Goal: Information Seeking & Learning: Understand process/instructions

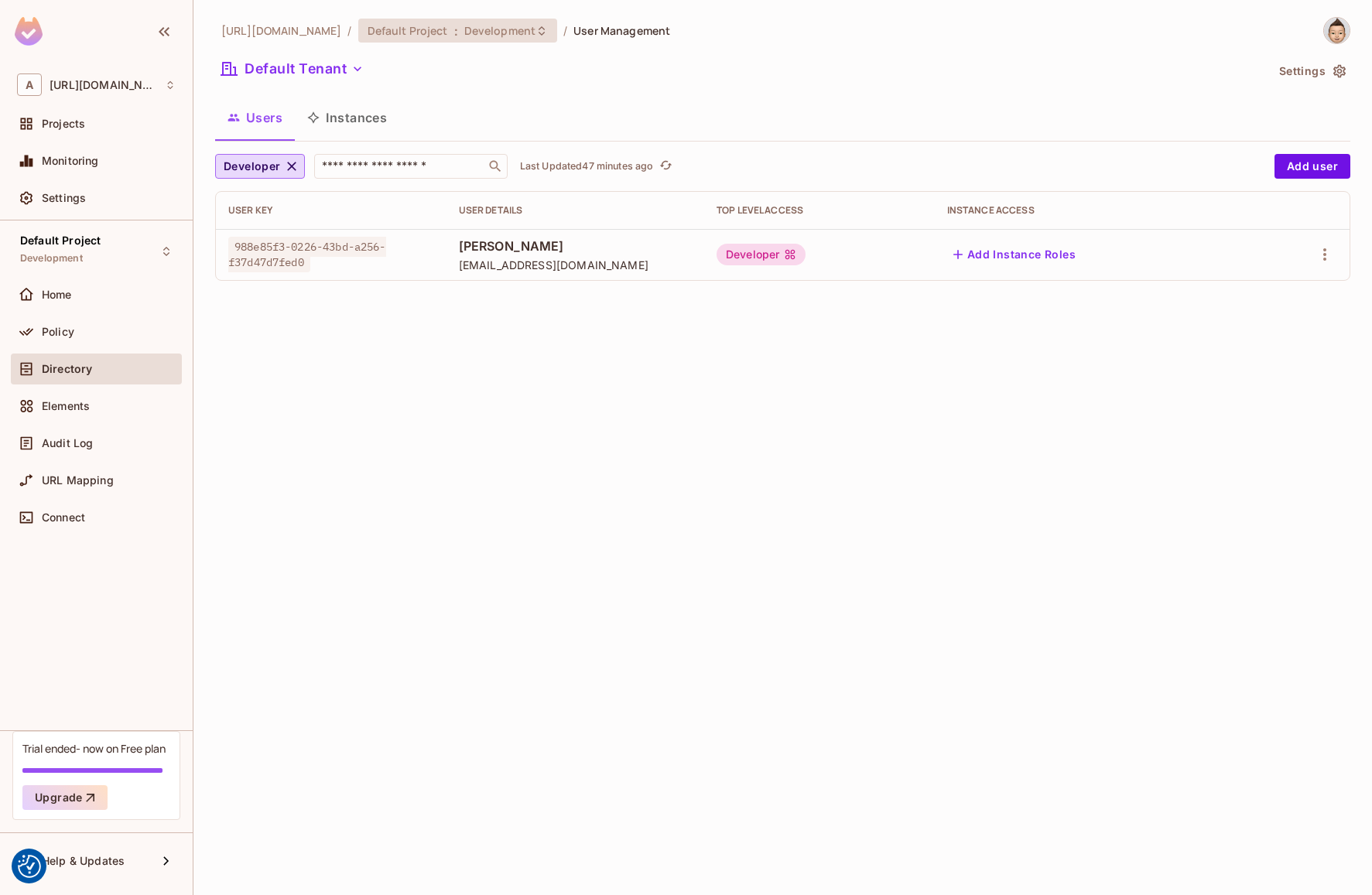
click at [485, 36] on span "Development" at bounding box center [500, 30] width 72 height 15
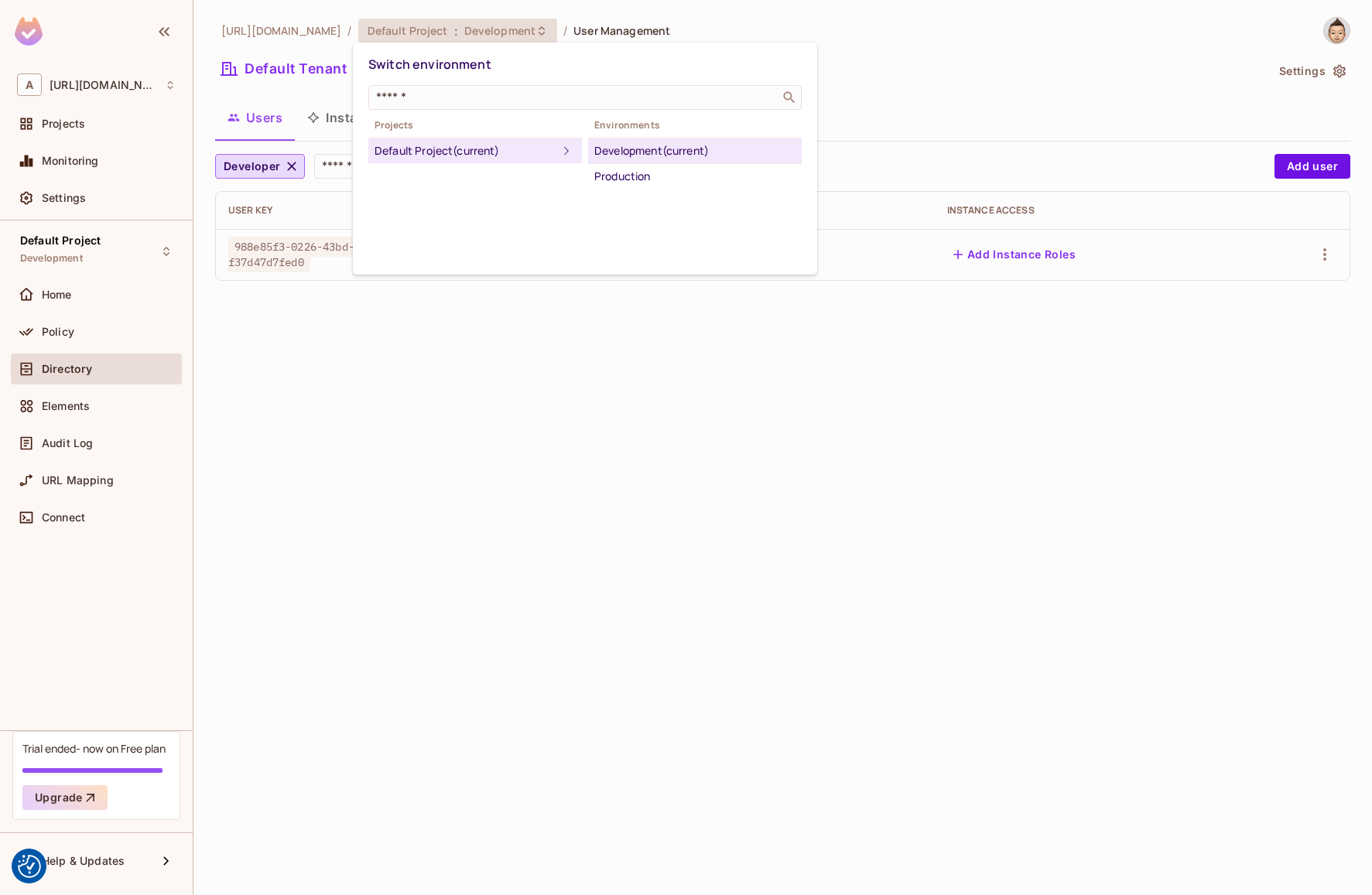
click at [360, 342] on div at bounding box center [686, 447] width 1372 height 895
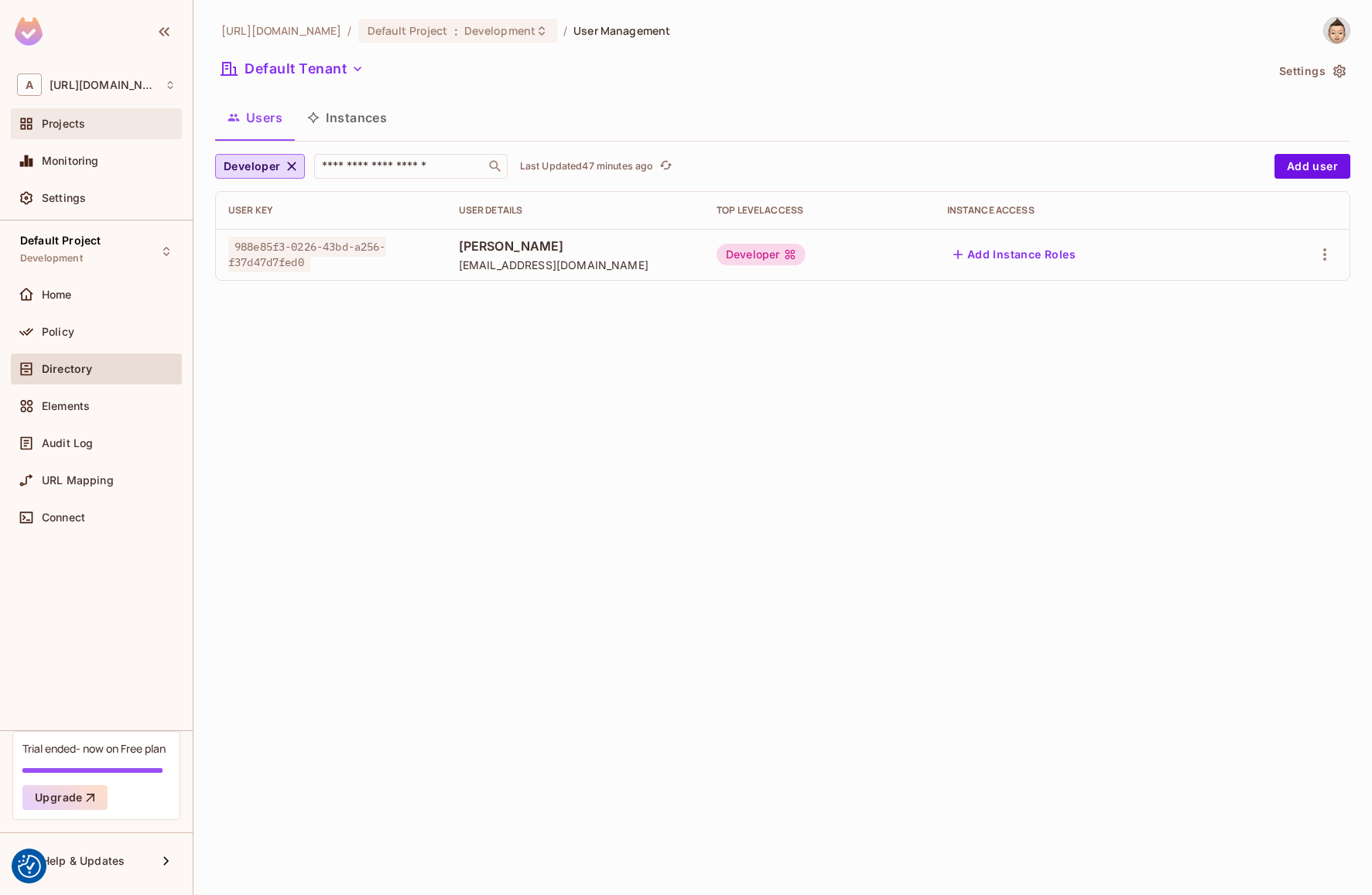
click at [62, 127] on span "Projects" at bounding box center [63, 123] width 43 height 12
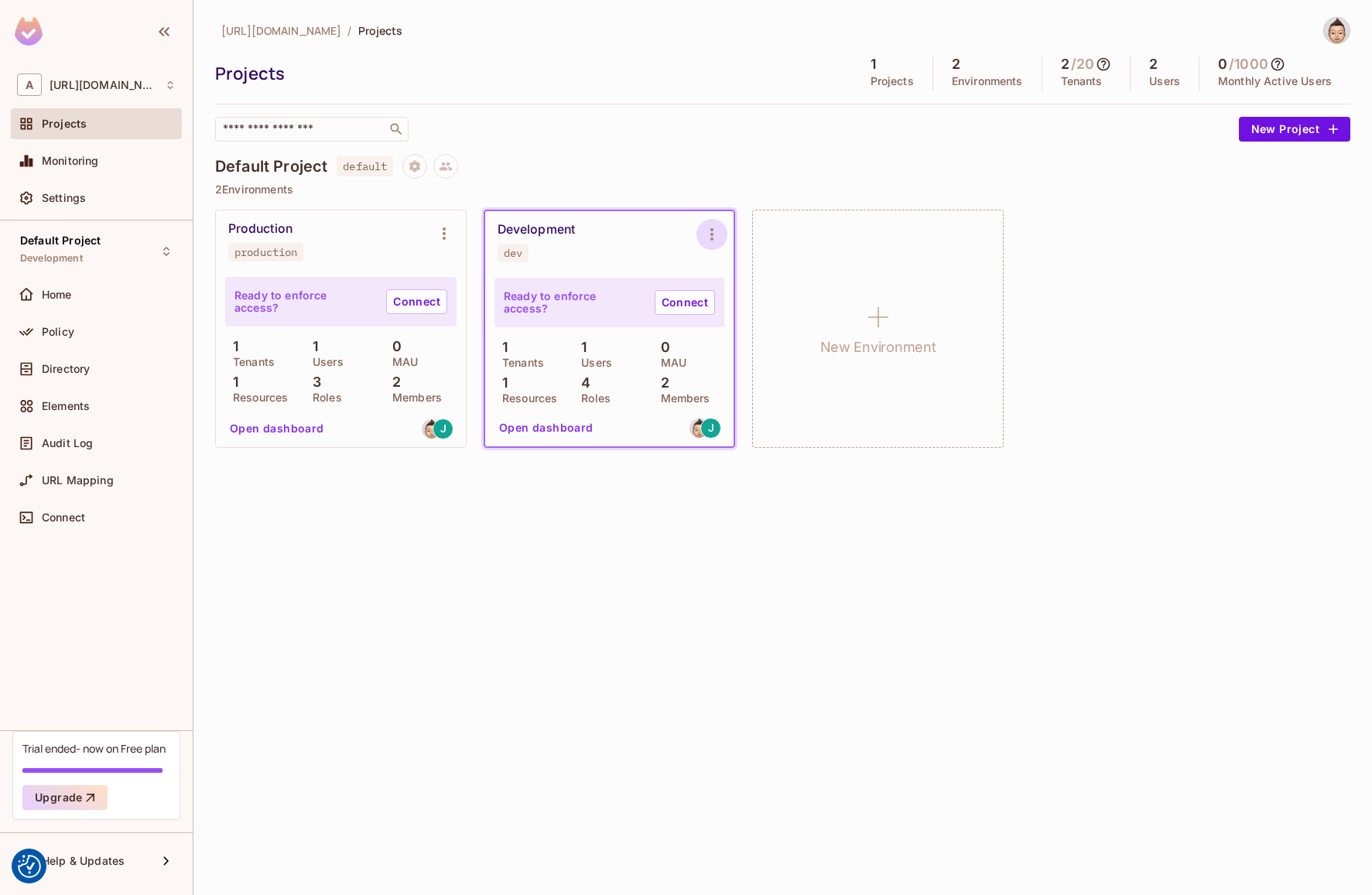
click at [711, 241] on icon "Environment settings" at bounding box center [712, 234] width 18 height 18
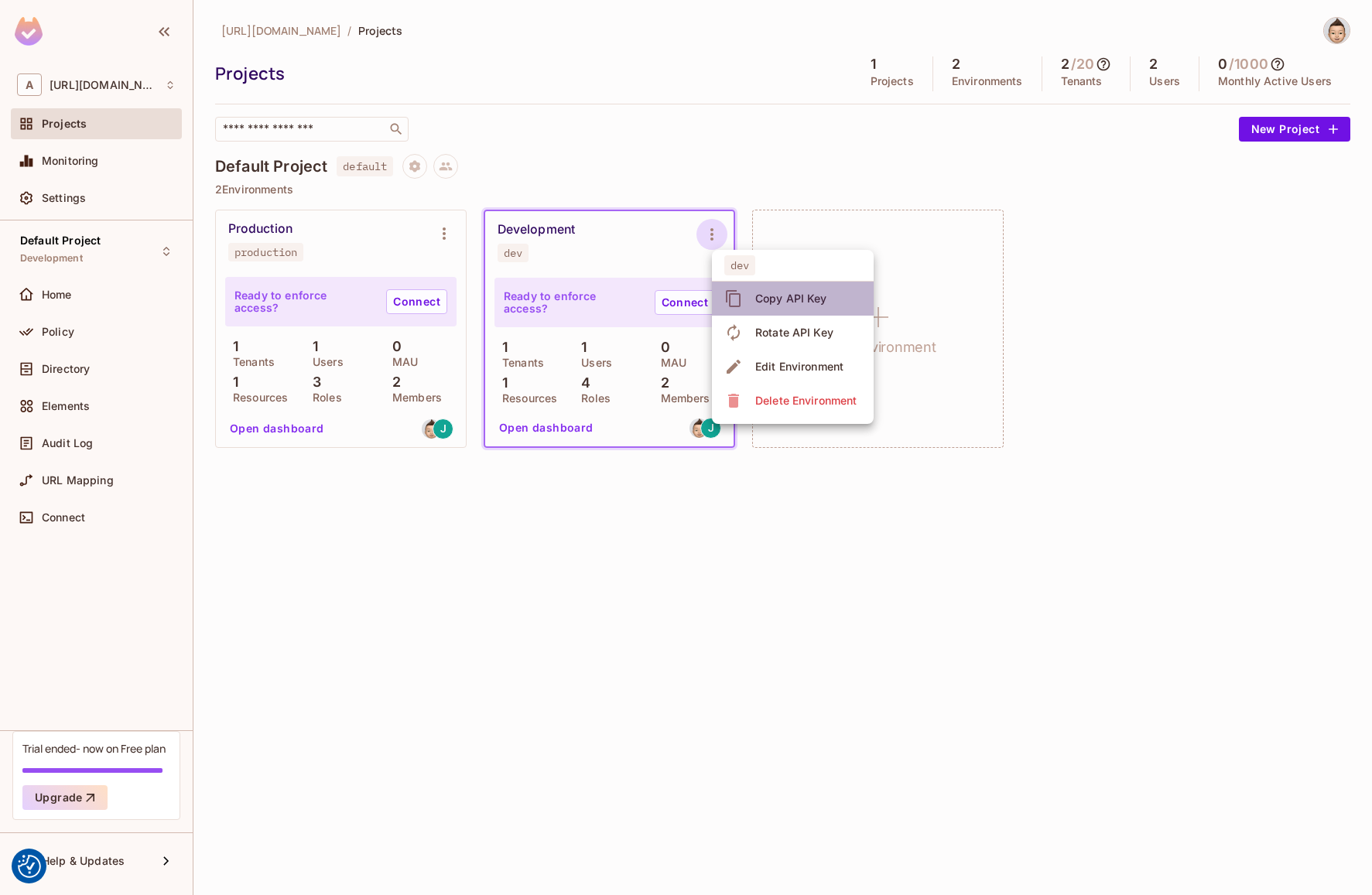
click at [761, 295] on div "Copy API Key" at bounding box center [792, 298] width 72 height 16
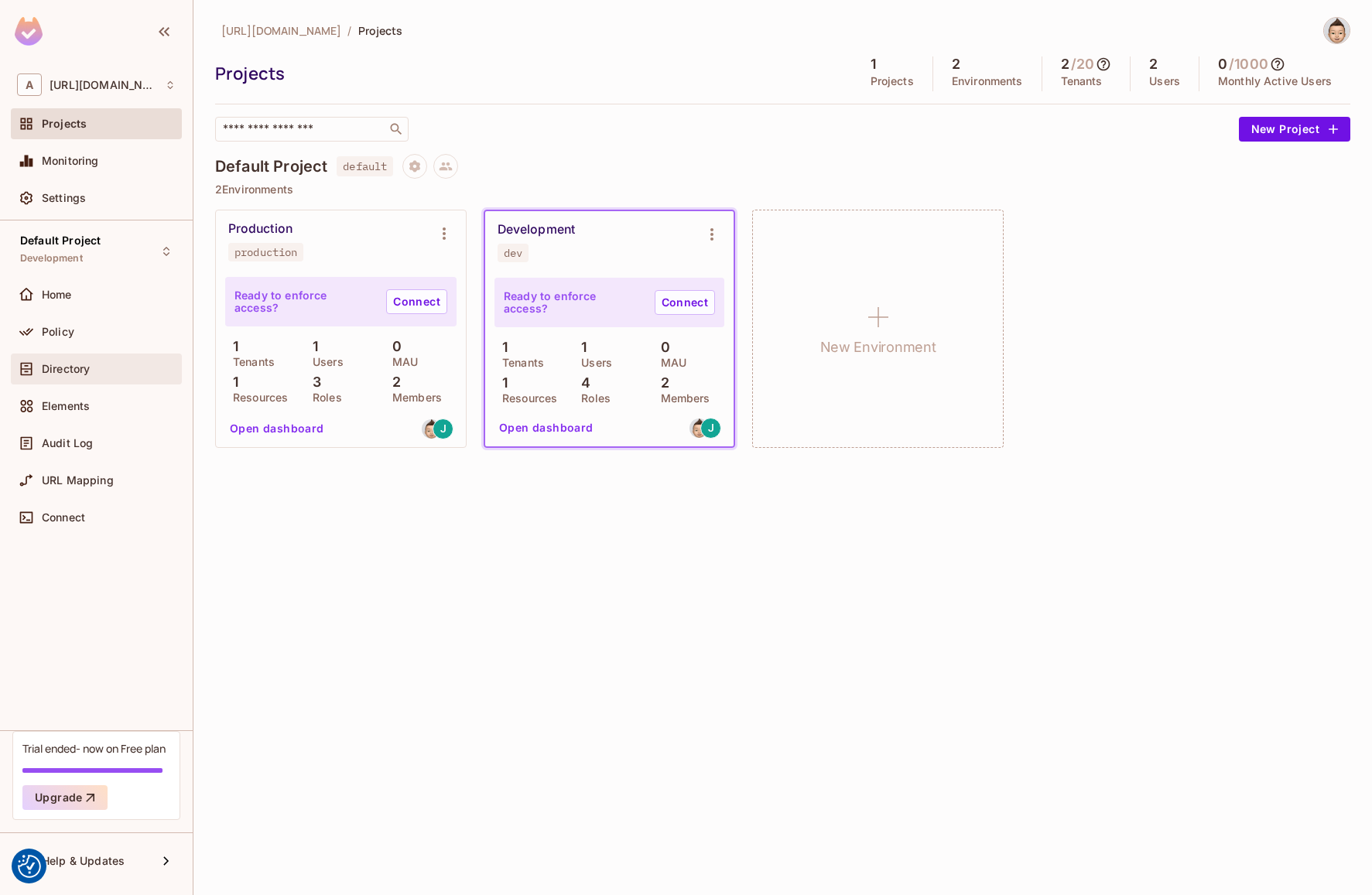
click at [28, 367] on icon at bounding box center [26, 369] width 16 height 16
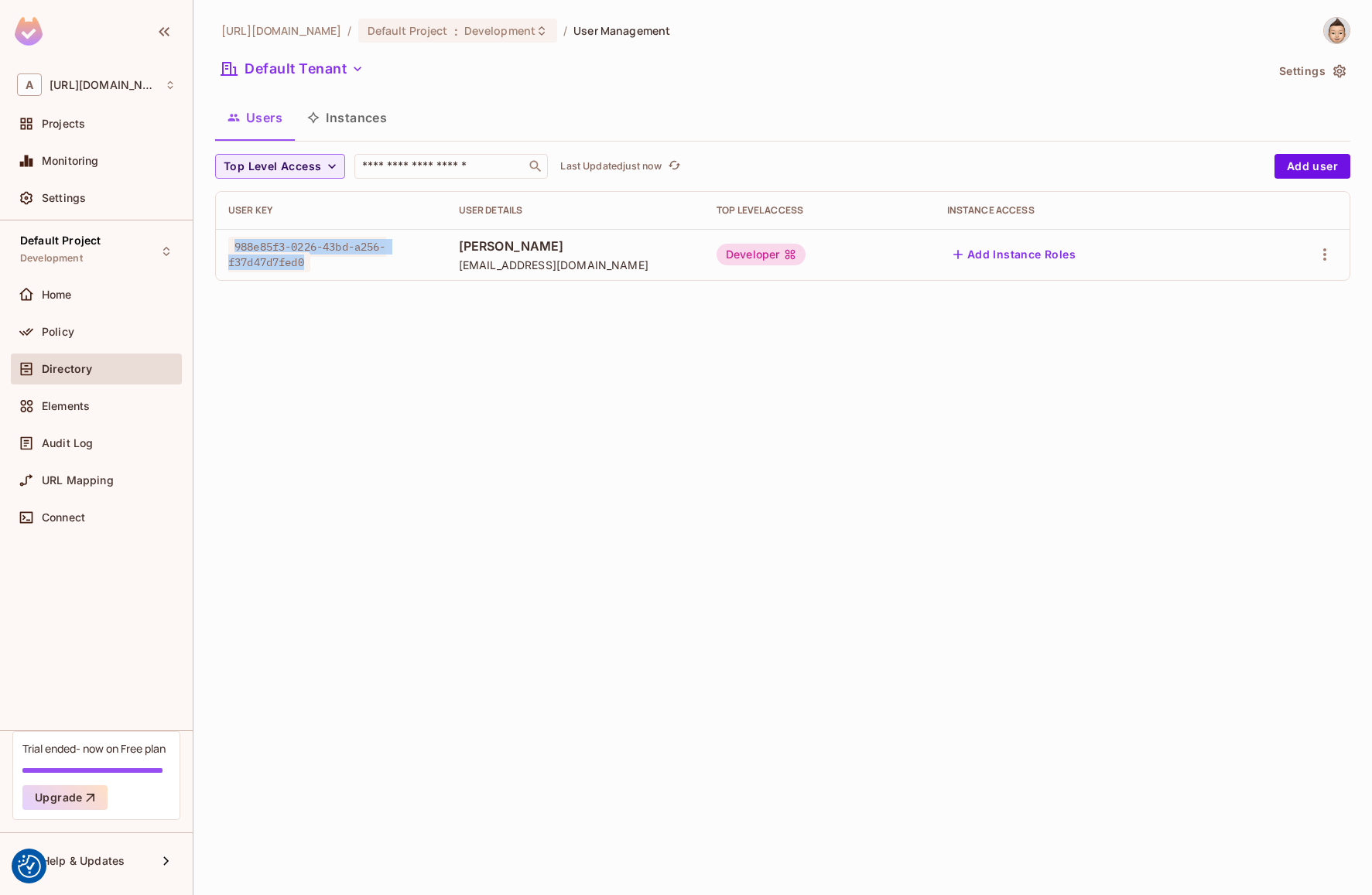
drag, startPoint x: 309, startPoint y: 263, endPoint x: 231, endPoint y: 243, distance: 80.5
click at [231, 243] on span "988e85f3-0226-43bd-a256-f37d47d7fed0" at bounding box center [308, 254] width 158 height 36
copy span "988e85f3-0226-43bd-a256-f37d47d7fed0"
click at [308, 303] on div "amiplastics_test.com / Default Project : Development / User Management Default …" at bounding box center [783, 447] width 1179 height 895
click at [284, 263] on span "988e85f3-0226-43bd-a256-f37d47d7fed0" at bounding box center [308, 254] width 158 height 36
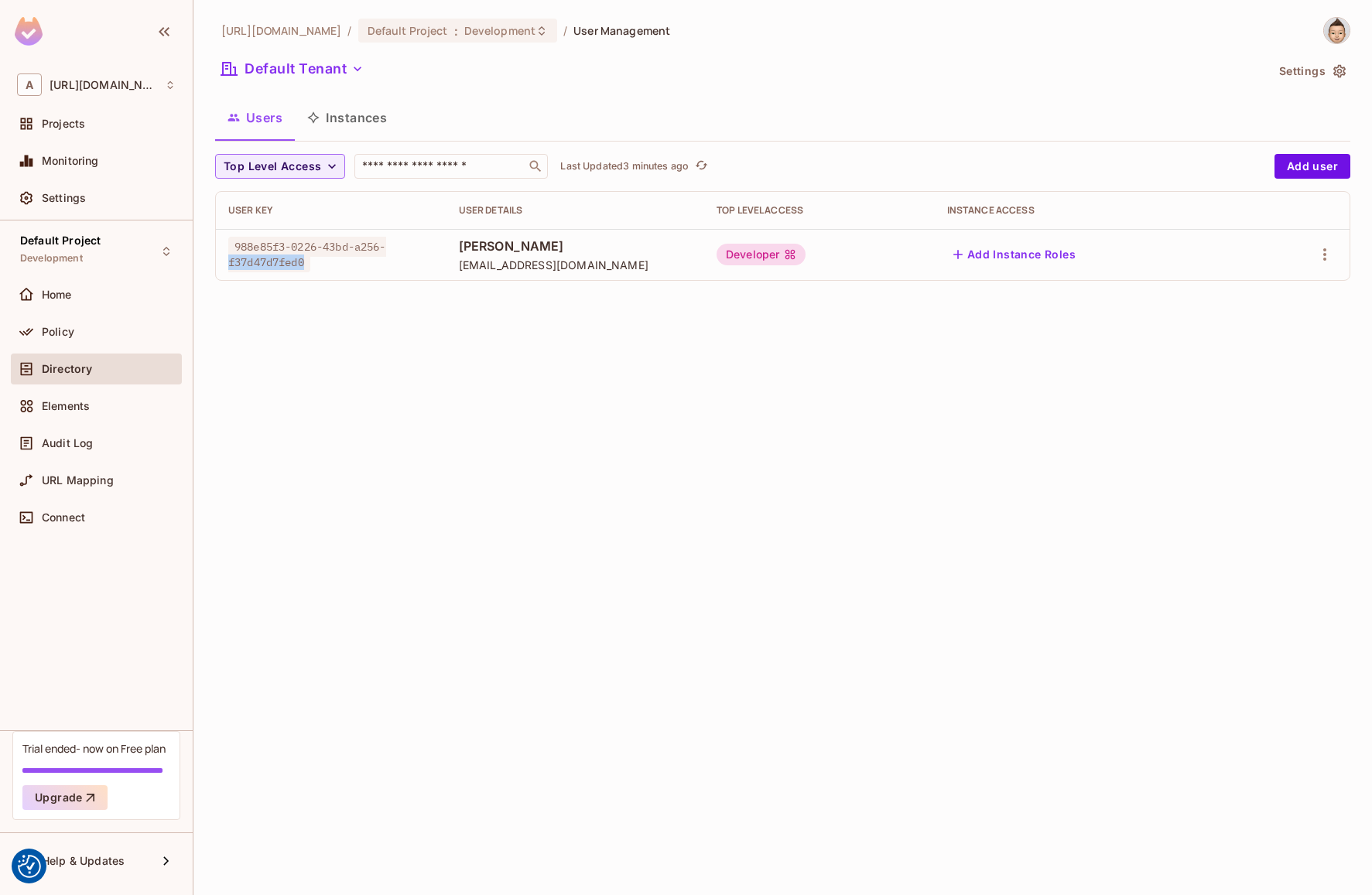
click at [284, 263] on span "988e85f3-0226-43bd-a256-f37d47d7fed0" at bounding box center [308, 254] width 158 height 36
drag, startPoint x: 284, startPoint y: 263, endPoint x: 300, endPoint y: 275, distance: 20.0
click at [300, 275] on td "988e85f3-0226-43bd-a256-f37d47d7fed0" at bounding box center [331, 255] width 231 height 51
drag, startPoint x: 306, startPoint y: 261, endPoint x: 237, endPoint y: 241, distance: 71.8
click at [237, 241] on span "988e85f3-0226-43bd-a256-f37d47d7fed0" at bounding box center [308, 254] width 158 height 36
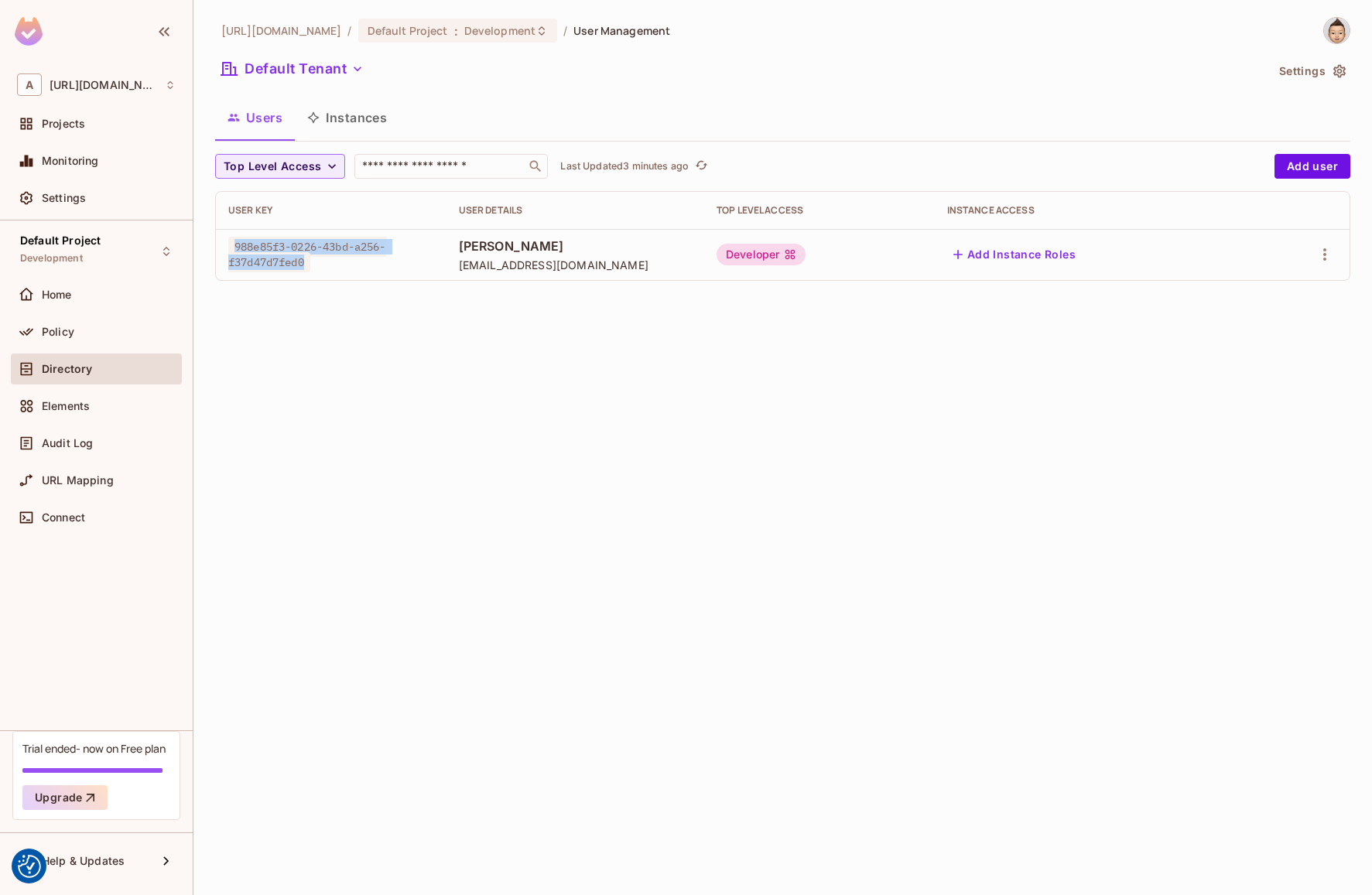
copy span "988e85f3-0226-43bd-a256-f37d47d7fed0"
click at [1320, 252] on icon "button" at bounding box center [1325, 254] width 18 height 18
click at [1268, 282] on li "Edit" at bounding box center [1258, 290] width 137 height 34
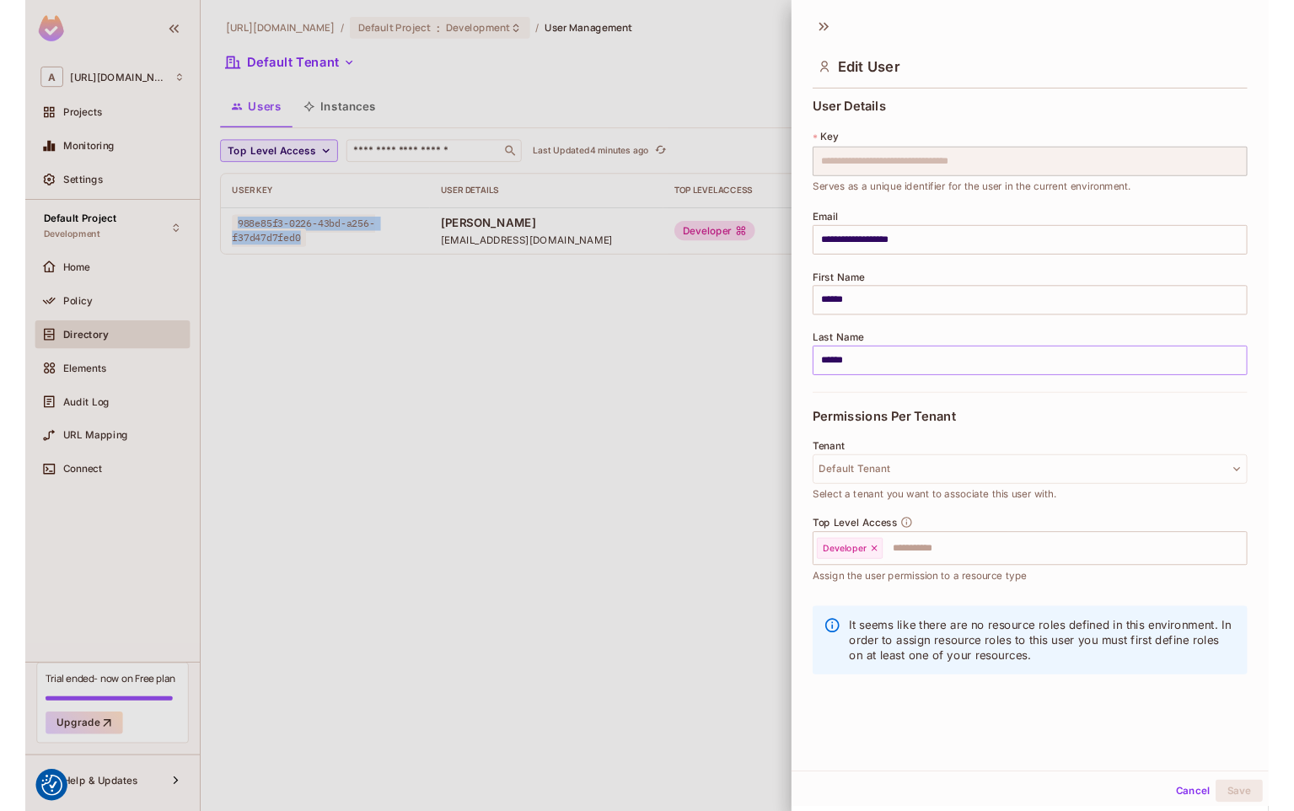
scroll to position [3, 0]
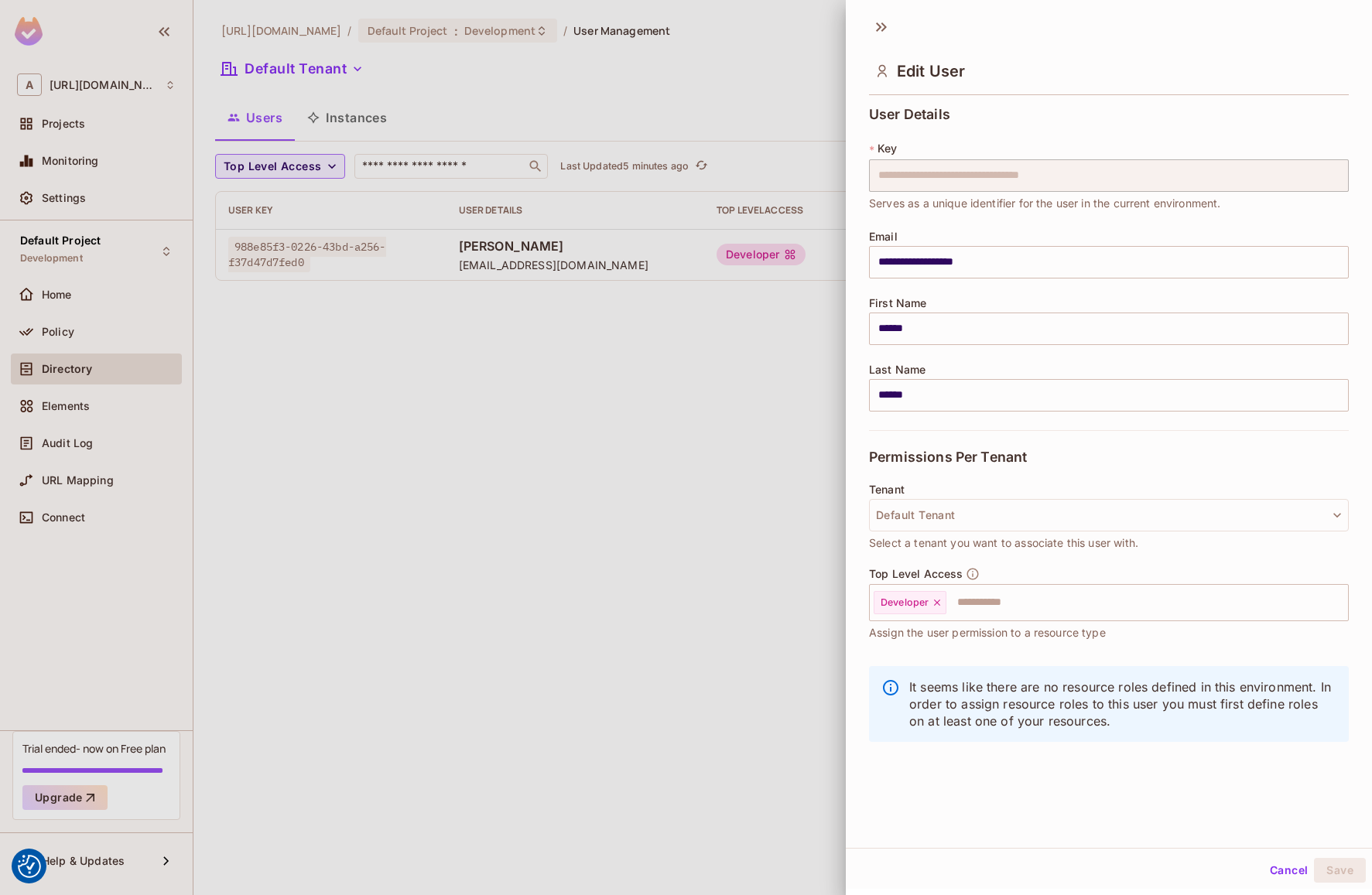
click at [532, 360] on div at bounding box center [686, 447] width 1372 height 895
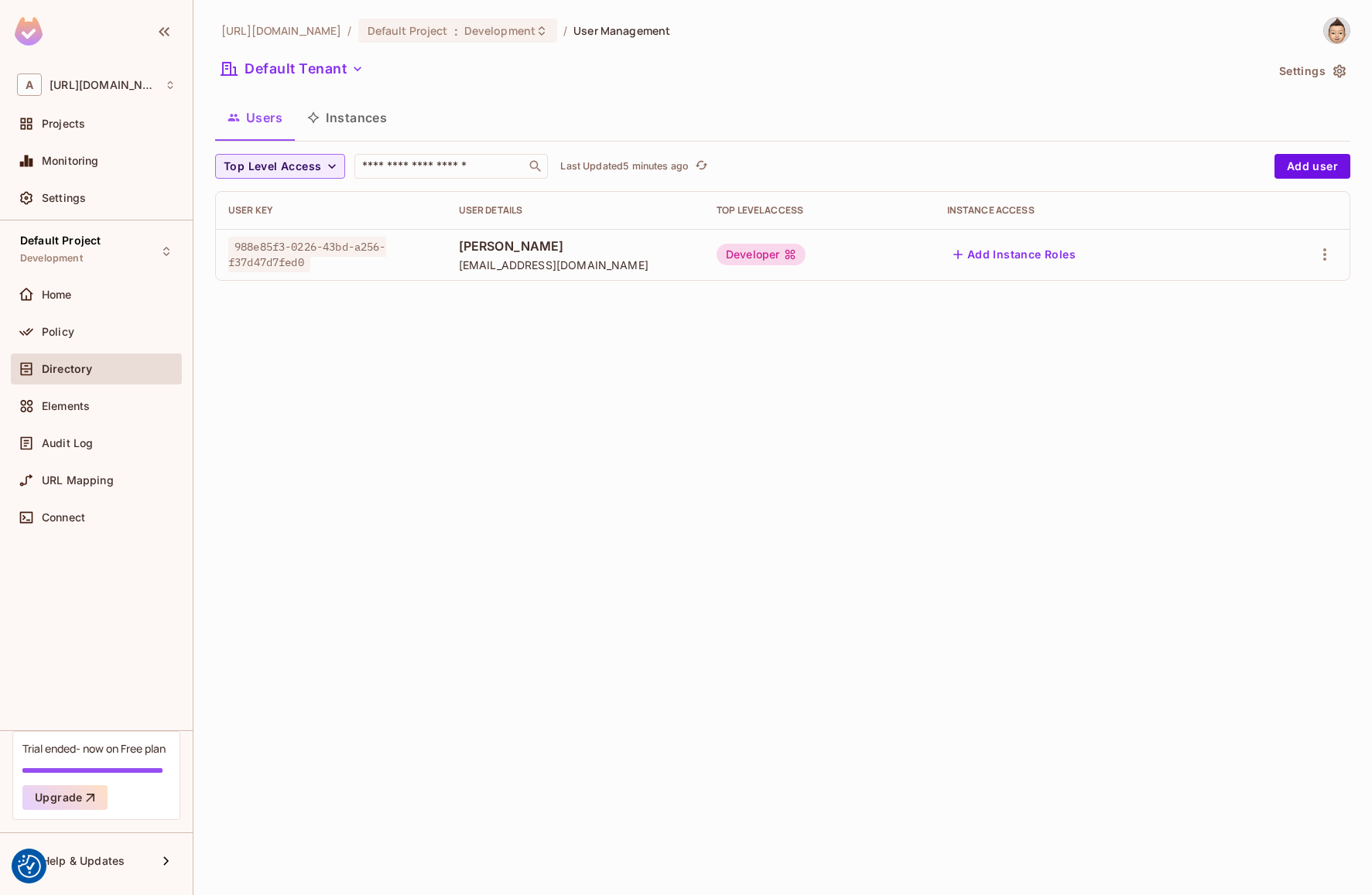
click at [1338, 257] on td at bounding box center [1300, 255] width 98 height 51
click at [369, 113] on button "Instances" at bounding box center [347, 117] width 105 height 39
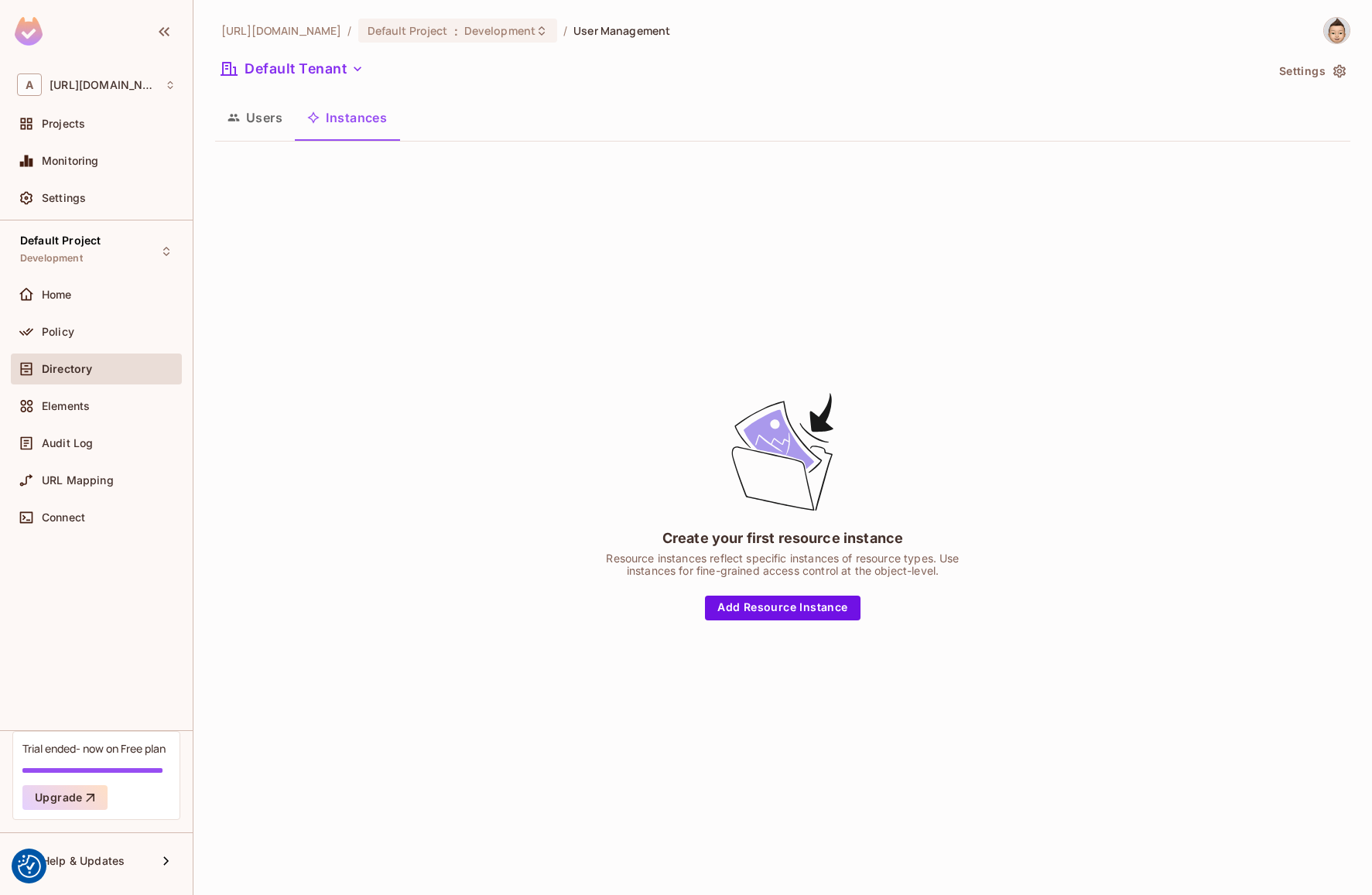
click at [268, 120] on button "Users" at bounding box center [254, 117] width 80 height 39
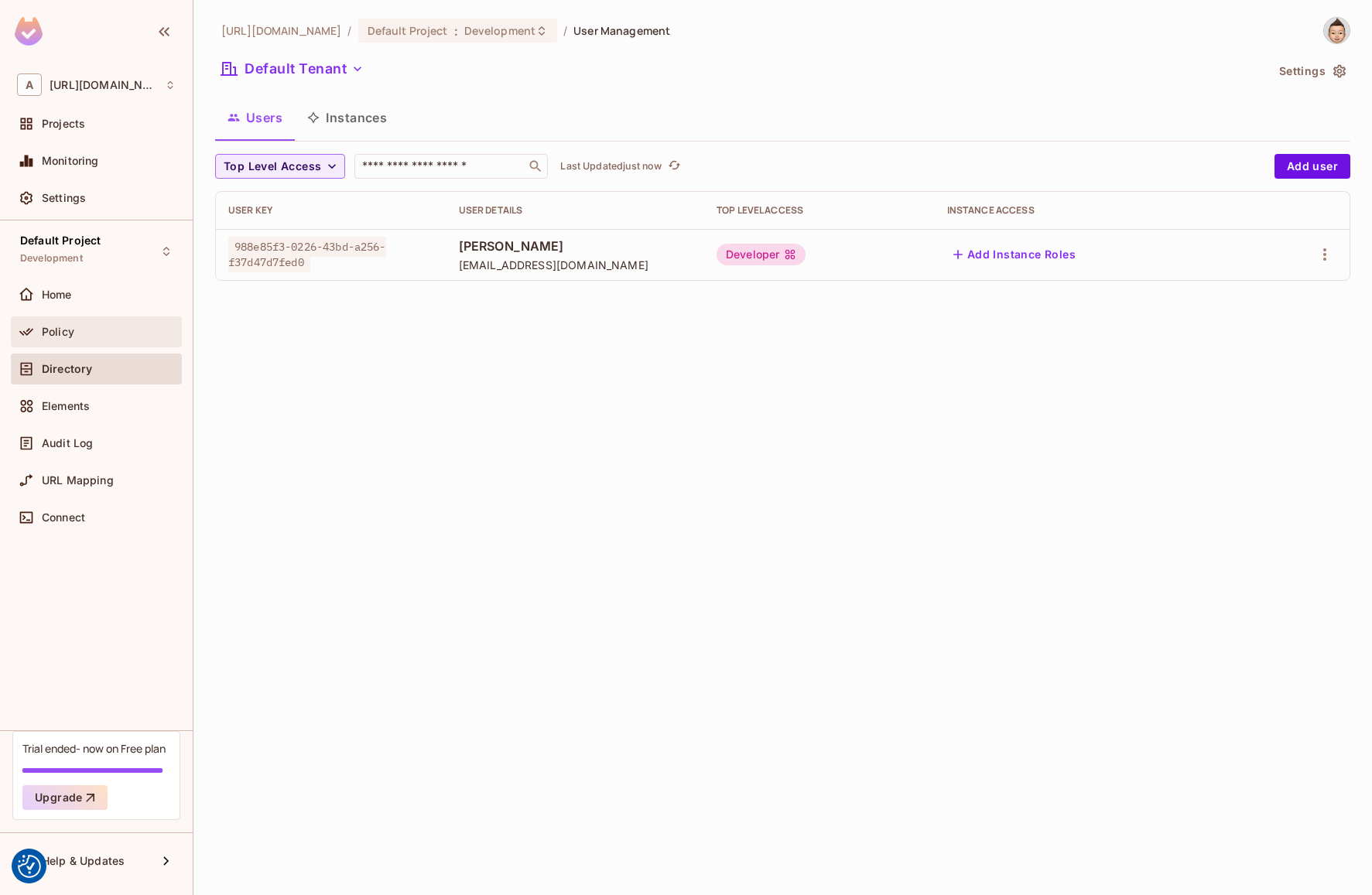
click at [51, 321] on div "Policy" at bounding box center [96, 332] width 171 height 31
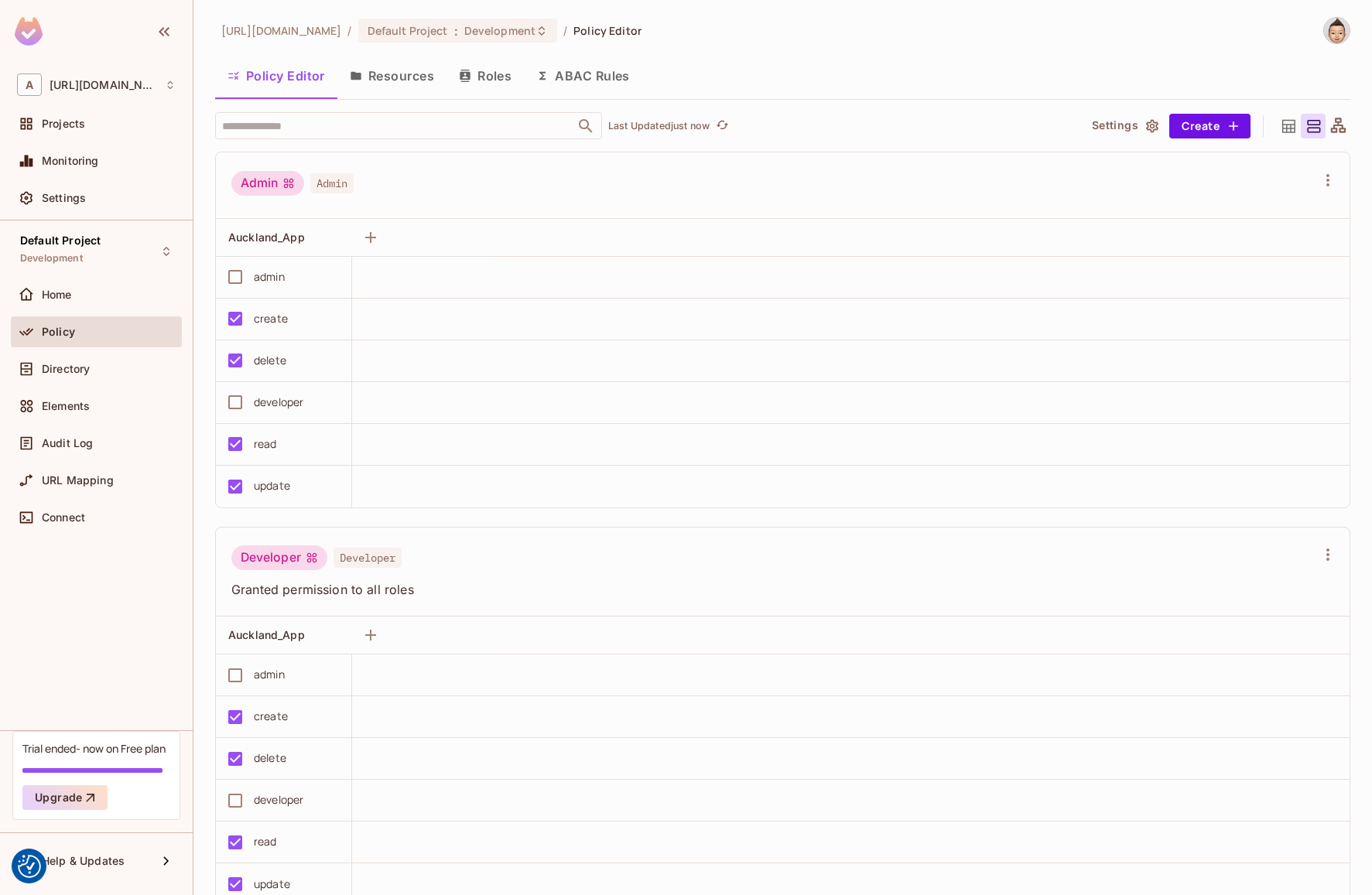
click at [408, 82] on button "Resources" at bounding box center [392, 76] width 109 height 39
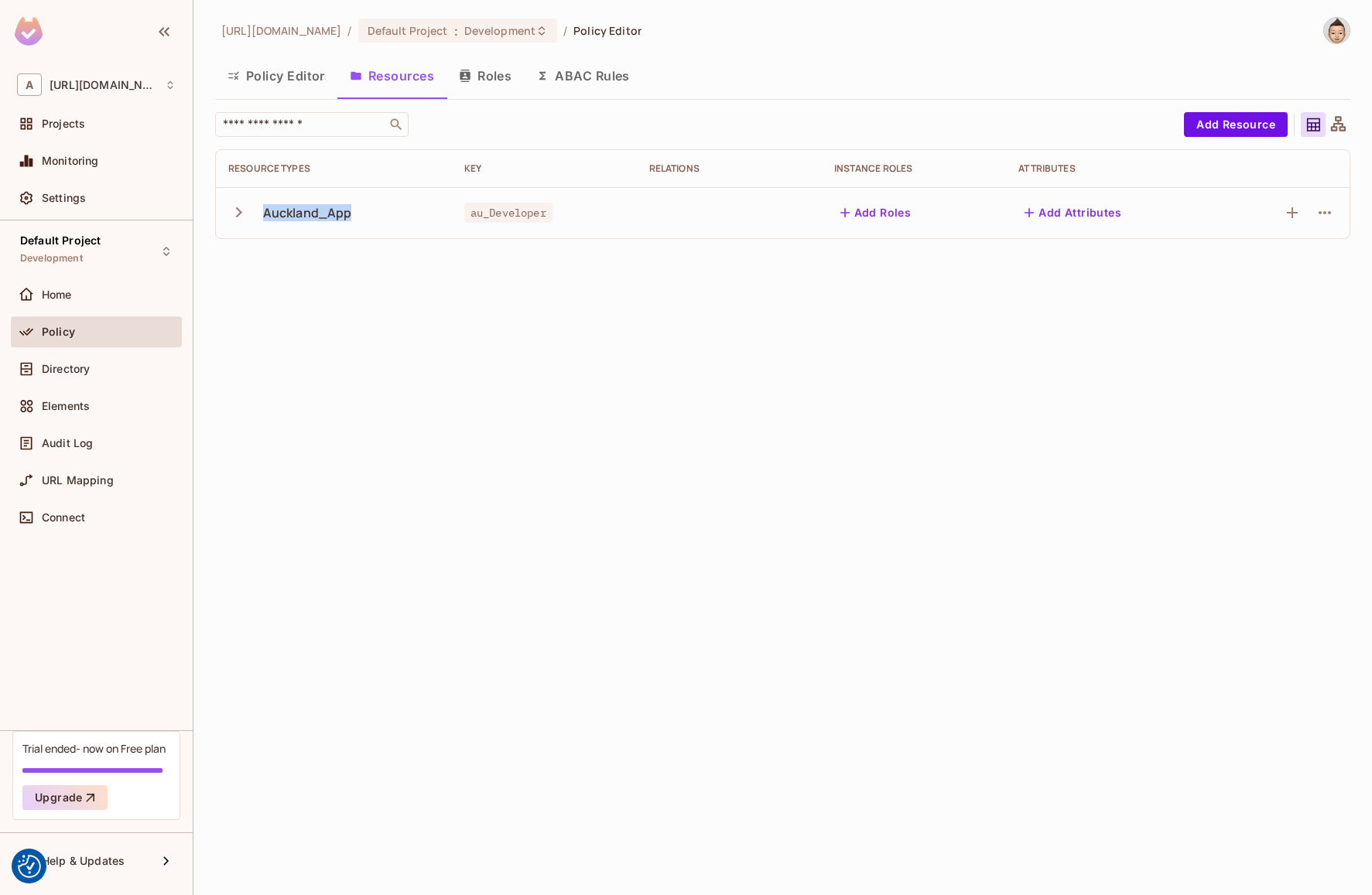
drag, startPoint x: 354, startPoint y: 213, endPoint x: 261, endPoint y: 203, distance: 93.5
click at [261, 203] on div "Auckland_App" at bounding box center [334, 212] width 211 height 32
copy div "Auckland_App"
click at [214, 300] on div "amiplastics_test.com / Default Project : Development / Policy Editor Policy Edi…" at bounding box center [783, 447] width 1179 height 895
click at [240, 214] on icon "button" at bounding box center [239, 212] width 6 height 10
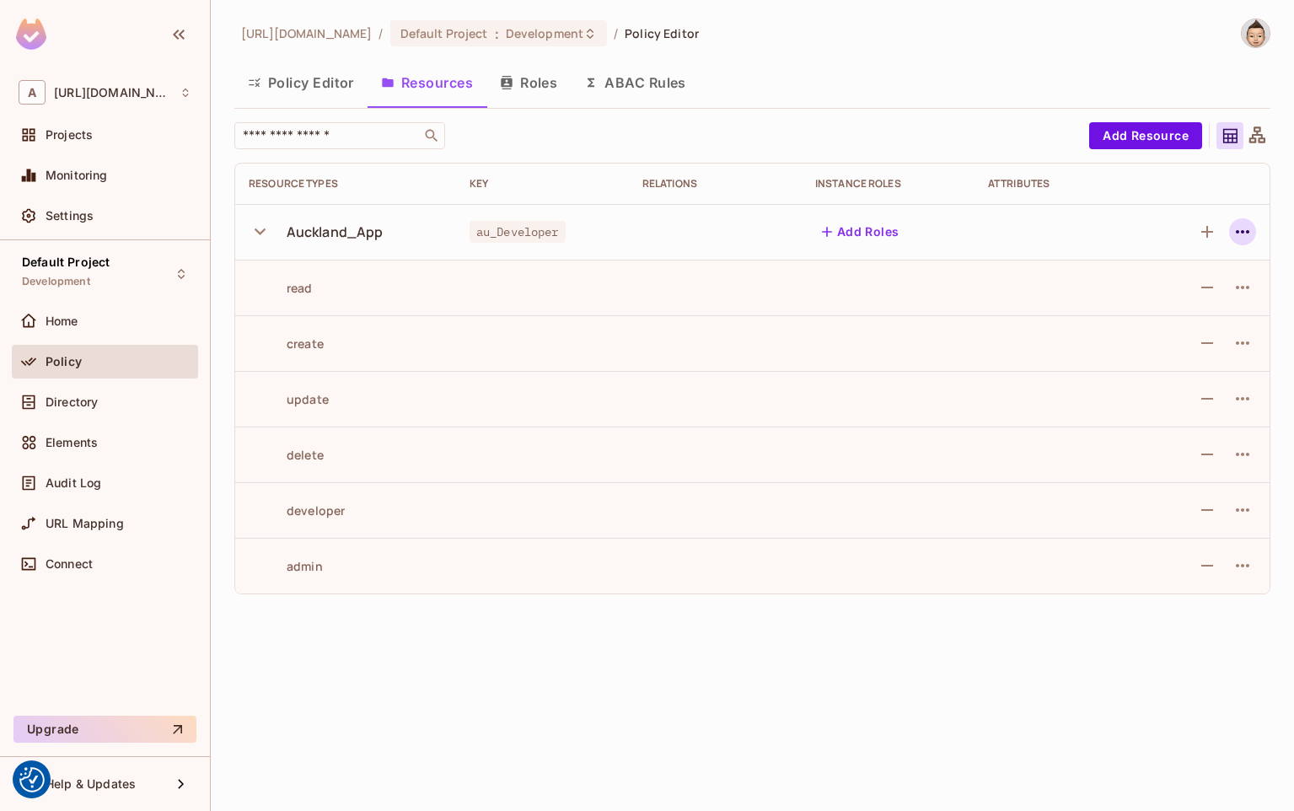
click at [1248, 233] on icon "button" at bounding box center [1242, 231] width 13 height 3
click at [1180, 296] on div "Edit Resource" at bounding box center [1168, 298] width 79 height 17
click at [1250, 235] on icon "button" at bounding box center [1242, 232] width 20 height 20
click at [1195, 292] on div "Edit Resource" at bounding box center [1168, 298] width 79 height 17
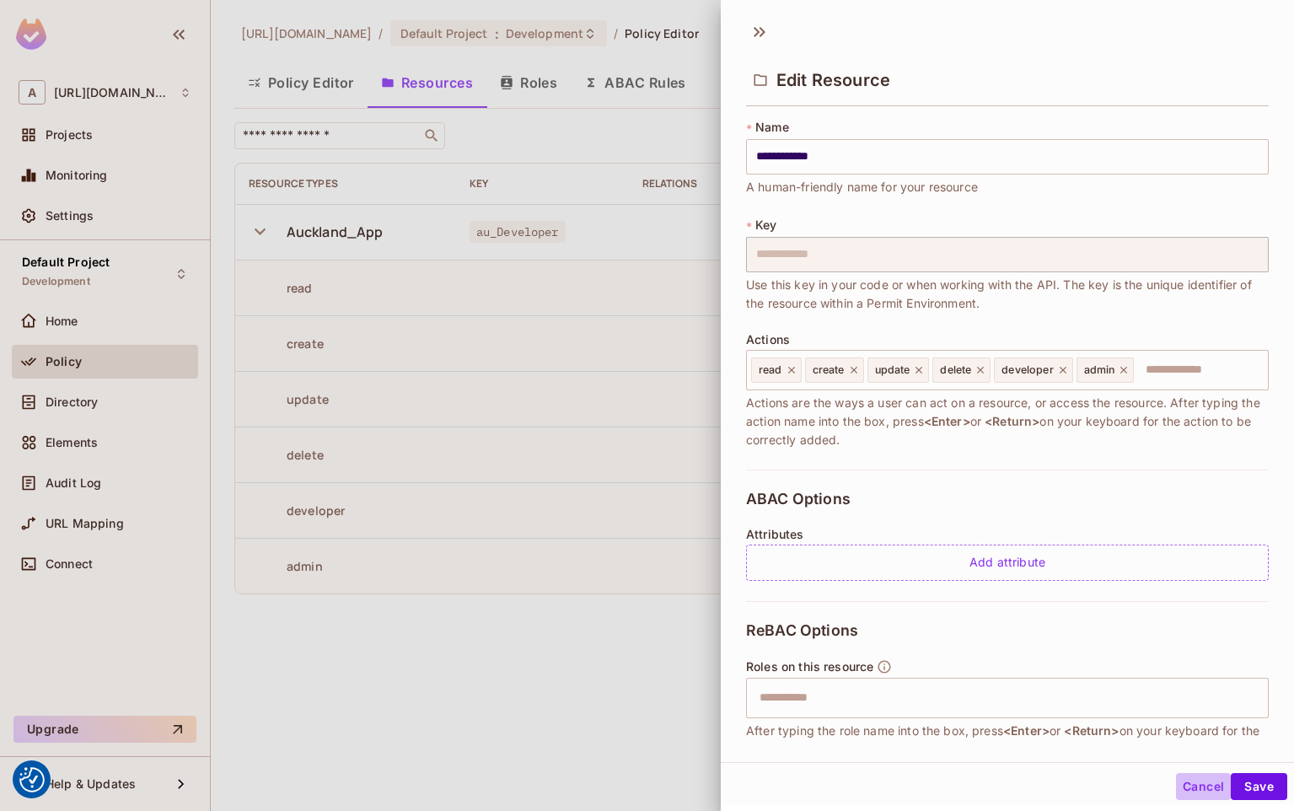
click at [1176, 779] on button "Cancel" at bounding box center [1203, 786] width 55 height 27
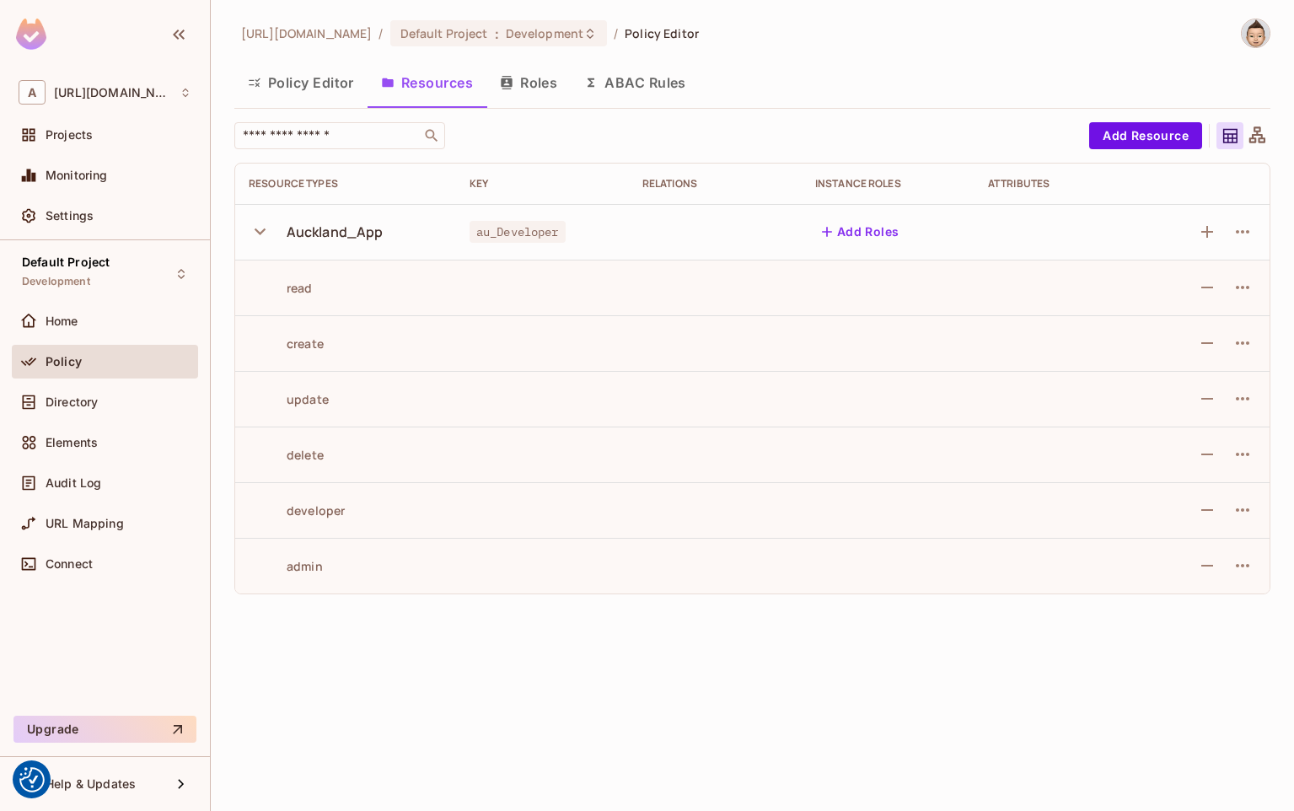
click at [276, 753] on div "amiplastics_test.com / Default Project : Development / Policy Editor Policy Edi…" at bounding box center [752, 405] width 1083 height 811
click at [262, 775] on div "amiplastics_test.com / Default Project : Development / Policy Editor Policy Edi…" at bounding box center [752, 405] width 1083 height 811
click at [73, 663] on div "Default Project Development Home Policy Directory Elements Audit Log URL Mappin…" at bounding box center [105, 474] width 210 height 469
click at [536, 65] on button "Roles" at bounding box center [528, 83] width 84 height 42
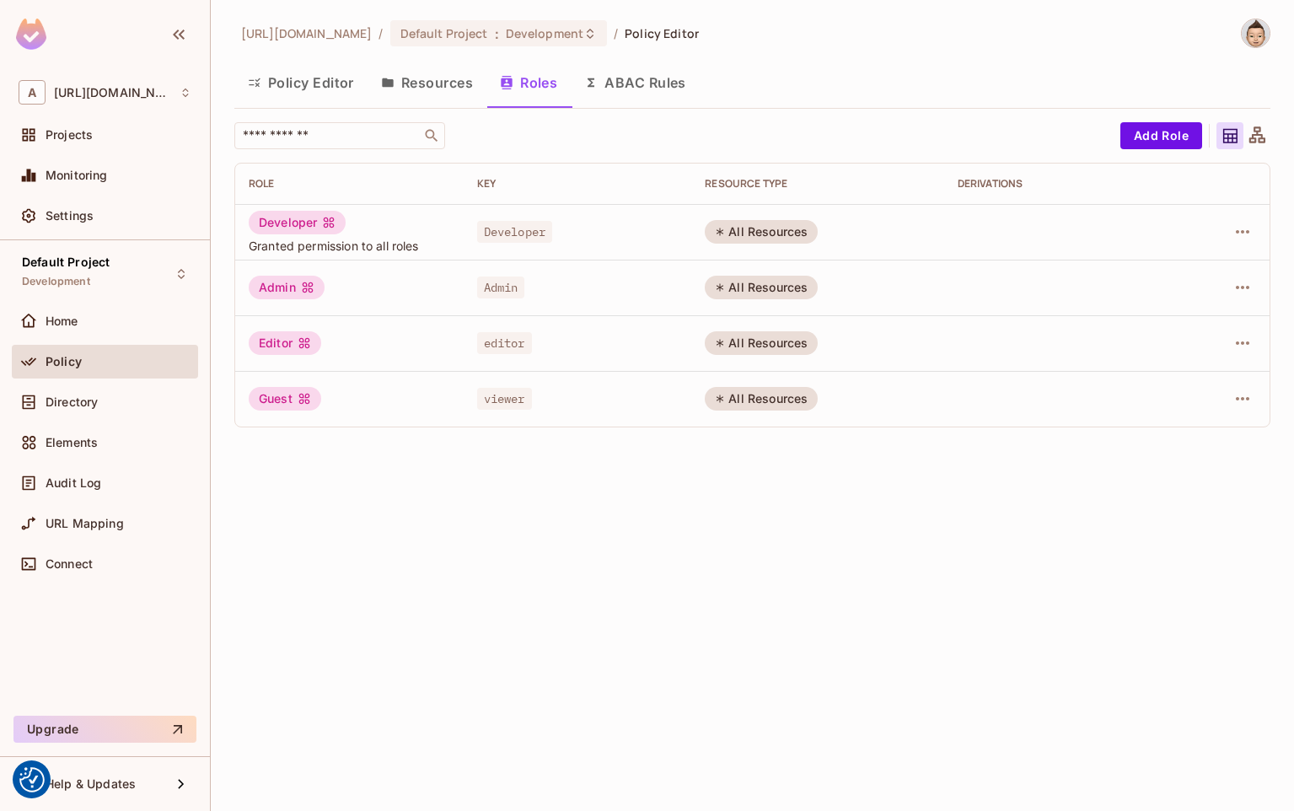
click at [633, 89] on button "ABAC Rules" at bounding box center [635, 83] width 129 height 42
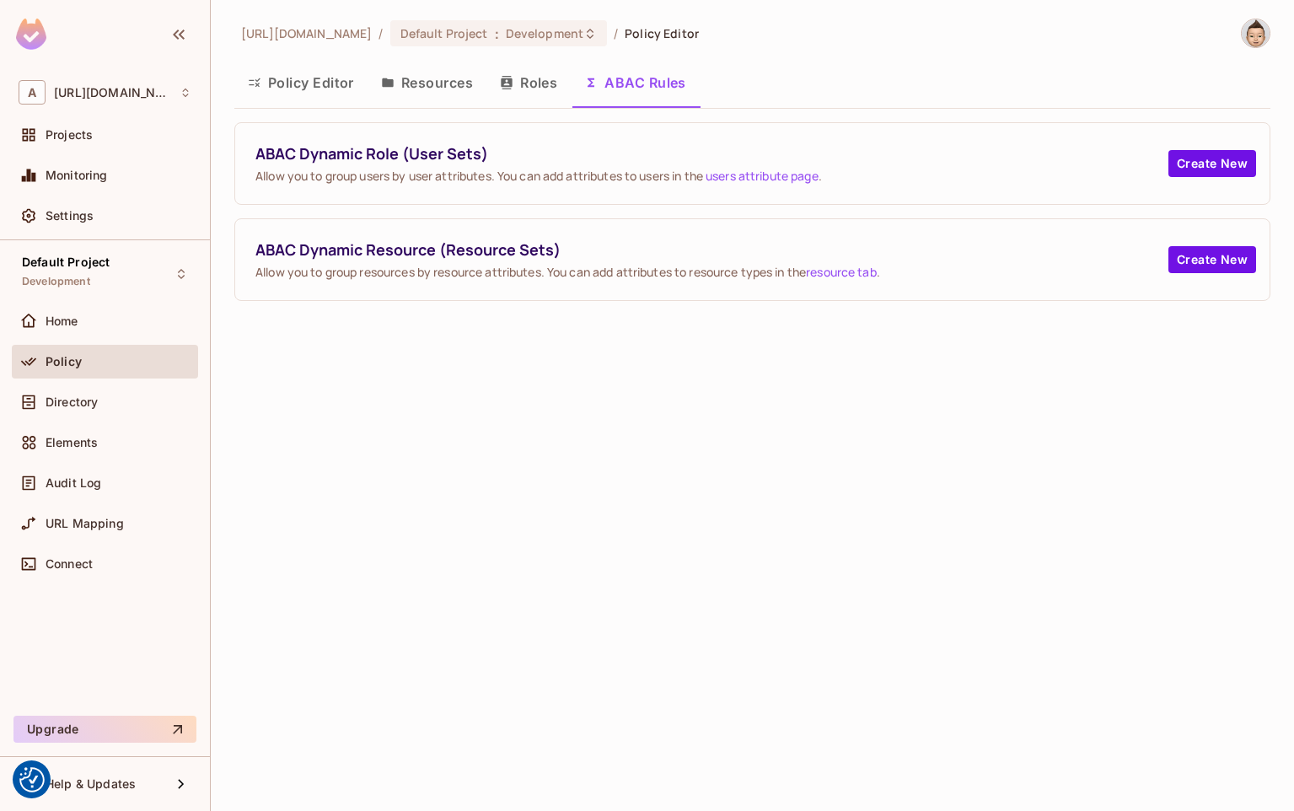
click at [784, 174] on link "users attribute page" at bounding box center [762, 176] width 113 height 16
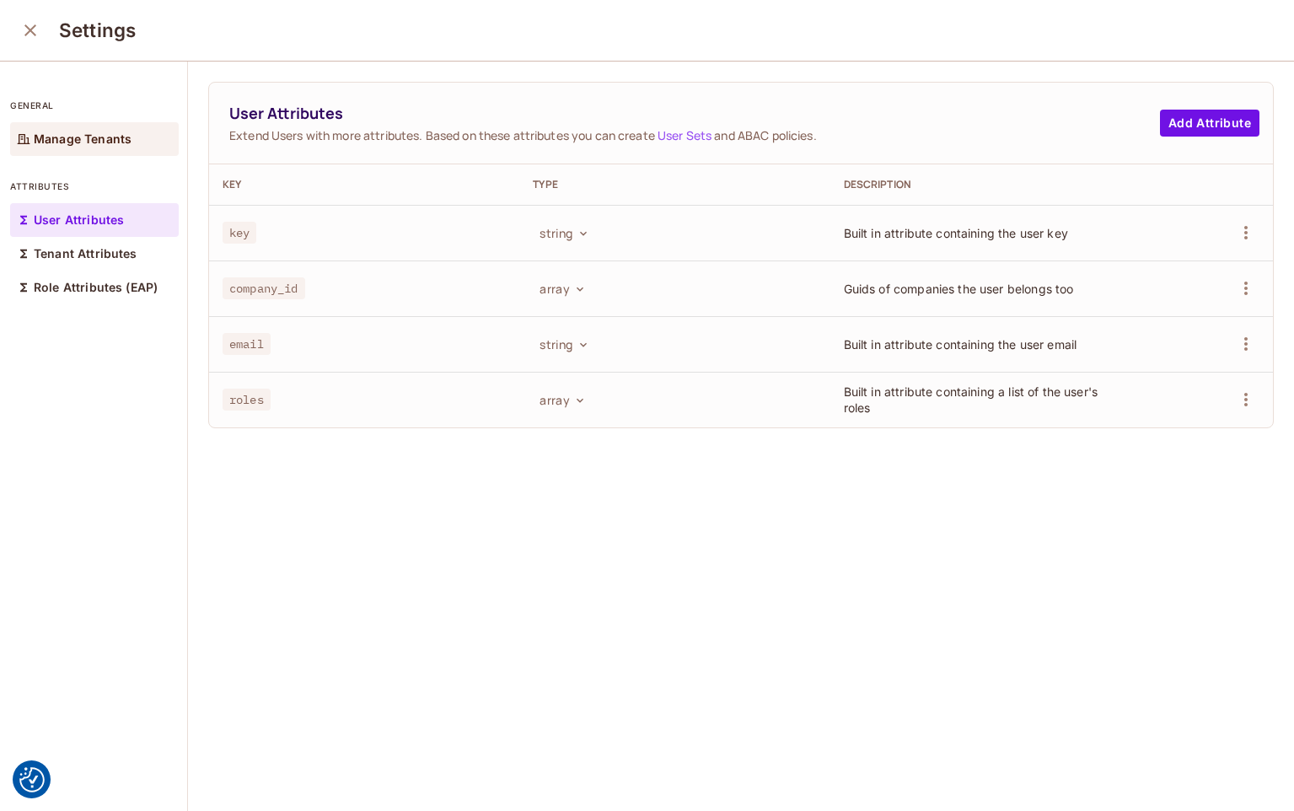
scroll to position [2, 0]
click at [32, 13] on button "close" at bounding box center [30, 29] width 34 height 34
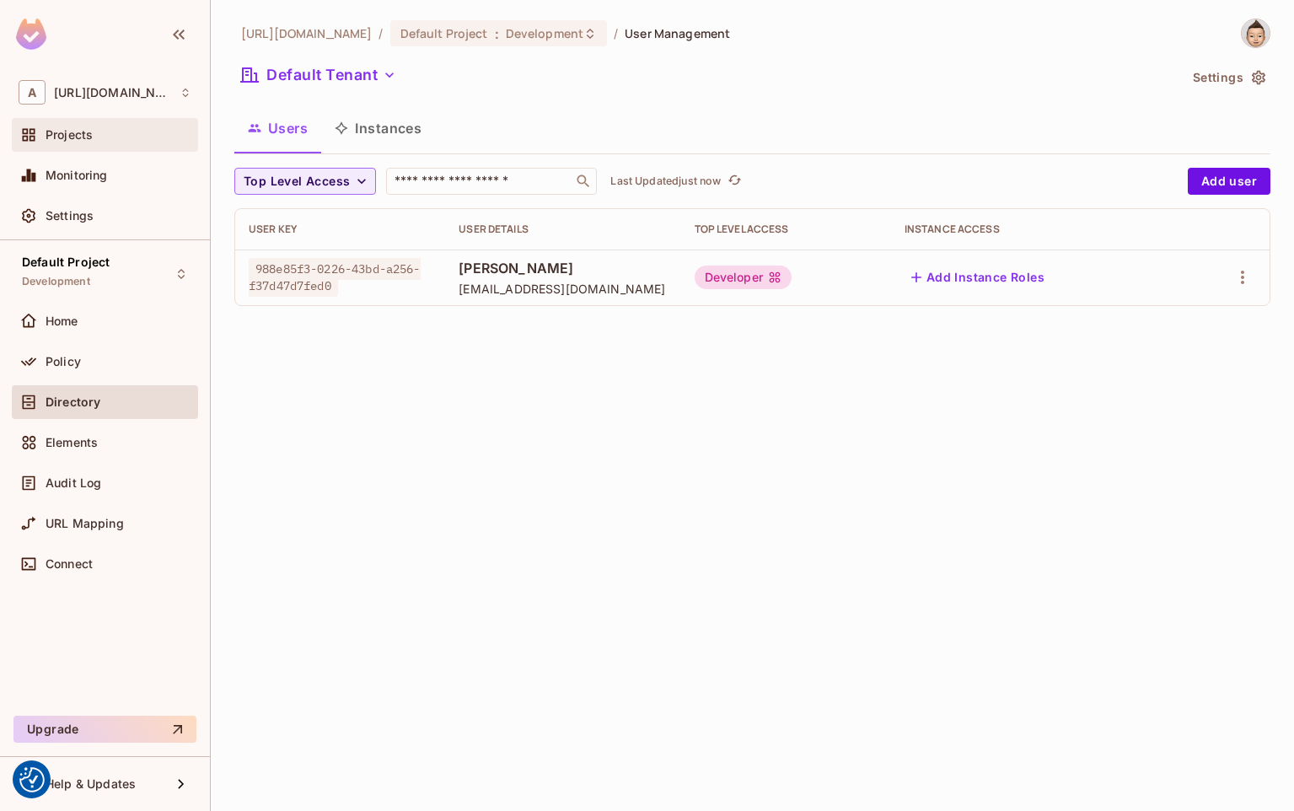
click at [52, 146] on div "Projects" at bounding box center [105, 135] width 186 height 34
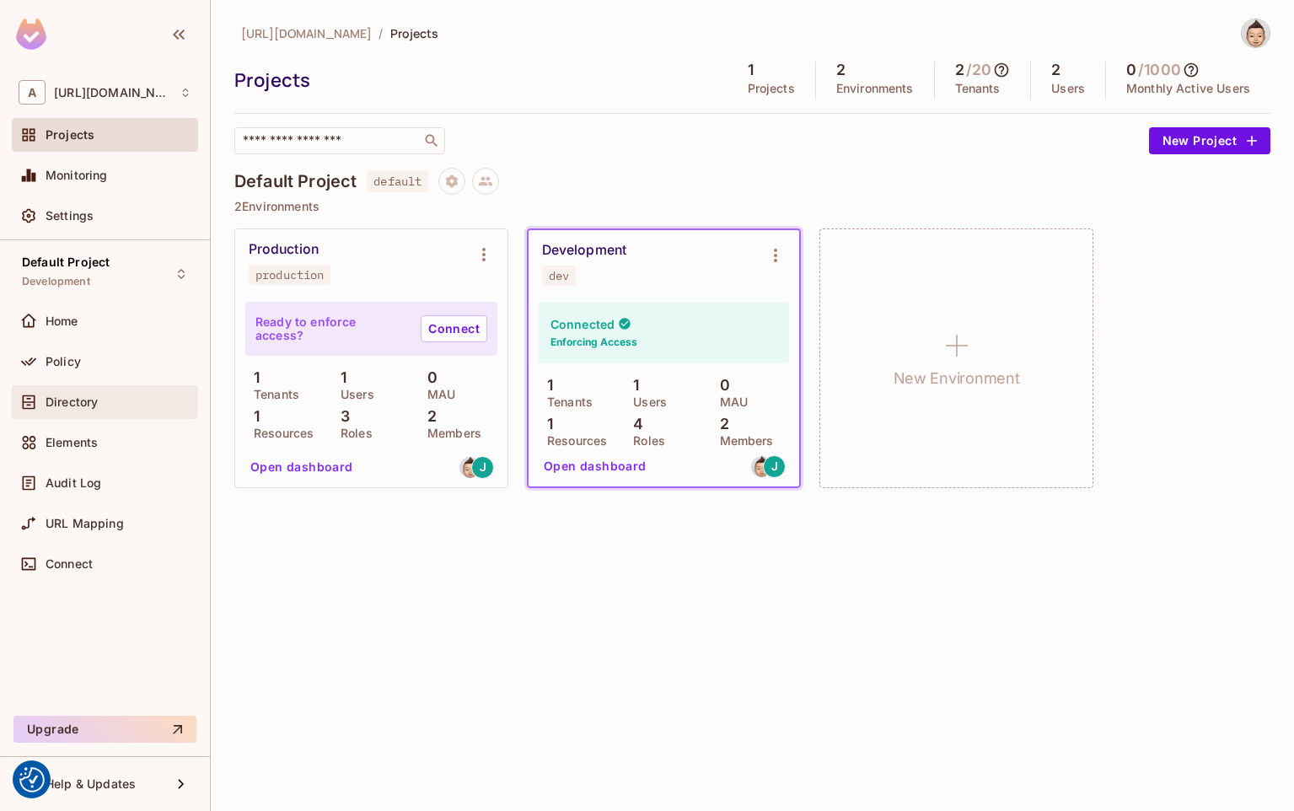
click at [61, 410] on div "Directory" at bounding box center [105, 402] width 173 height 20
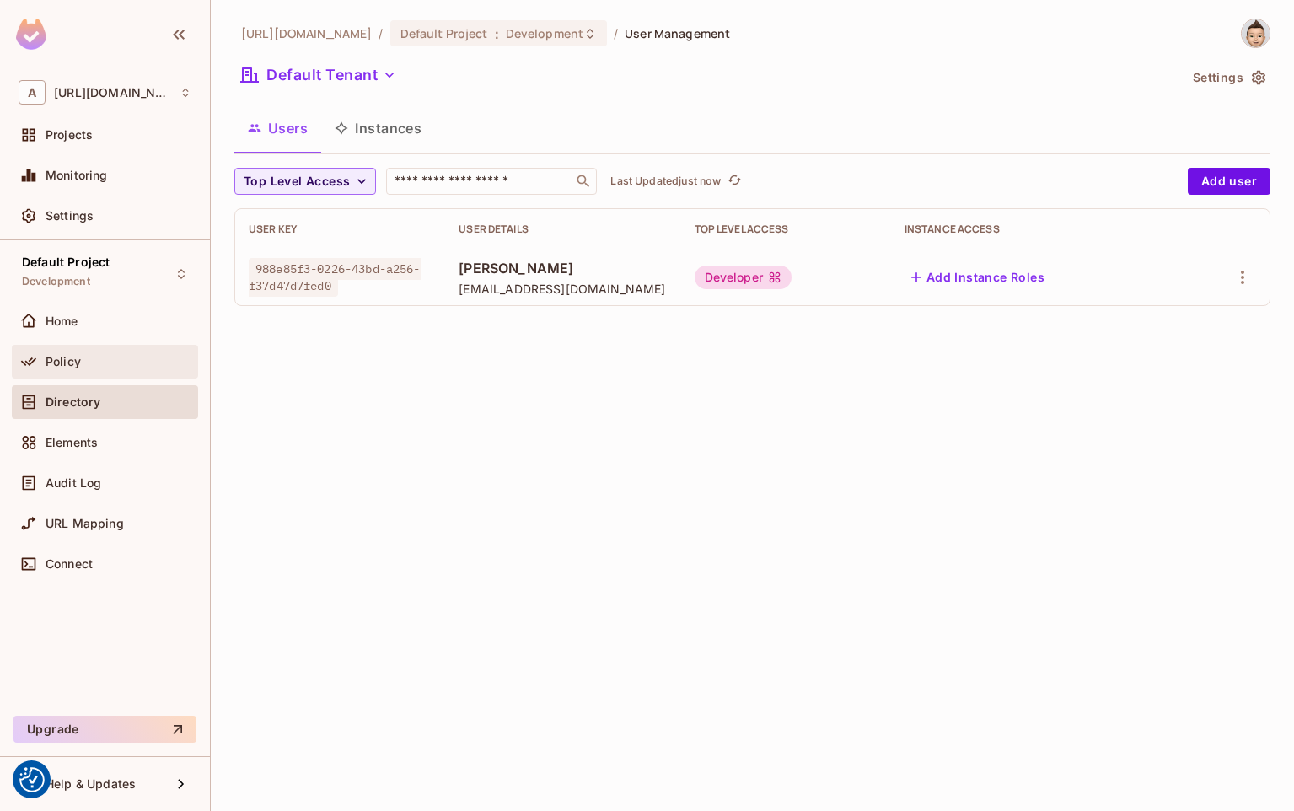
click at [65, 355] on span "Policy" at bounding box center [63, 361] width 35 height 13
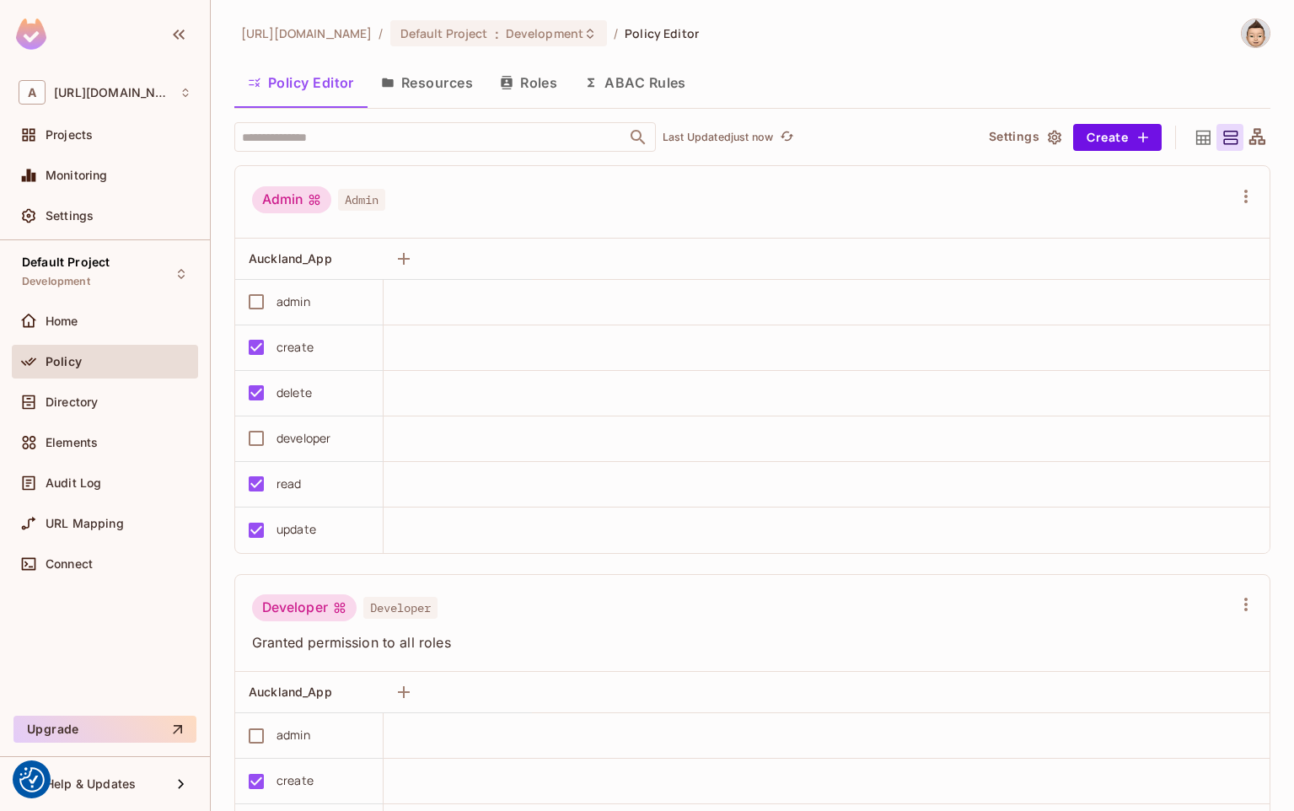
click at [435, 77] on button "Resources" at bounding box center [427, 83] width 119 height 42
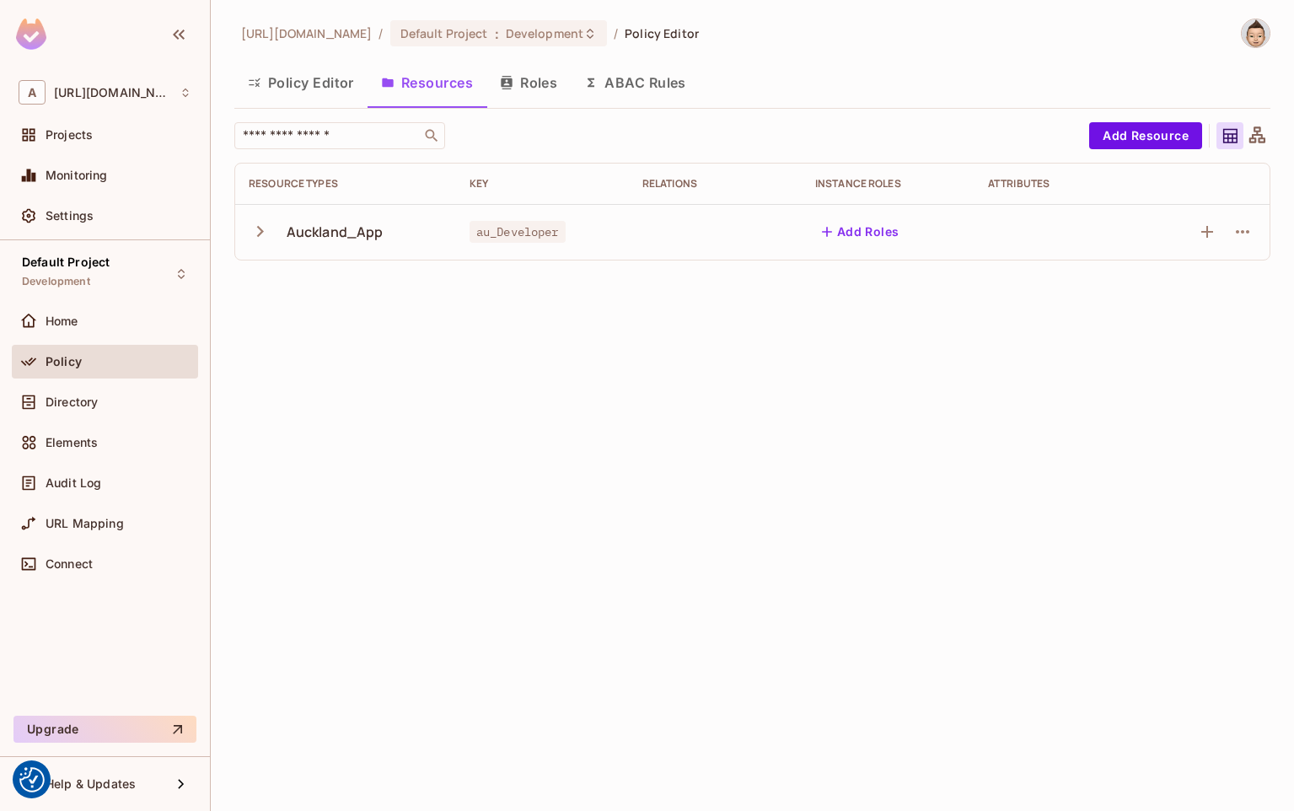
click at [539, 67] on button "Roles" at bounding box center [528, 83] width 84 height 42
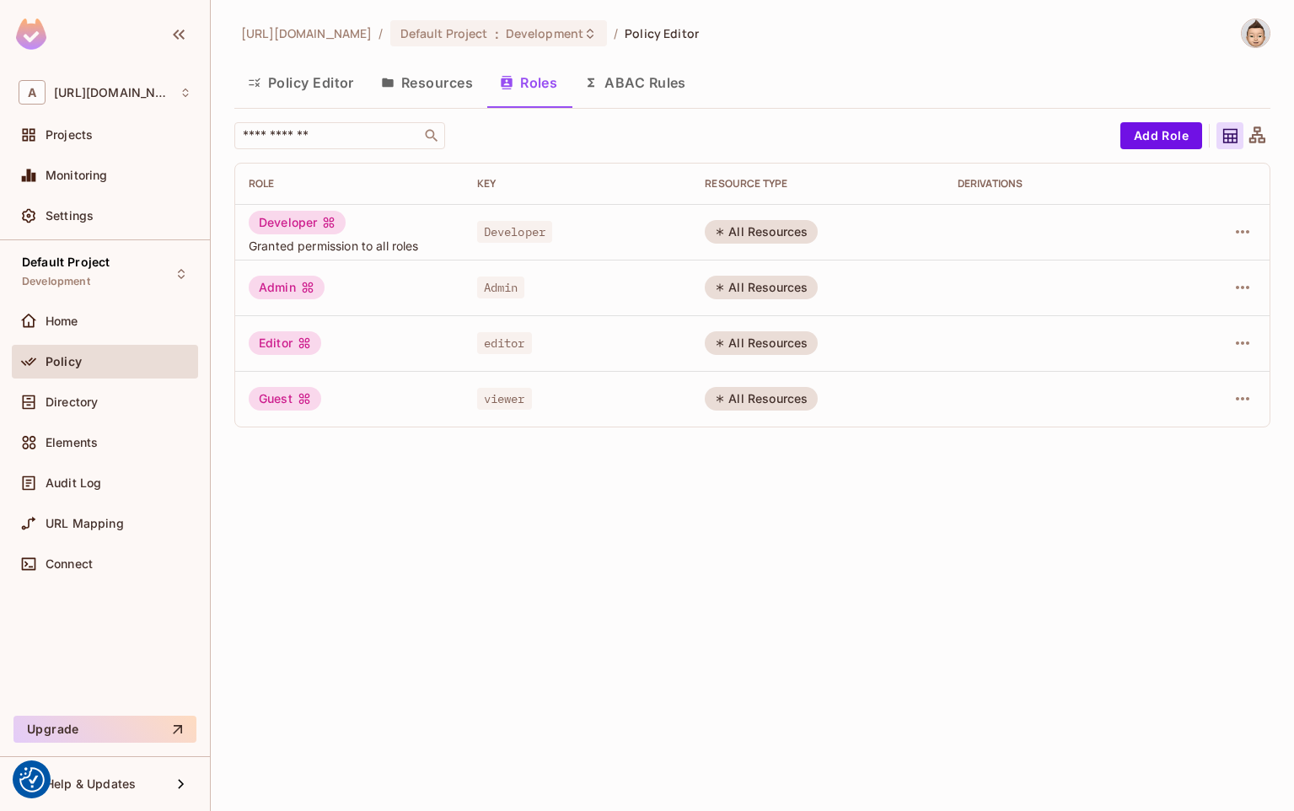
click at [54, 610] on div "Default Project Development Home Policy Directory Elements Audit Log URL Mappin…" at bounding box center [105, 474] width 210 height 469
click at [587, 602] on div "[URL][DOMAIN_NAME] / Default Project : Development / Policy Editor Policy Edito…" at bounding box center [752, 405] width 1083 height 811
click at [614, 77] on button "ABAC Rules" at bounding box center [635, 83] width 129 height 42
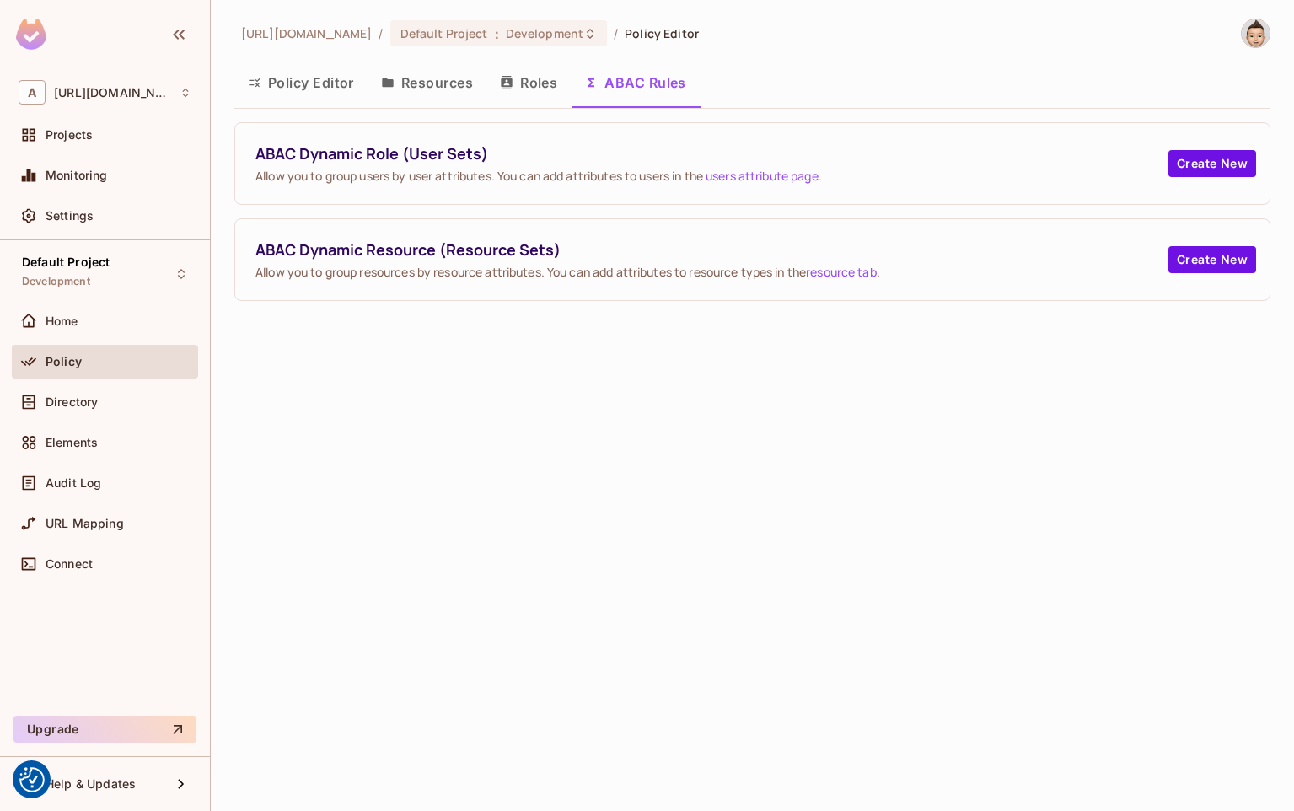
click at [309, 168] on span "Allow you to group users by user attributes. You can add attributes to users in…" at bounding box center [711, 176] width 913 height 16
drag, startPoint x: 310, startPoint y: 175, endPoint x: 702, endPoint y: 198, distance: 392.6
click at [702, 198] on div "ABAC Dynamic Role (User Sets) Allow you to group users by user attributes. You …" at bounding box center [752, 163] width 1034 height 81
drag, startPoint x: 500, startPoint y: 349, endPoint x: 461, endPoint y: 318, distance: 49.8
click at [498, 349] on div "[URL][DOMAIN_NAME] / Default Project : Development / Policy Editor Policy Edito…" at bounding box center [752, 405] width 1083 height 811
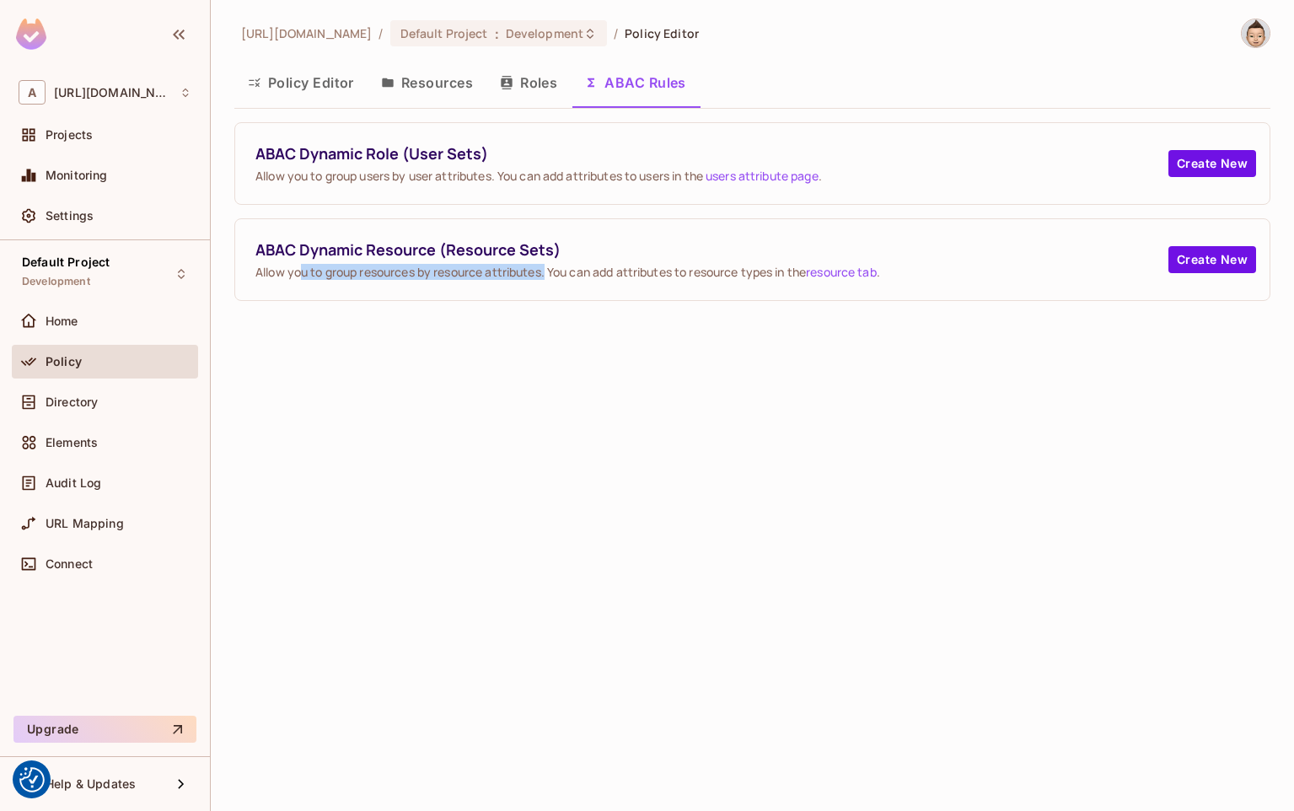
drag, startPoint x: 299, startPoint y: 269, endPoint x: 550, endPoint y: 282, distance: 250.7
click at [550, 282] on div "ABAC Dynamic Resource (Resource Sets) Allow you to group resources by resource …" at bounding box center [752, 259] width 1034 height 81
click at [772, 708] on div "[URL][DOMAIN_NAME] / Default Project : Development / Policy Editor Policy Edito…" at bounding box center [752, 405] width 1083 height 811
drag, startPoint x: 338, startPoint y: 267, endPoint x: 433, endPoint y: 267, distance: 95.2
click at [433, 267] on span "Allow you to group resources by resource attributes. You can add attributes to …" at bounding box center [711, 272] width 913 height 16
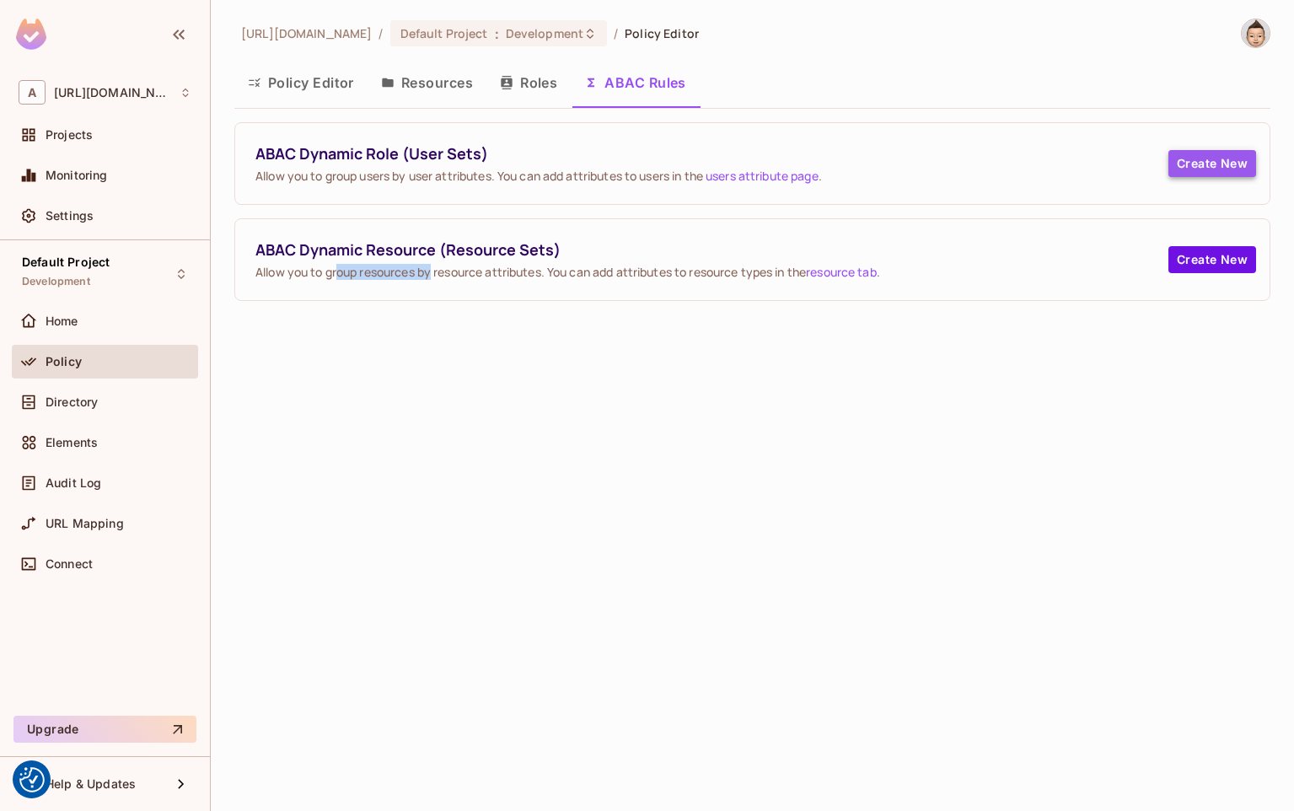
click at [1210, 164] on button "Create New" at bounding box center [1212, 163] width 88 height 27
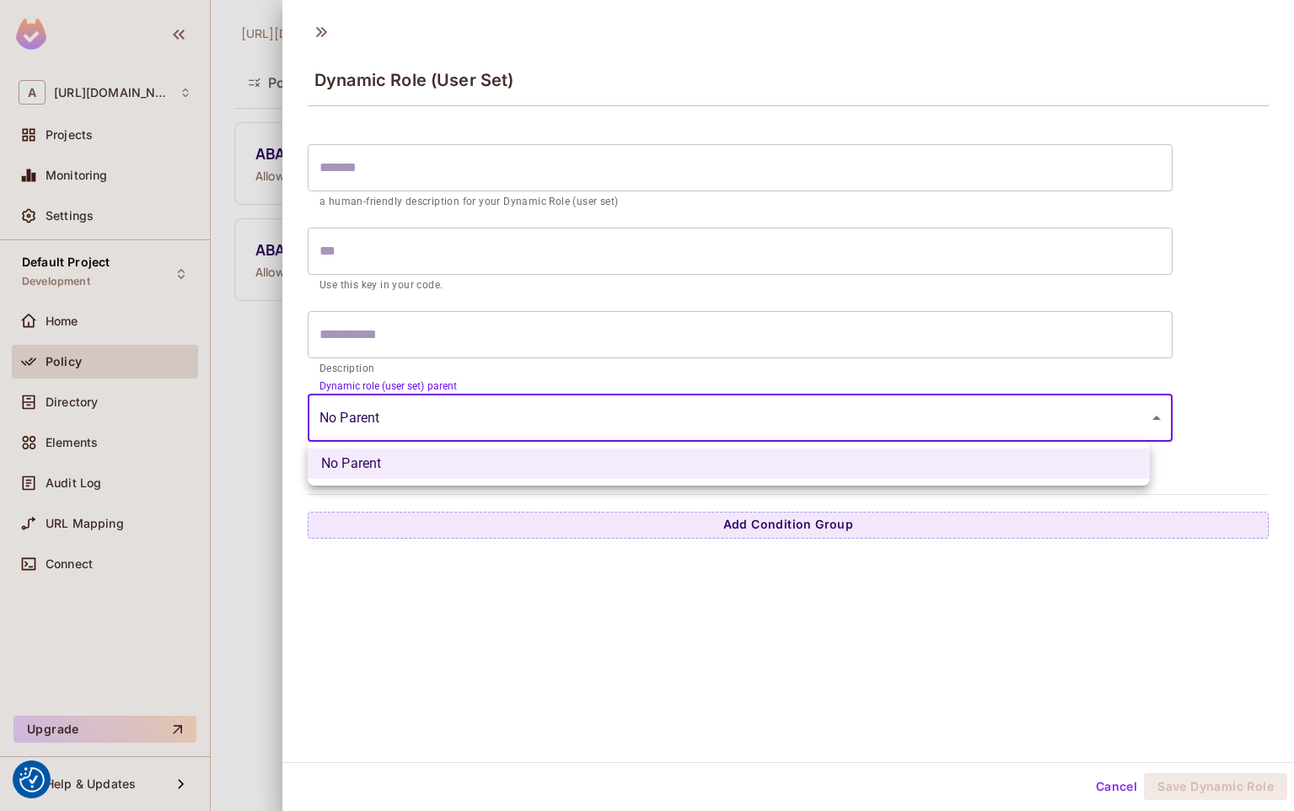
click at [665, 439] on body "We use cookies to enhance your browsing experience, serve personalized ads or c…" at bounding box center [647, 405] width 1294 height 811
click at [665, 439] on div at bounding box center [647, 405] width 1294 height 811
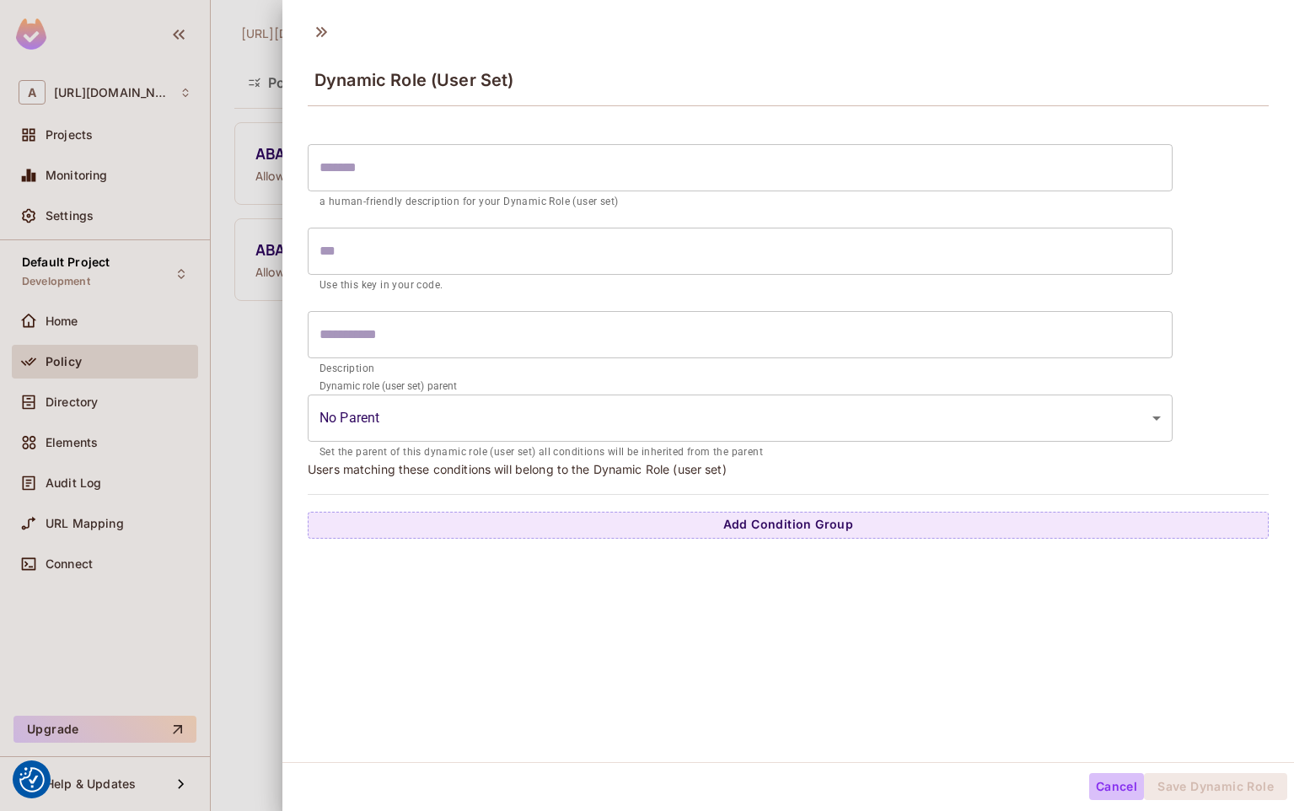
drag, startPoint x: 1092, startPoint y: 786, endPoint x: 1083, endPoint y: 775, distance: 13.8
click at [1092, 786] on button "Cancel" at bounding box center [1116, 786] width 55 height 27
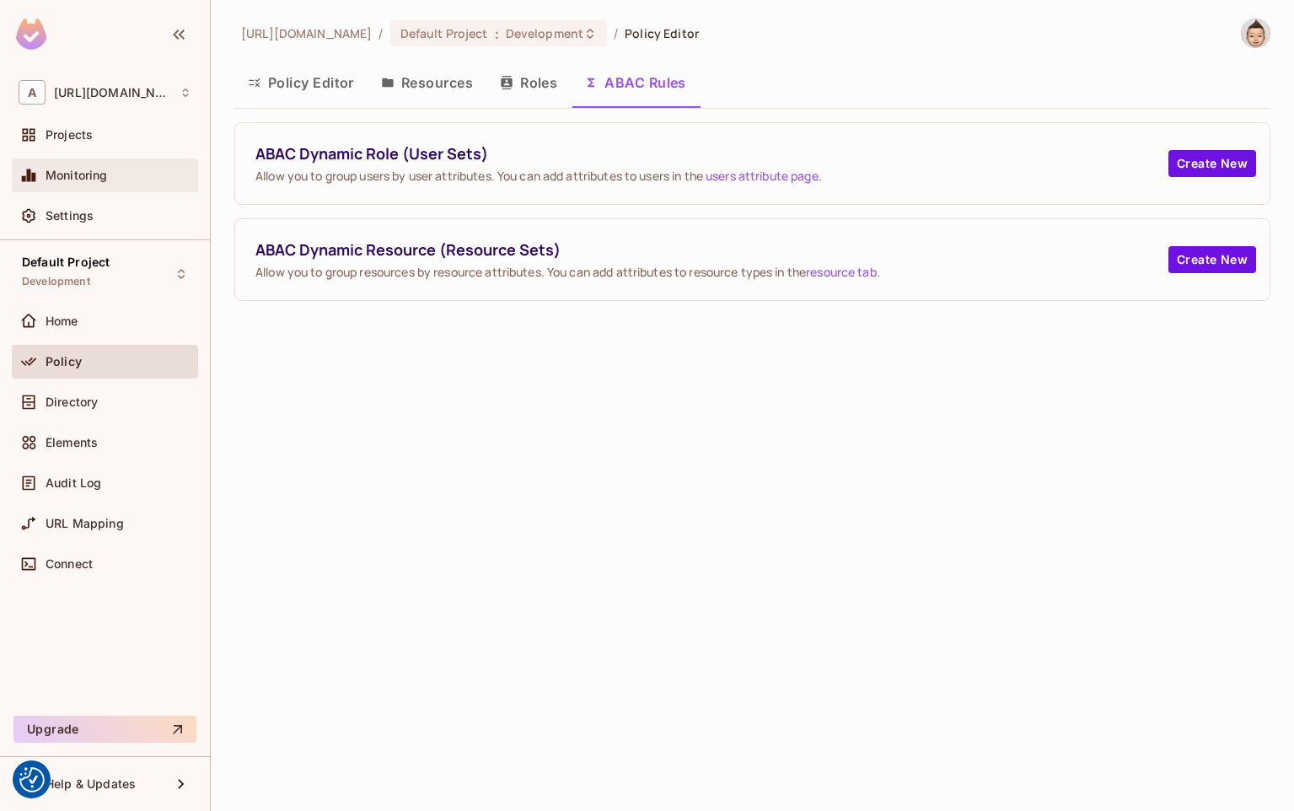
click at [51, 179] on span "Monitoring" at bounding box center [77, 175] width 62 height 13
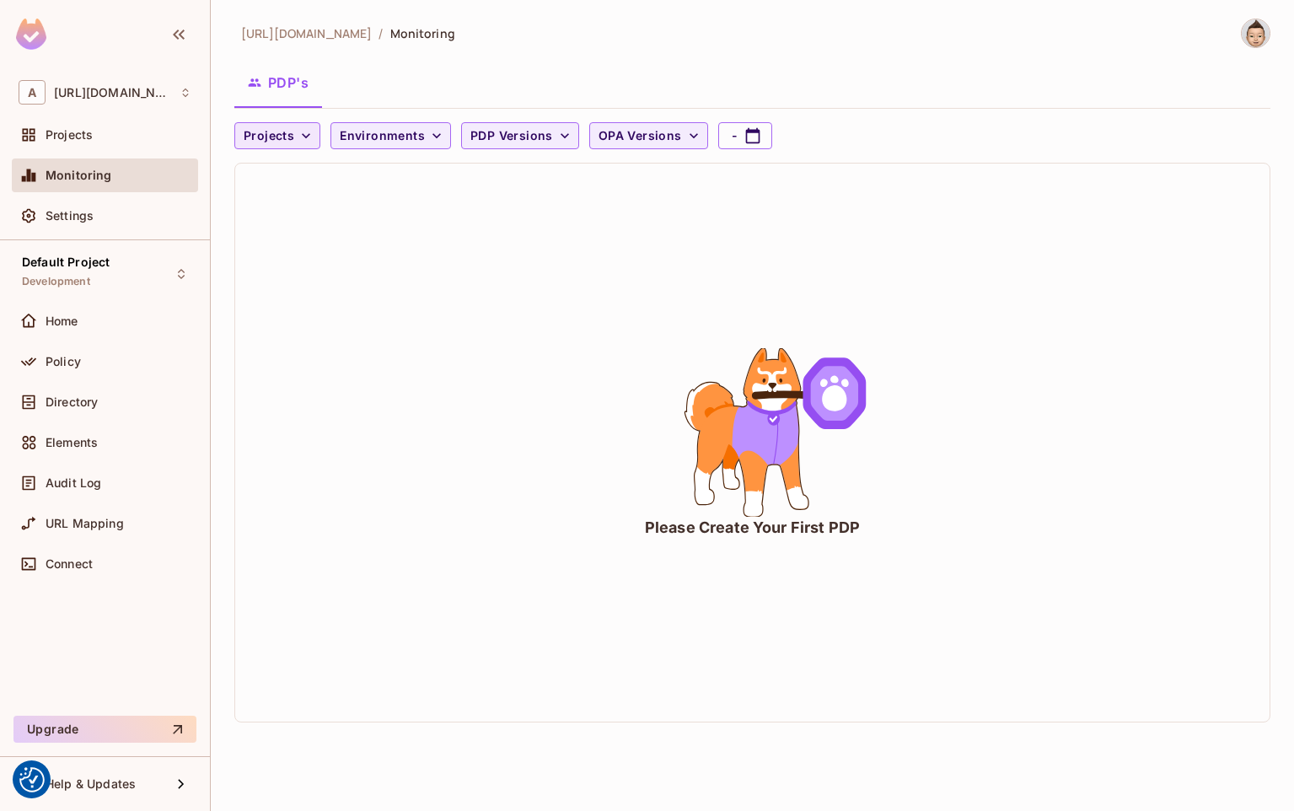
click at [262, 135] on span "Projects" at bounding box center [269, 136] width 51 height 21
click at [266, 160] on li "Default Project" at bounding box center [289, 174] width 110 height 36
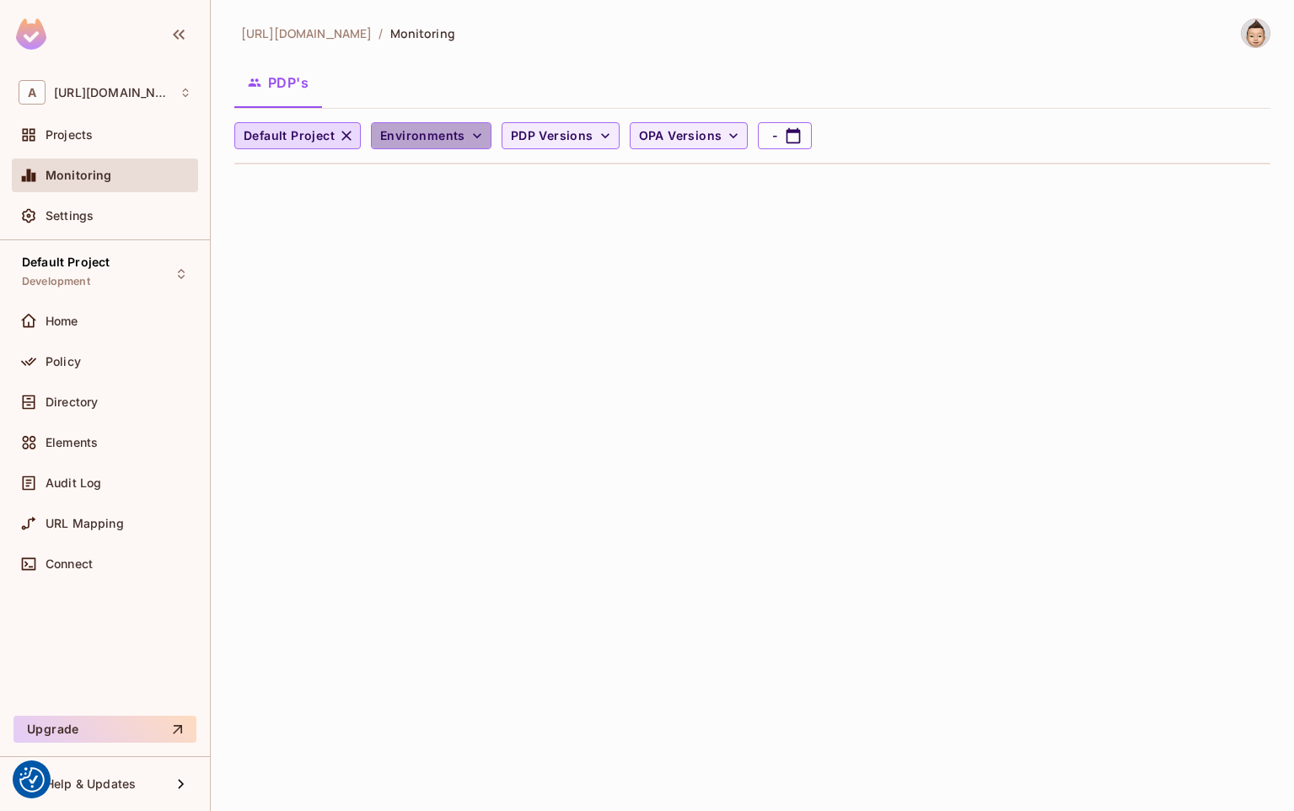
click at [431, 142] on span "Environments" at bounding box center [422, 136] width 85 height 21
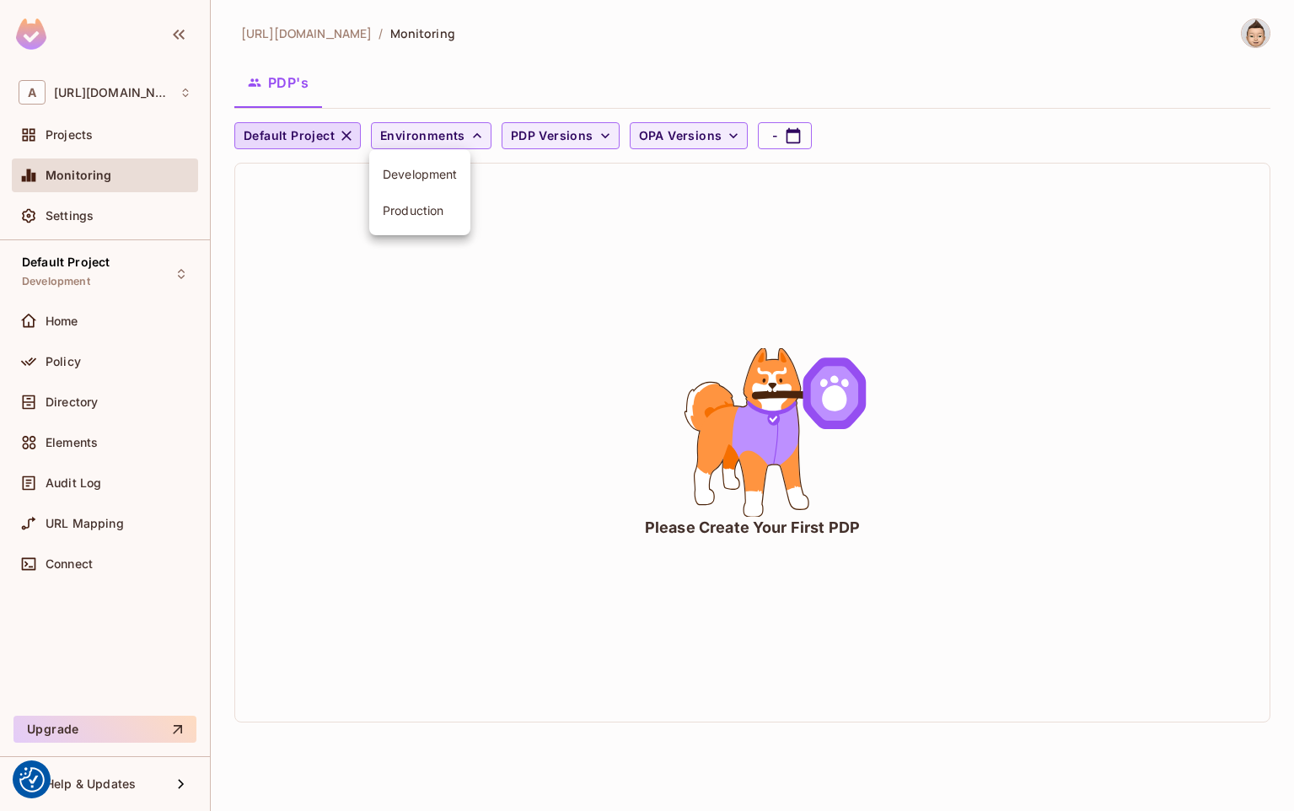
click at [429, 173] on span "Development" at bounding box center [420, 174] width 74 height 16
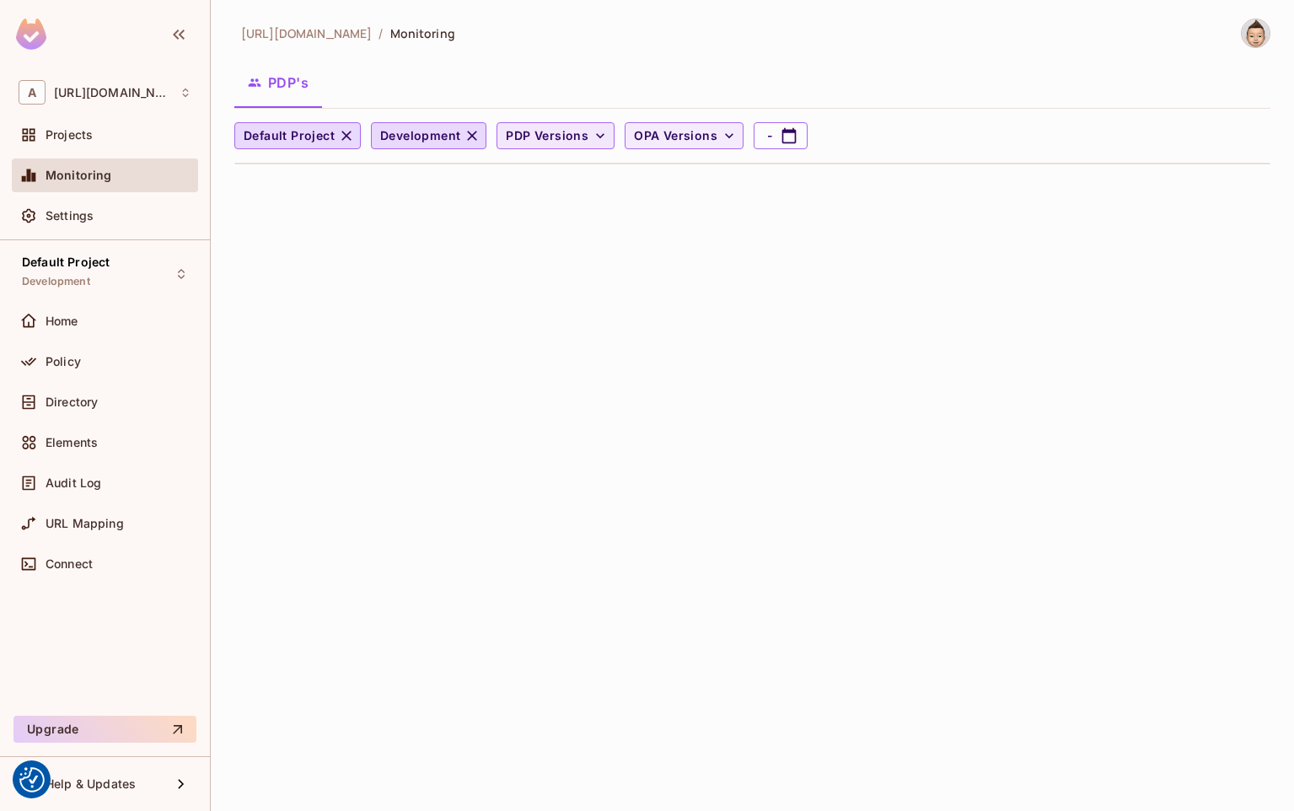
click at [527, 138] on span "PDP Versions" at bounding box center [547, 136] width 83 height 21
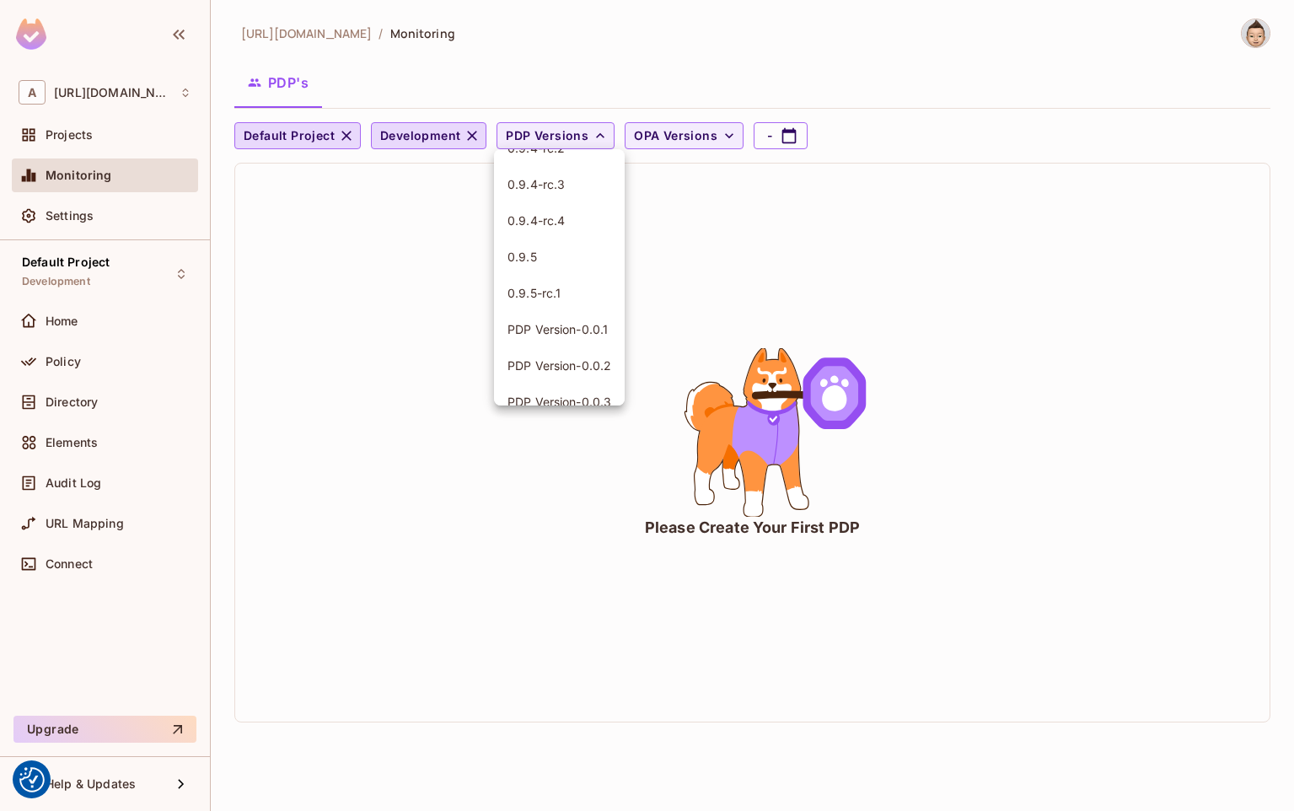
scroll to position [2782, 0]
click at [534, 260] on span "0.9.5" at bounding box center [559, 256] width 104 height 16
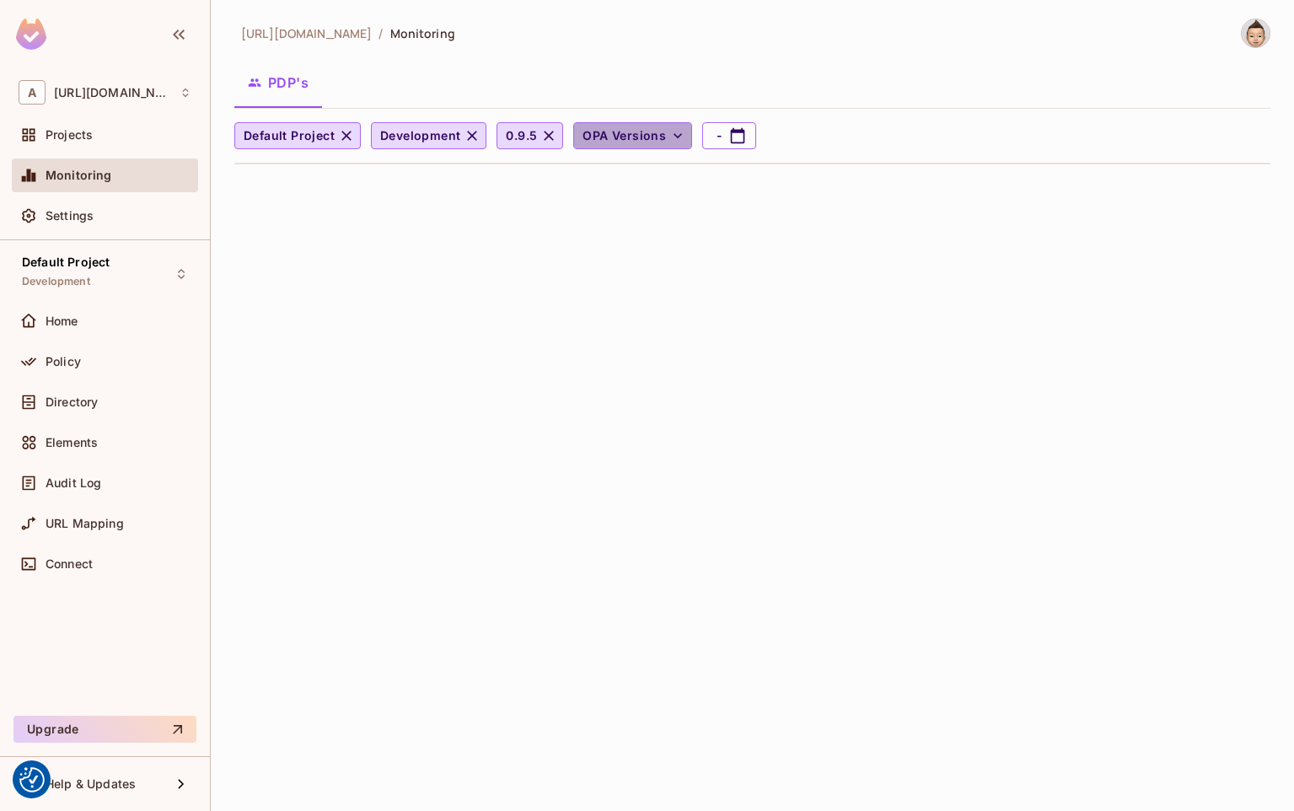
click at [642, 126] on span "OPA Versions" at bounding box center [623, 136] width 83 height 21
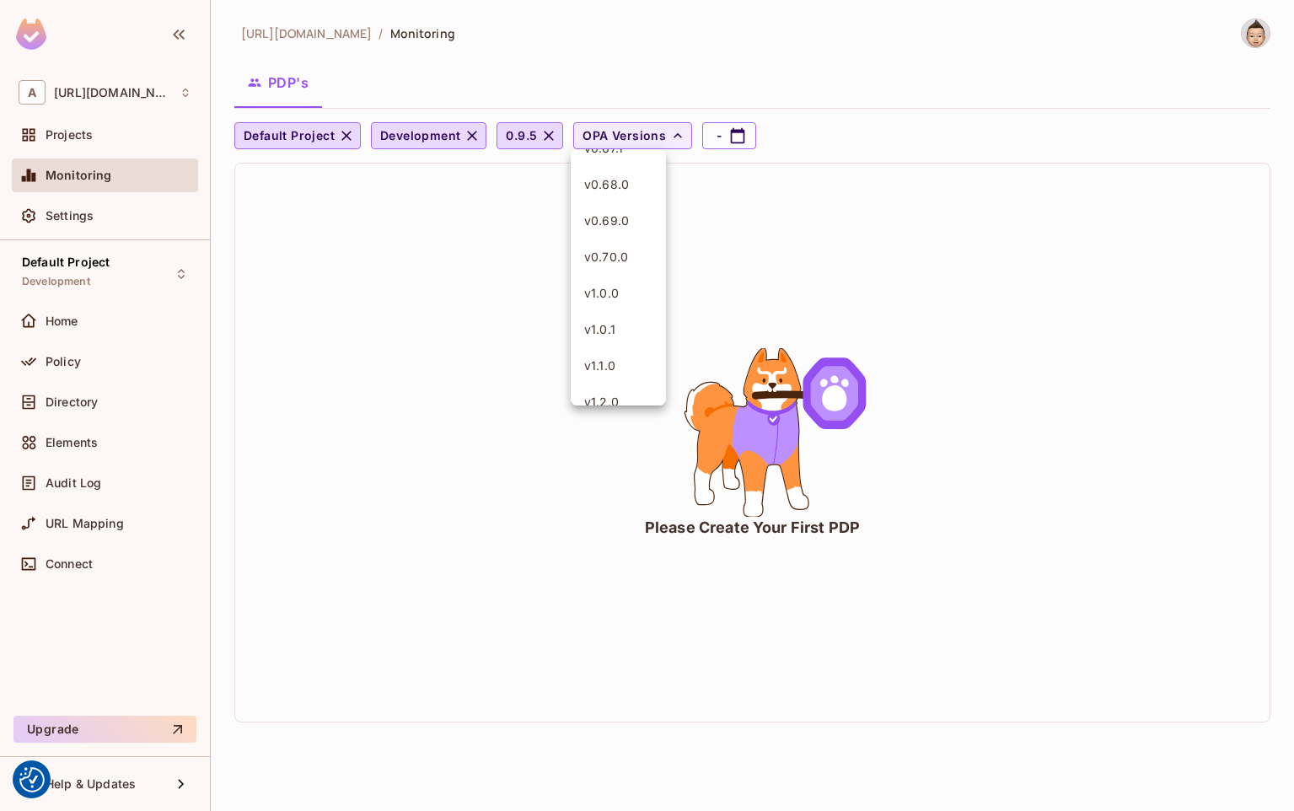
scroll to position [3382, 0]
click at [594, 385] on span "v1.7.1" at bounding box center [618, 381] width 68 height 16
click at [688, 130] on icon "button" at bounding box center [684, 135] width 14 height 15
select select "*"
select select "****"
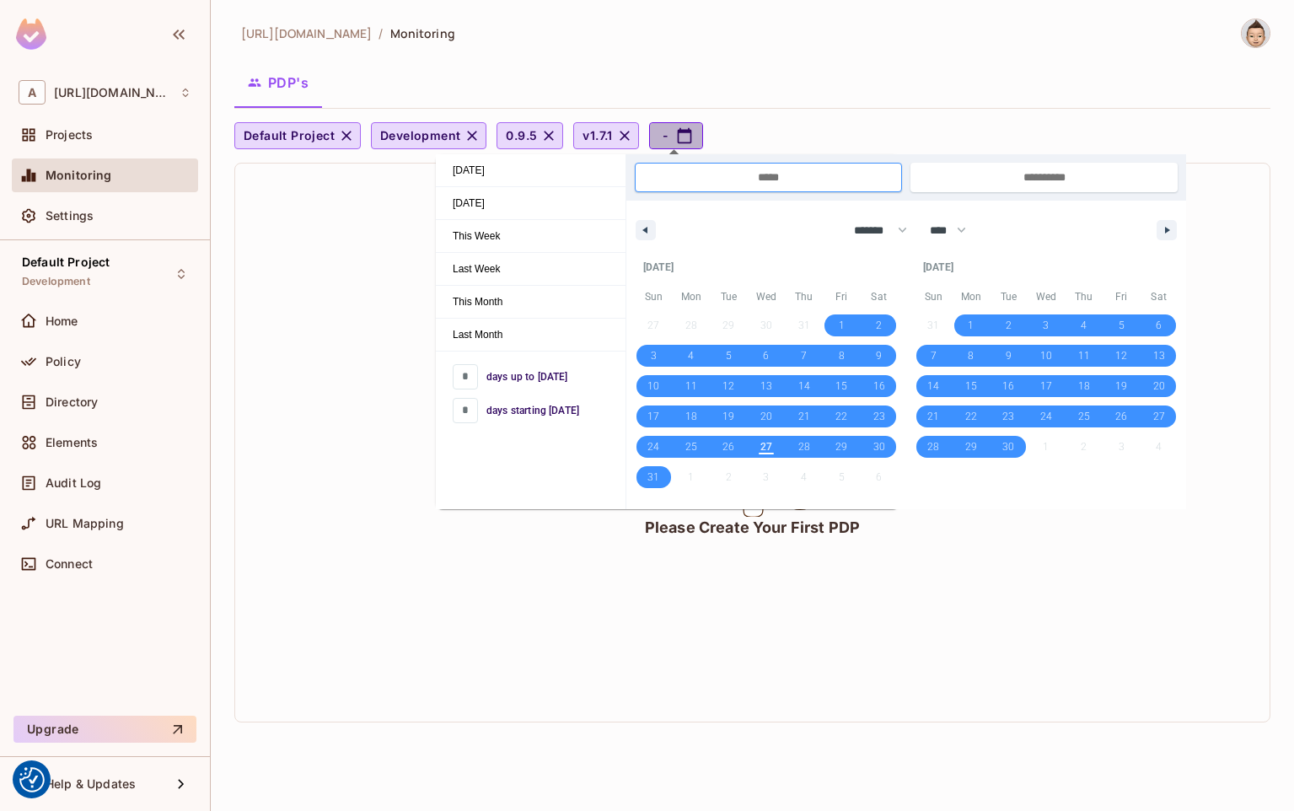
click at [688, 130] on icon "button" at bounding box center [684, 135] width 14 height 15
click at [824, 91] on div "PDP's" at bounding box center [752, 83] width 1036 height 42
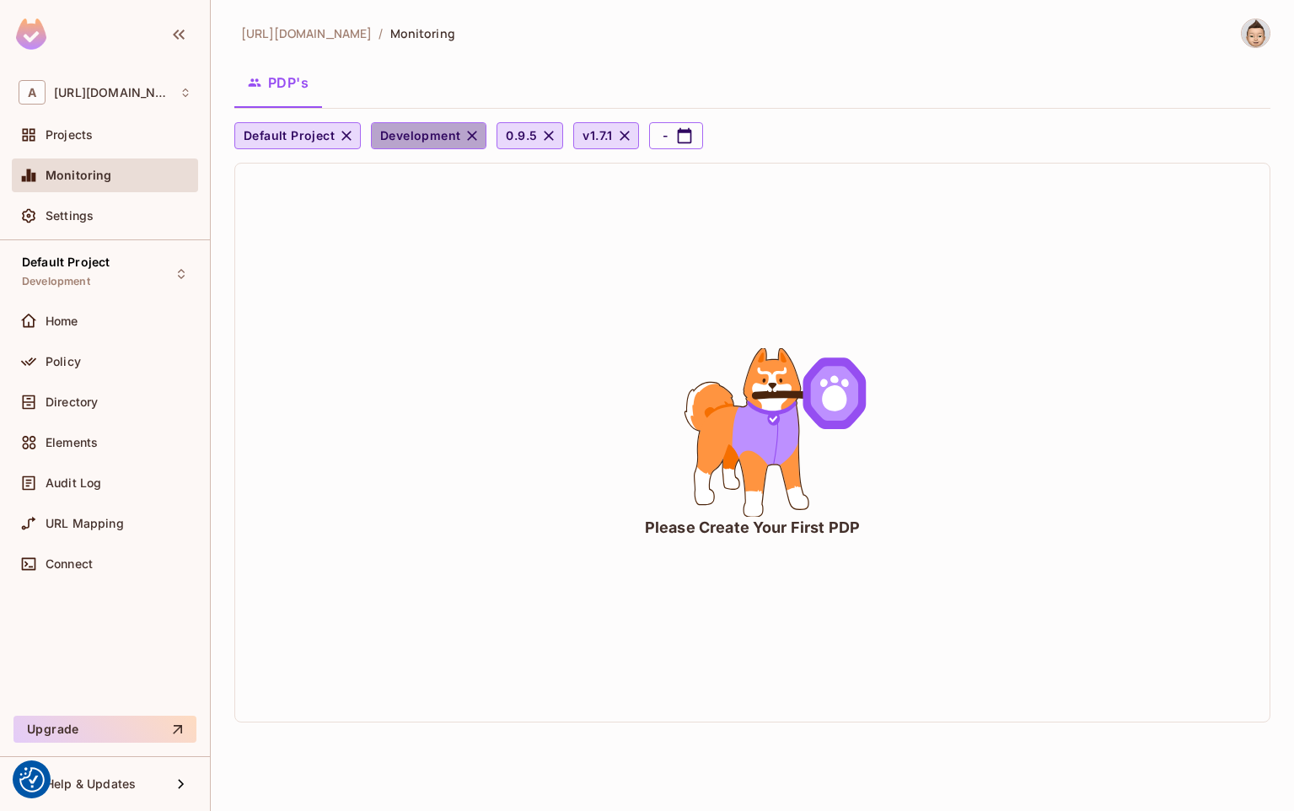
click at [464, 137] on icon "button" at bounding box center [472, 135] width 17 height 17
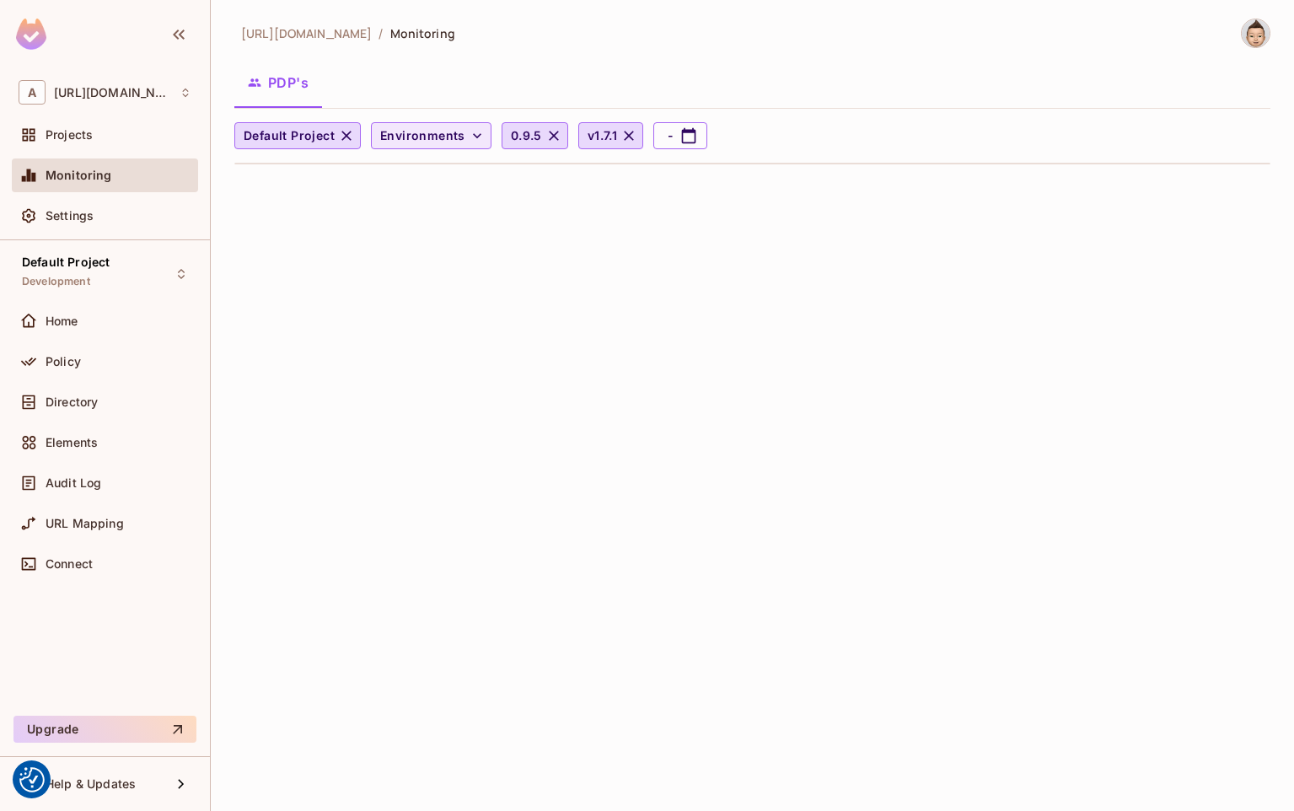
click at [470, 133] on icon "button" at bounding box center [477, 135] width 17 height 17
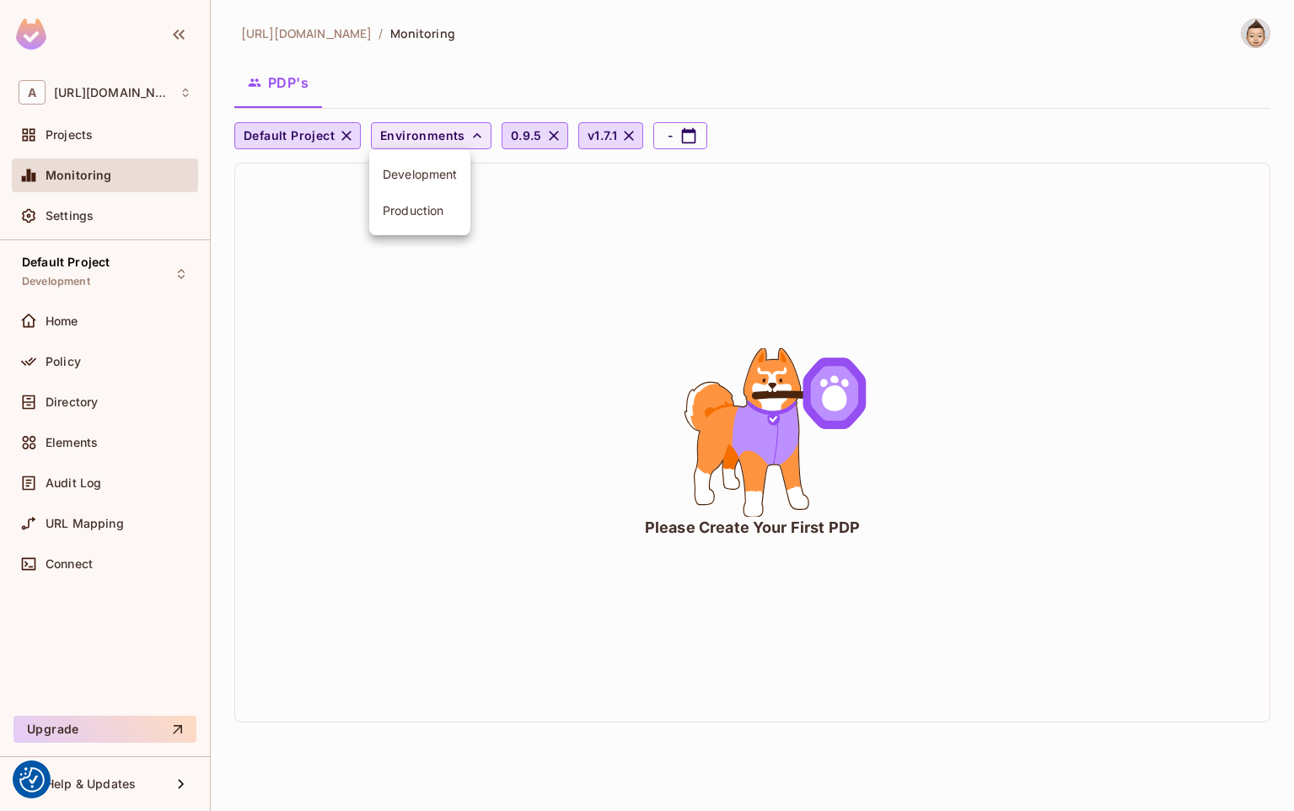
click at [419, 168] on span "Development" at bounding box center [420, 174] width 74 height 16
drag, startPoint x: 345, startPoint y: 140, endPoint x: 355, endPoint y: 138, distance: 10.3
click at [345, 139] on icon "button" at bounding box center [346, 135] width 17 height 17
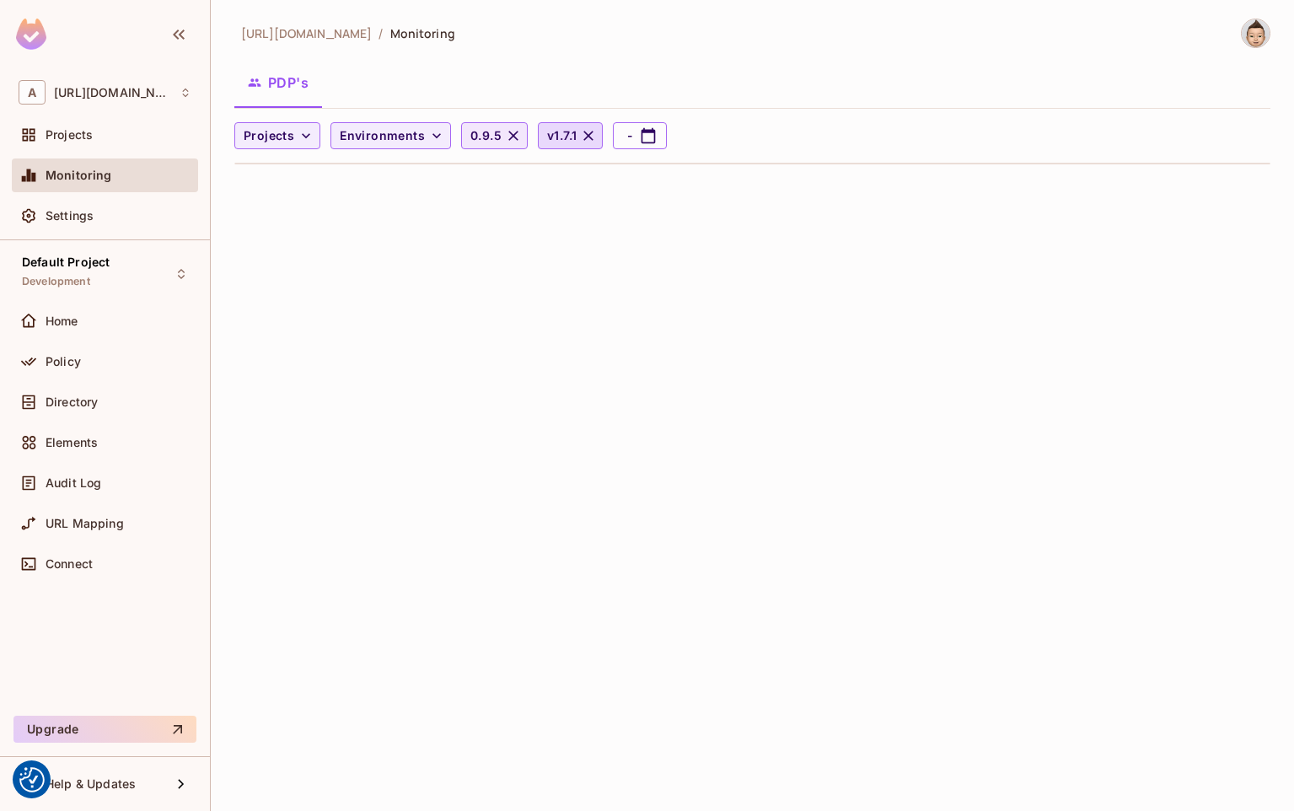
click at [519, 135] on button "0.9.5" at bounding box center [494, 135] width 67 height 27
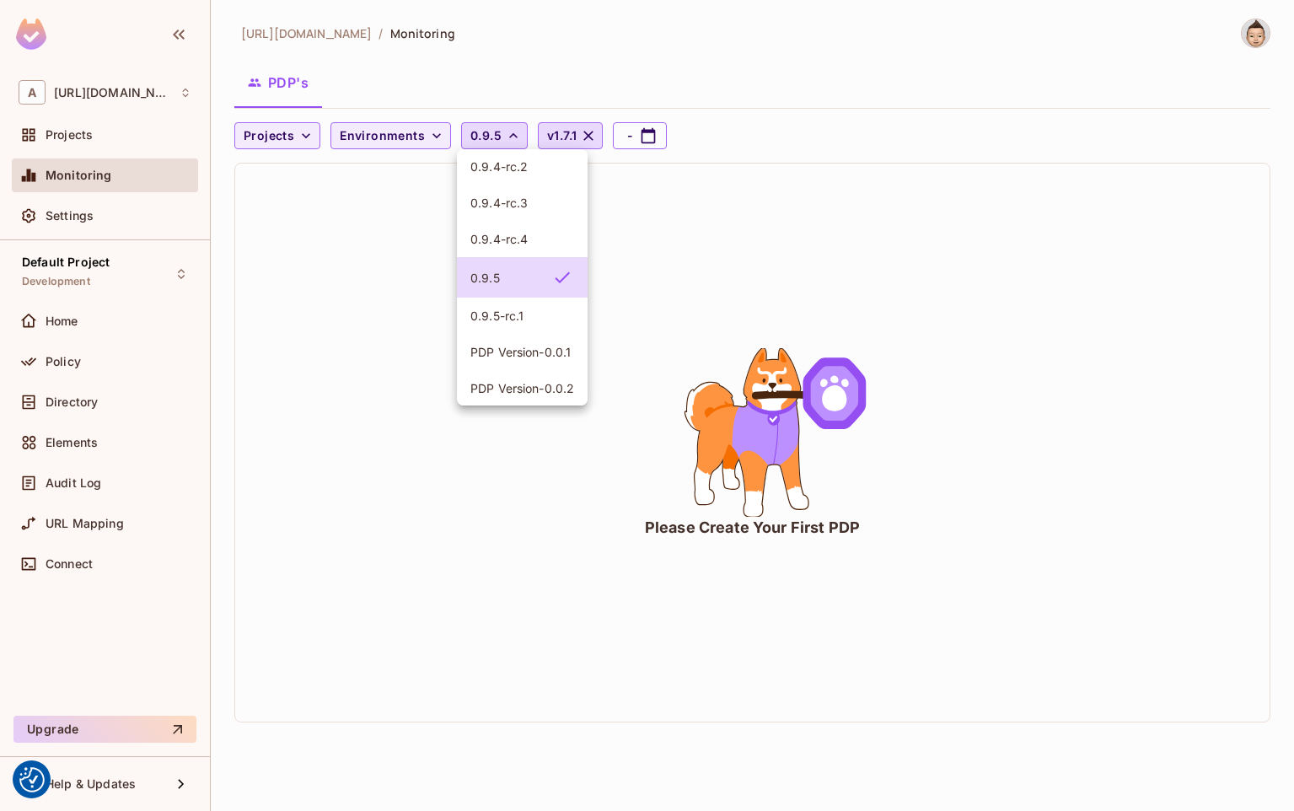
click at [511, 140] on div at bounding box center [647, 405] width 1294 height 811
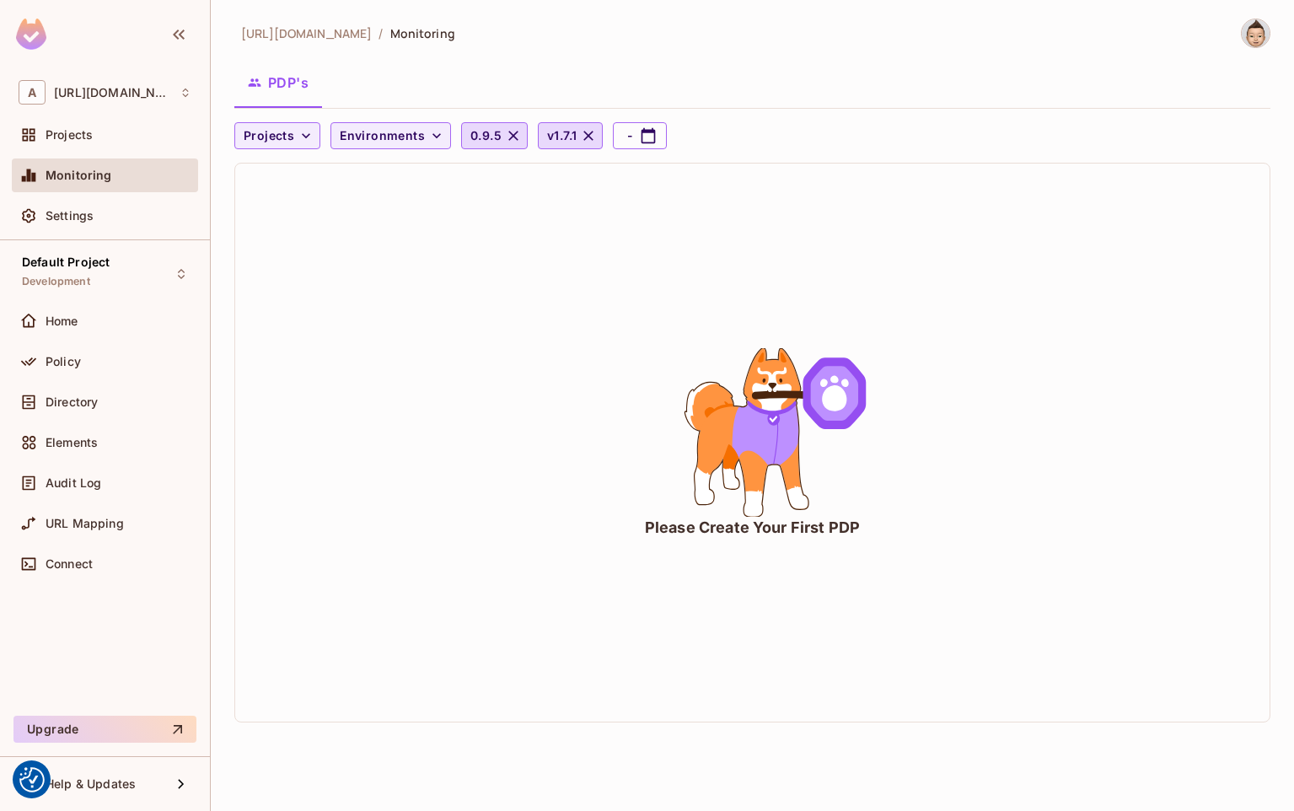
click at [511, 140] on icon "button" at bounding box center [513, 135] width 17 height 17
click at [632, 137] on icon "button" at bounding box center [639, 135] width 17 height 17
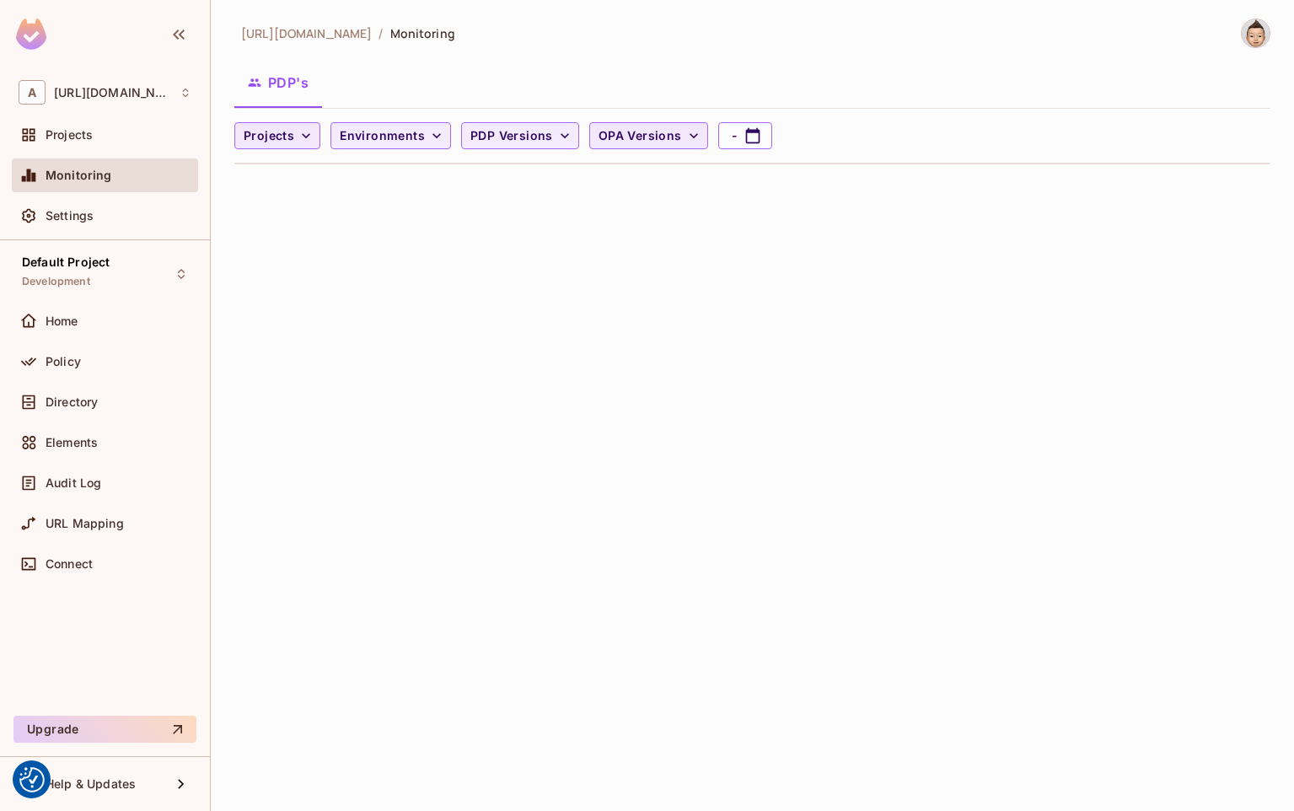
click at [300, 136] on icon "button" at bounding box center [306, 135] width 17 height 17
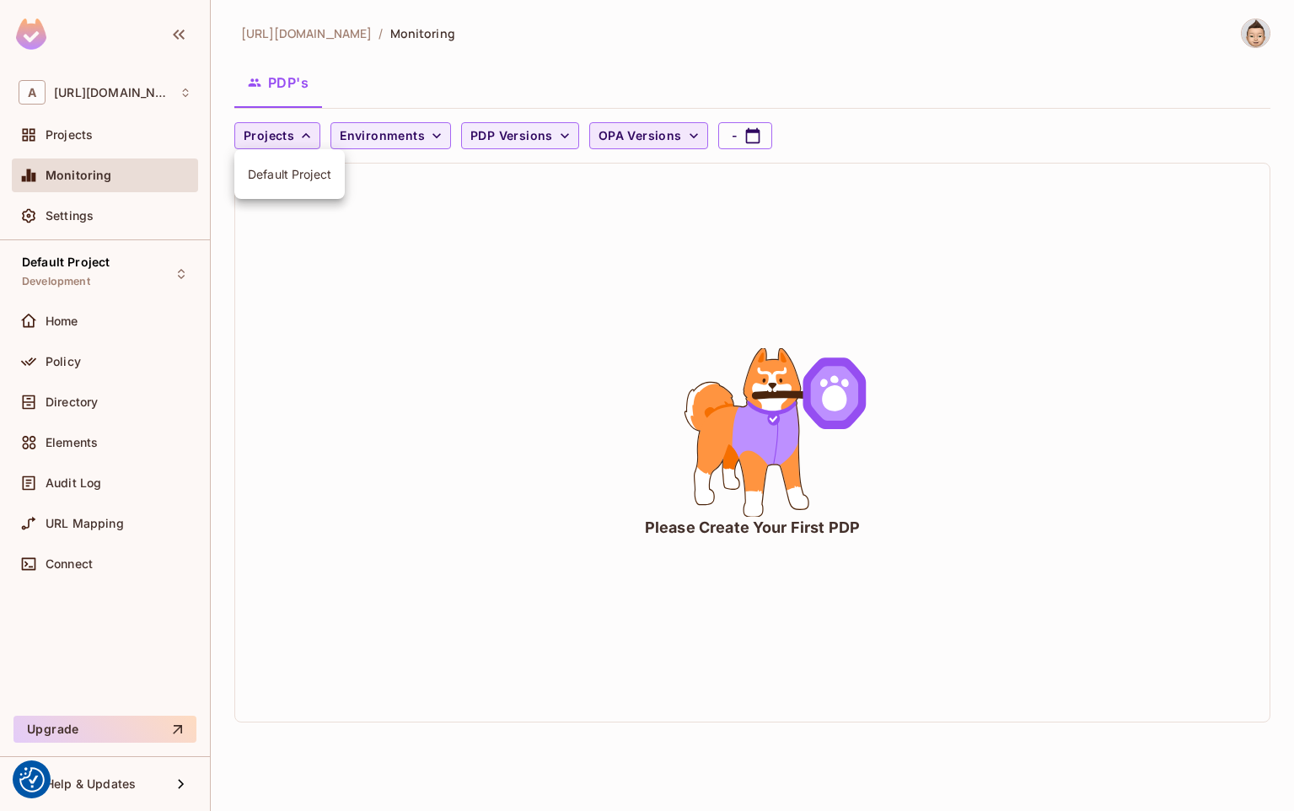
click at [283, 178] on span "Default Project" at bounding box center [289, 174] width 83 height 16
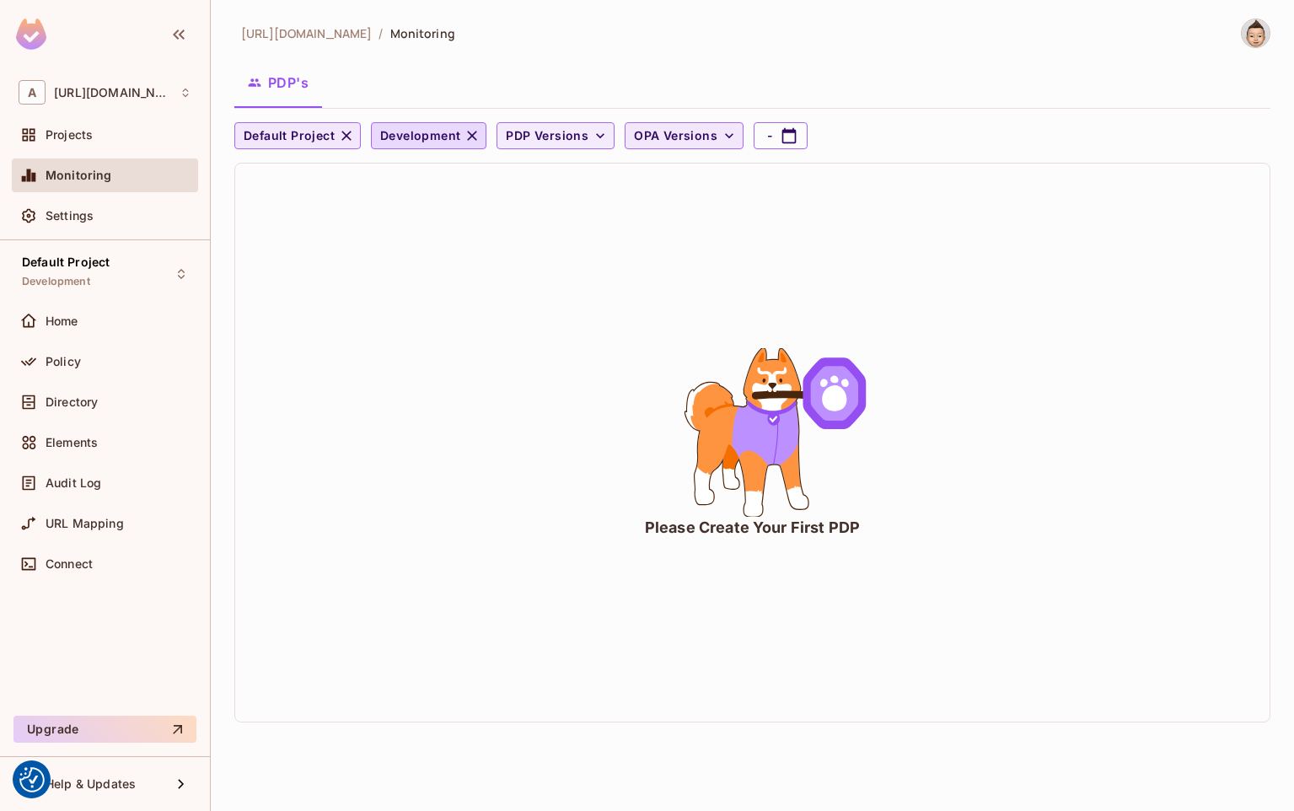
click at [364, 189] on div "Please Create Your First PDP" at bounding box center [752, 443] width 1034 height 558
click at [472, 137] on icon "button" at bounding box center [473, 136] width 10 height 10
click at [473, 137] on icon "button" at bounding box center [477, 135] width 8 height 5
click at [441, 174] on span "Development" at bounding box center [420, 174] width 74 height 16
click at [549, 139] on span "PDP Versions" at bounding box center [547, 136] width 83 height 21
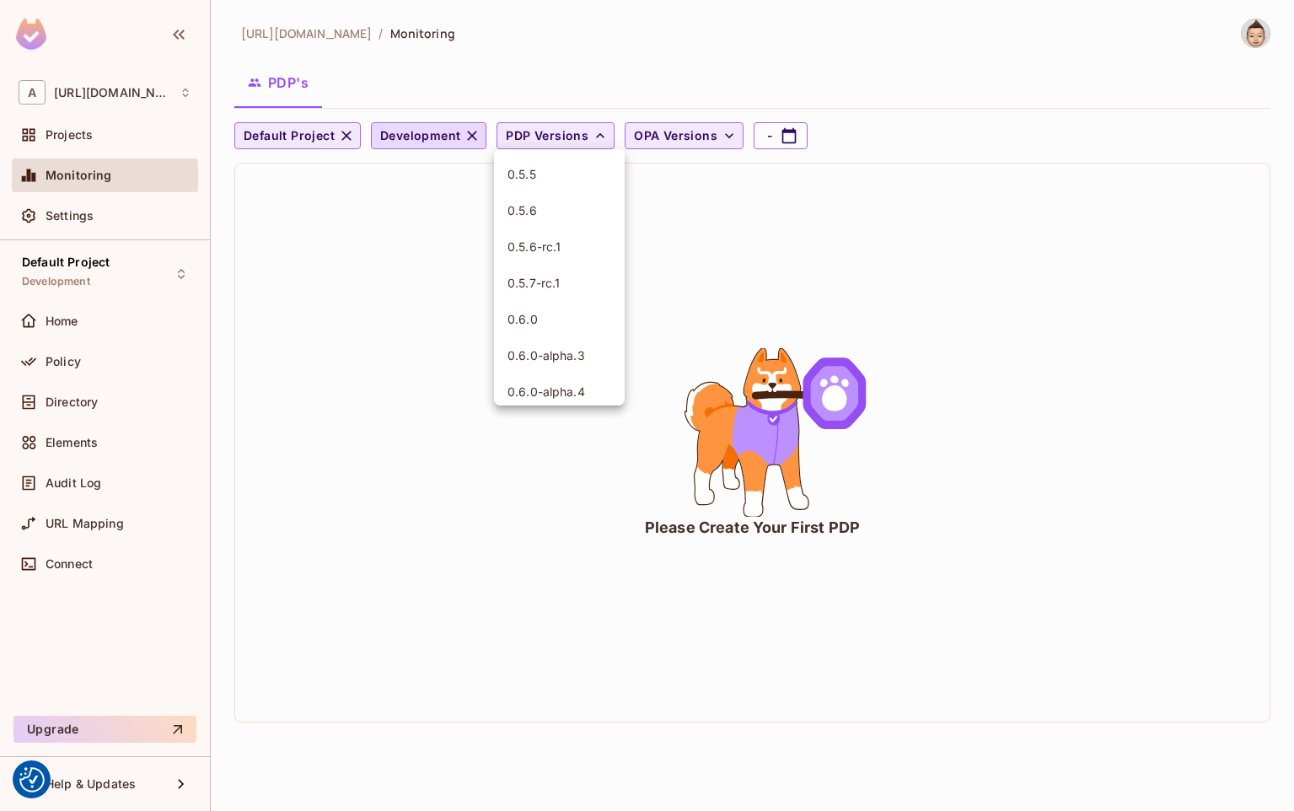
click at [549, 139] on div at bounding box center [647, 405] width 1294 height 811
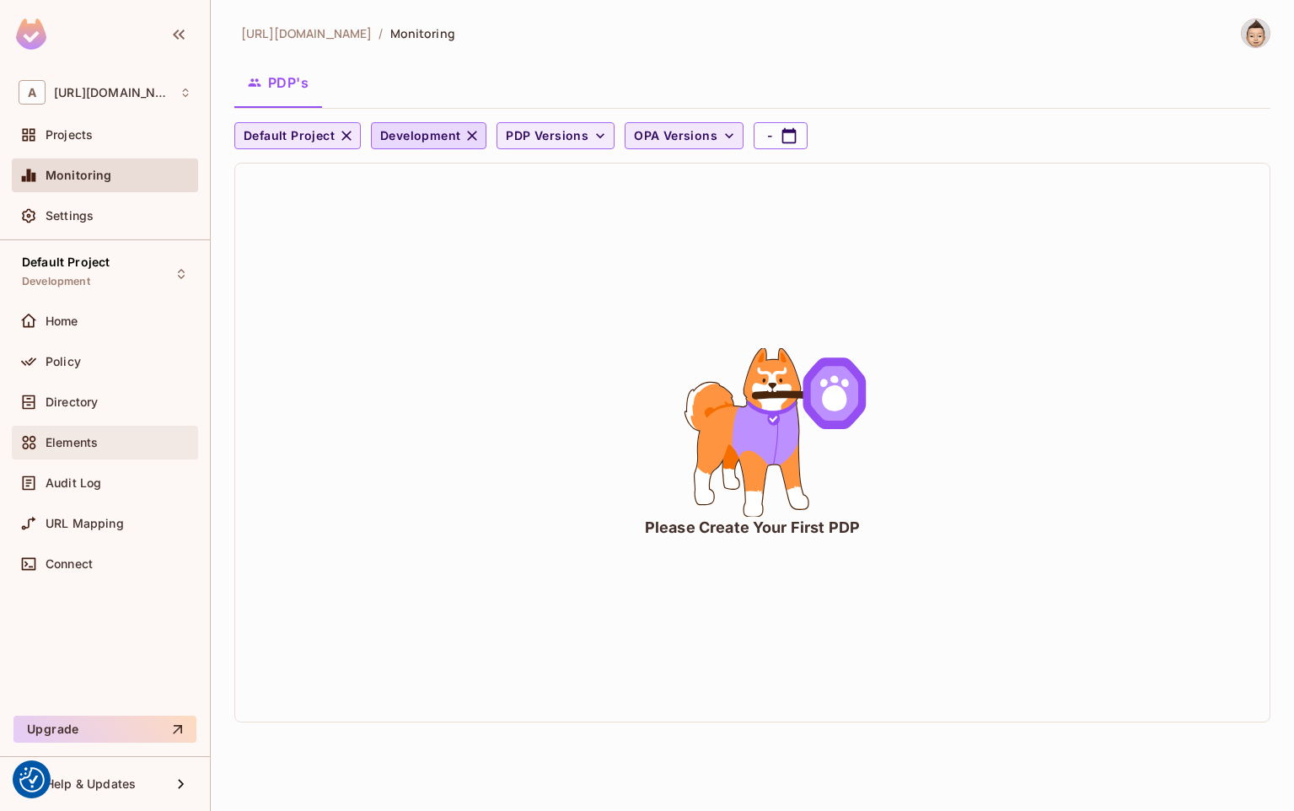
click at [79, 443] on span "Elements" at bounding box center [72, 442] width 52 height 13
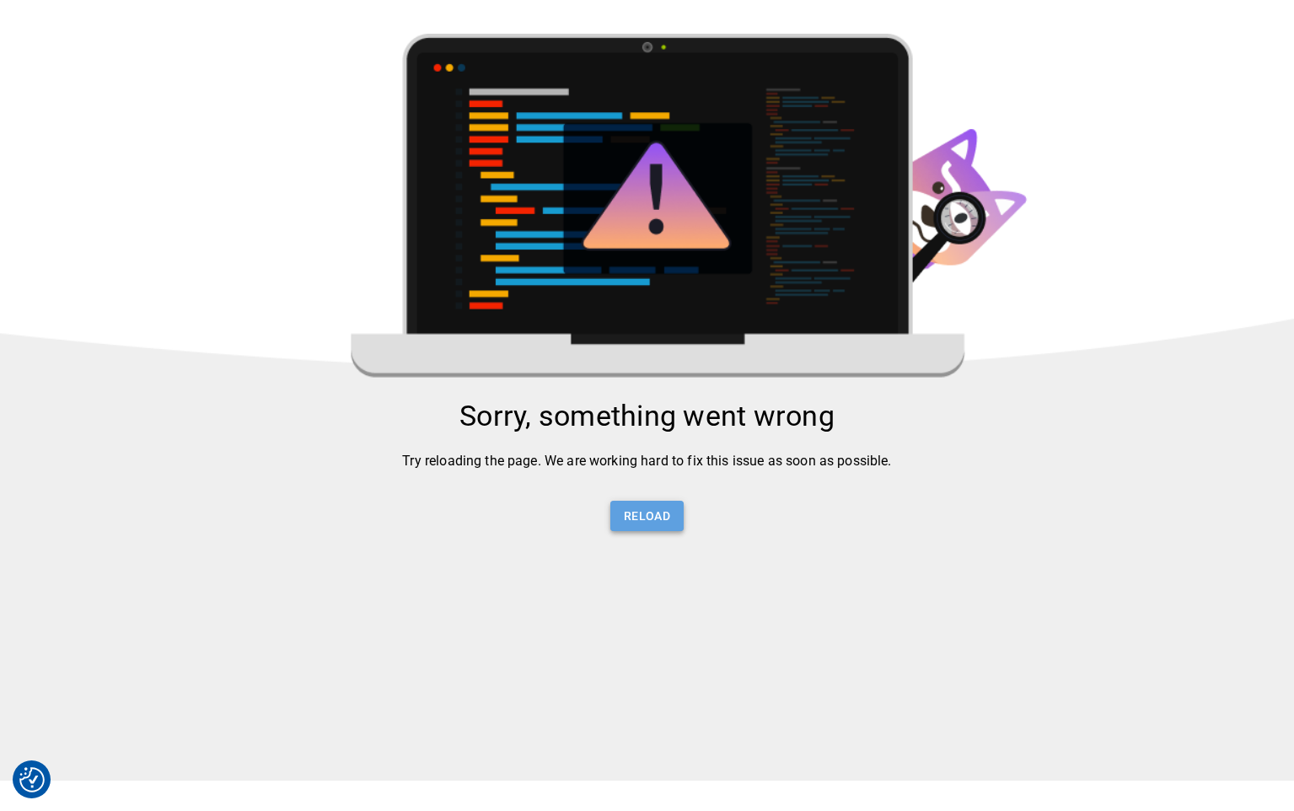
click at [647, 523] on button "Reload" at bounding box center [646, 516] width 73 height 31
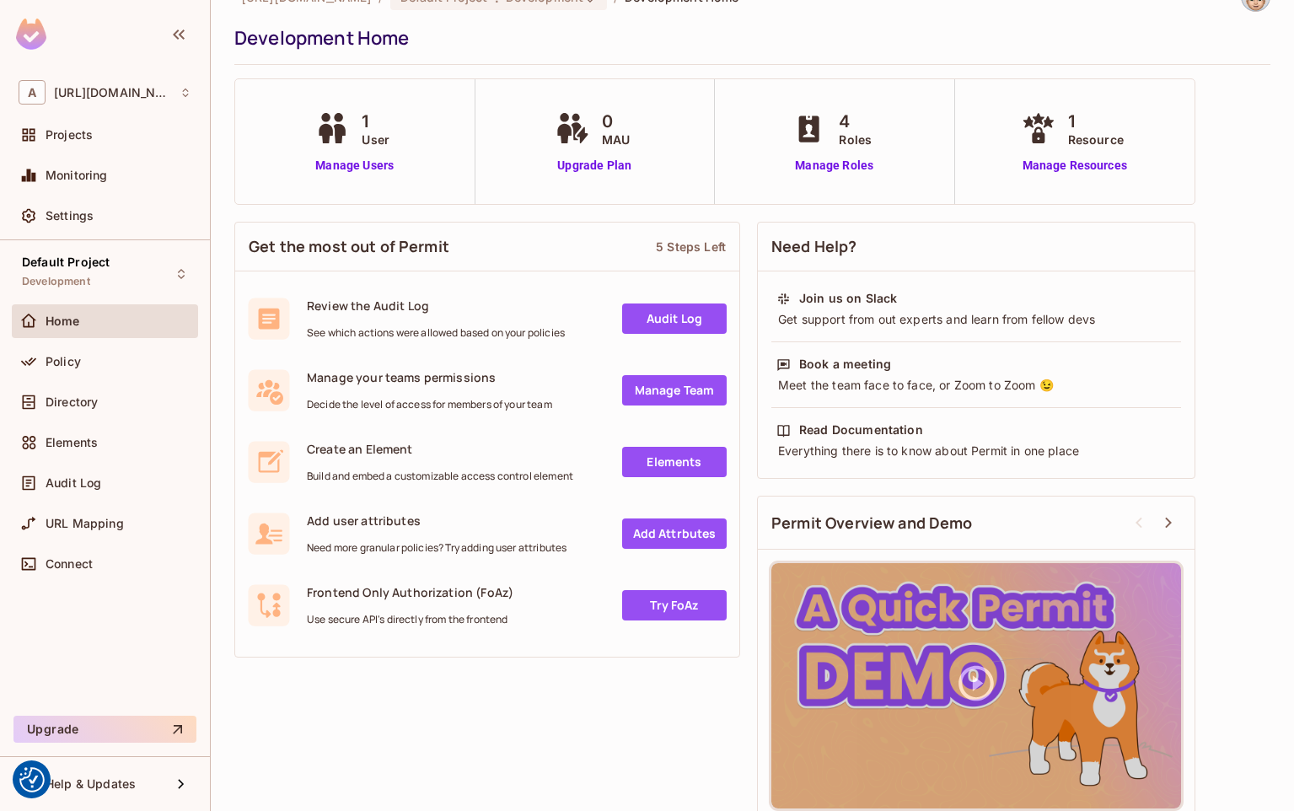
scroll to position [56, 0]
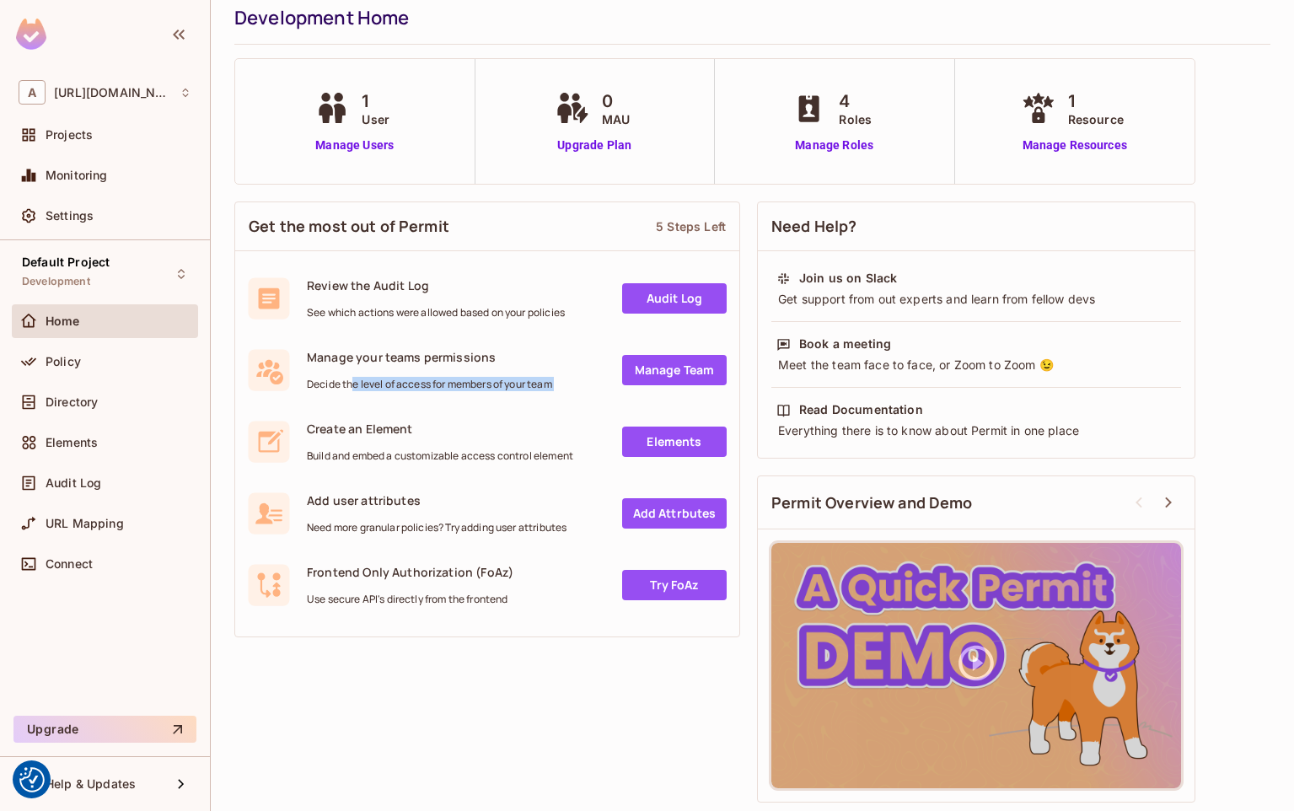
drag, startPoint x: 351, startPoint y: 387, endPoint x: 565, endPoint y: 391, distance: 214.1
click at [565, 391] on div "Manage your teams permissions Decide the level of access for members of your te…" at bounding box center [487, 372] width 504 height 72
drag, startPoint x: 565, startPoint y: 391, endPoint x: 677, endPoint y: 370, distance: 114.1
click at [677, 370] on link "Manage Team" at bounding box center [674, 370] width 105 height 30
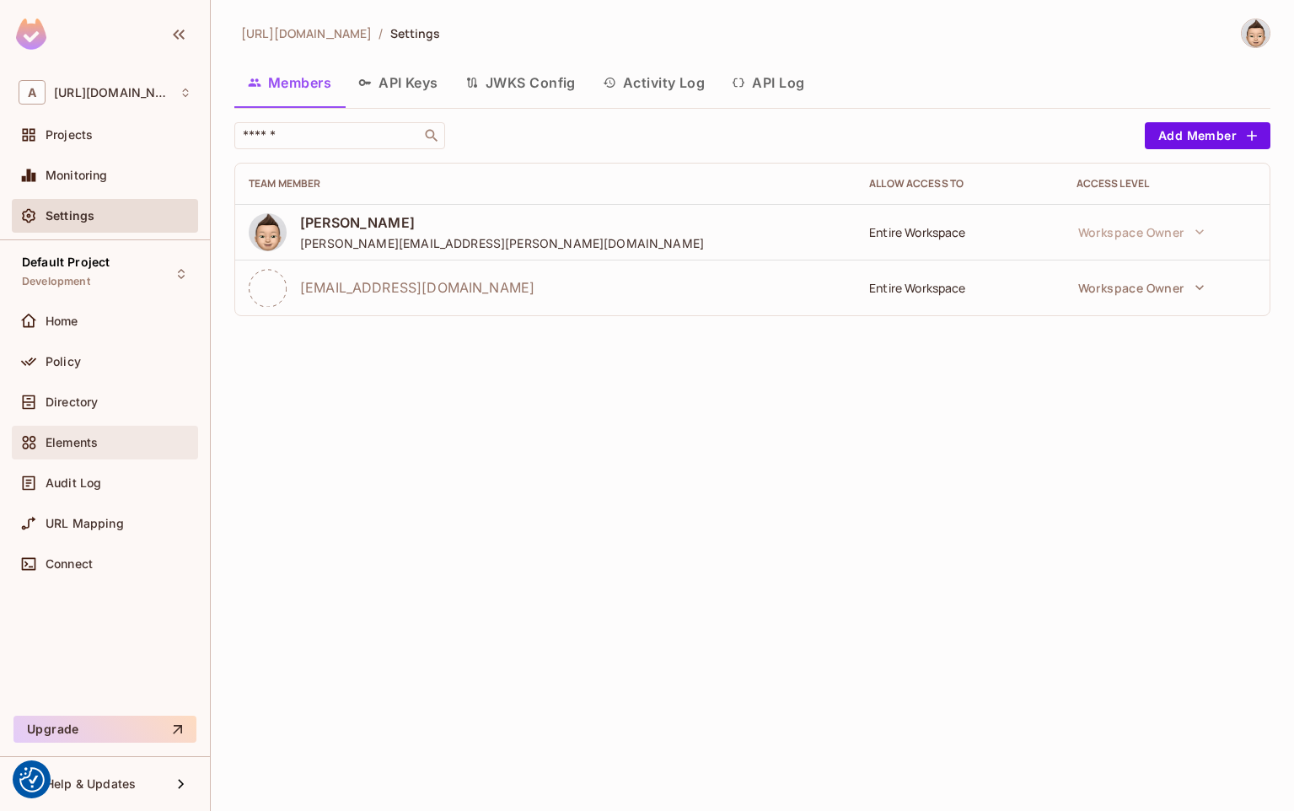
click at [62, 432] on div "Elements" at bounding box center [105, 442] width 173 height 20
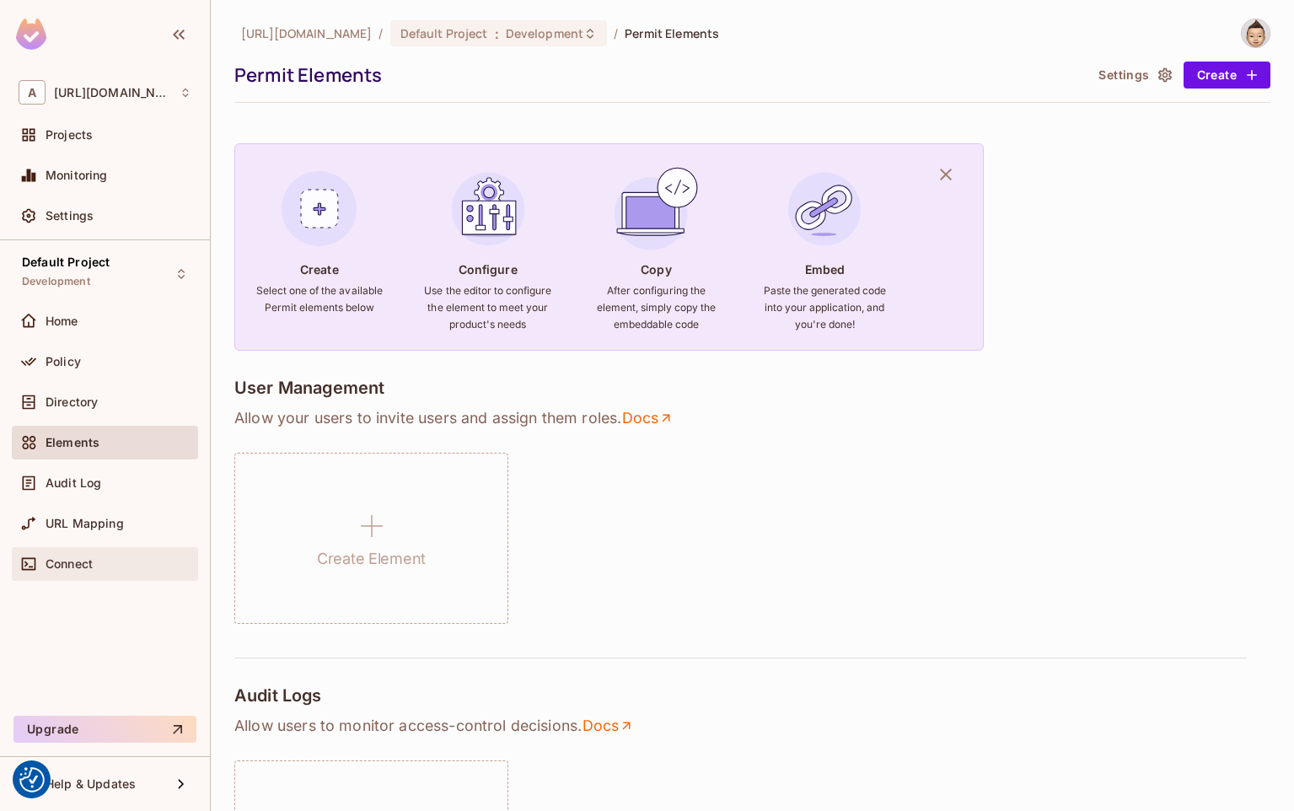
click at [66, 558] on span "Connect" at bounding box center [69, 563] width 47 height 13
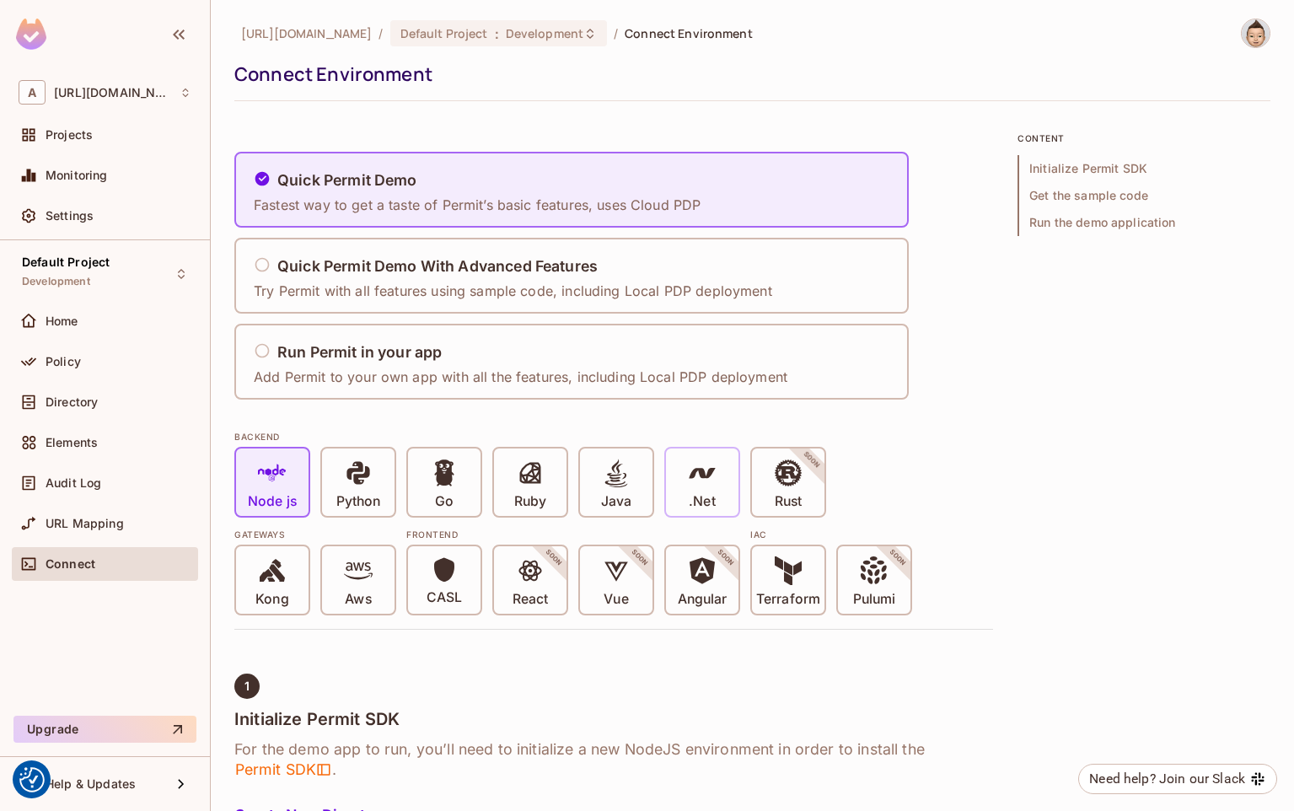
click at [706, 482] on icon at bounding box center [702, 473] width 29 height 29
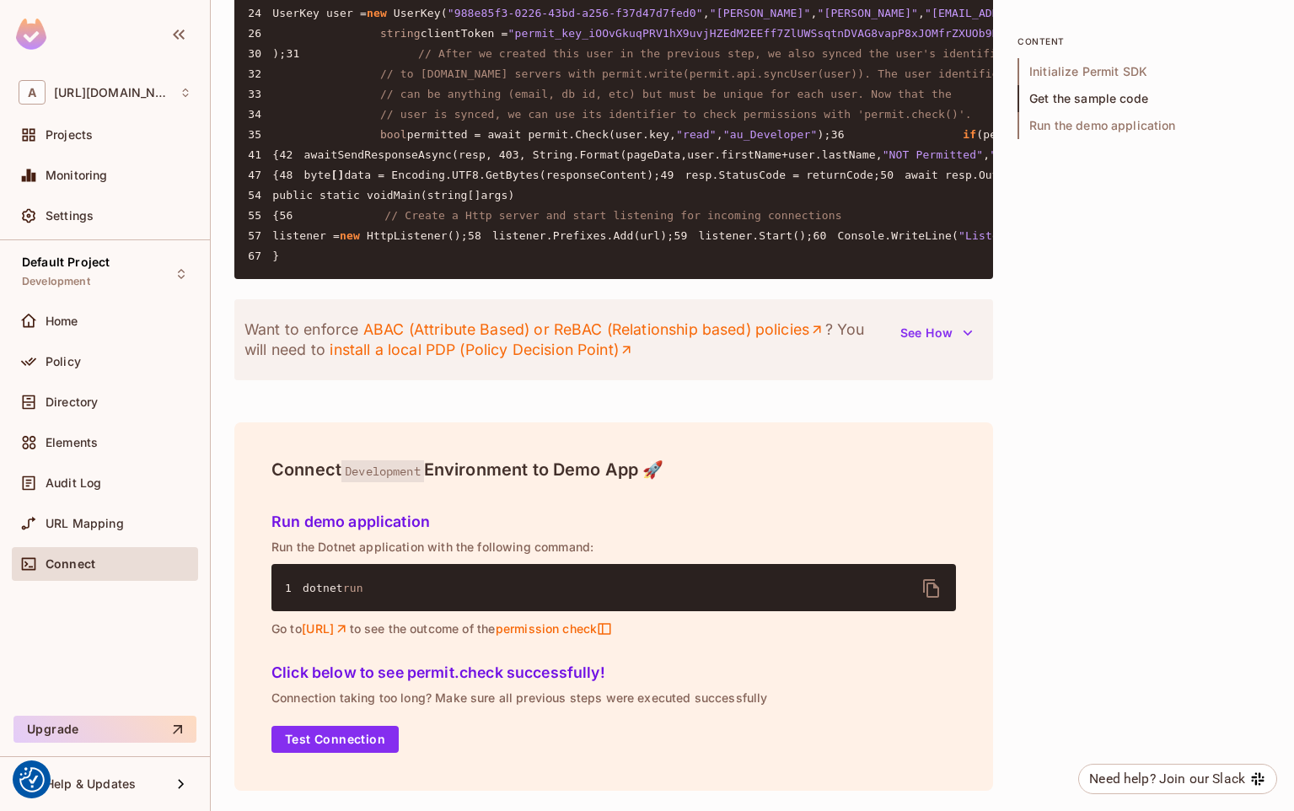
scroll to position [1517, 0]
drag, startPoint x: 415, startPoint y: 436, endPoint x: 685, endPoint y: 437, distance: 270.6
click at [685, 279] on pre "1 using System; 2 using System.Text; 3 using System.Net; 4 using System.Threadi…" at bounding box center [613, 93] width 759 height 371
drag, startPoint x: 685, startPoint y: 437, endPoint x: 700, endPoint y: 447, distance: 17.5
click at [694, 279] on pre "1 using System; 2 using System.Text; 3 using System.Net; 4 using System.Threadi…" at bounding box center [613, 93] width 759 height 371
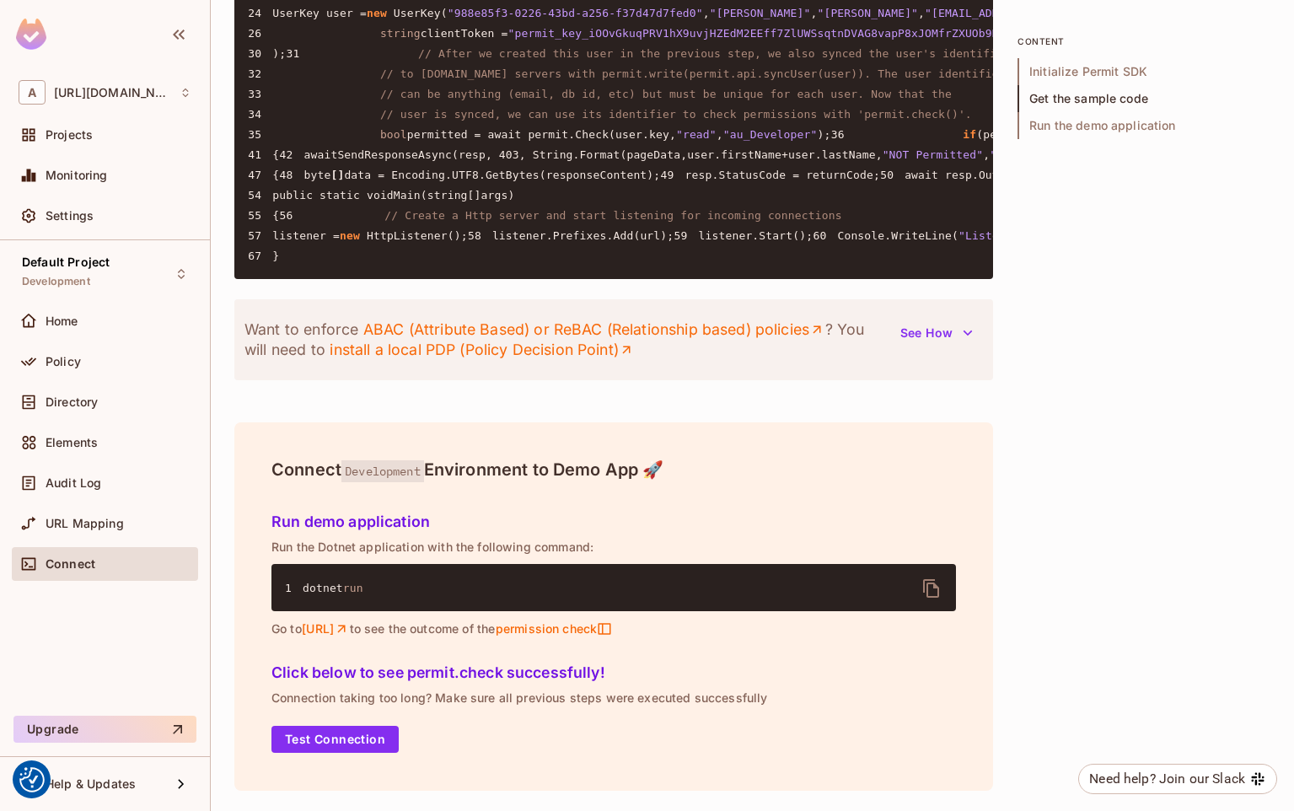
scroll to position [1686, 0]
drag, startPoint x: 389, startPoint y: 326, endPoint x: 686, endPoint y: 328, distance: 296.7
click at [686, 279] on pre "1 using System; 2 using System.Text; 3 using System.Net; 4 using System.Threadi…" at bounding box center [613, 93] width 759 height 371
drag, startPoint x: 686, startPoint y: 328, endPoint x: 689, endPoint y: 340, distance: 12.3
click at [689, 279] on pre "1 using System; 2 using System.Text; 3 using System.Net; 4 using System.Threadi…" at bounding box center [613, 93] width 759 height 371
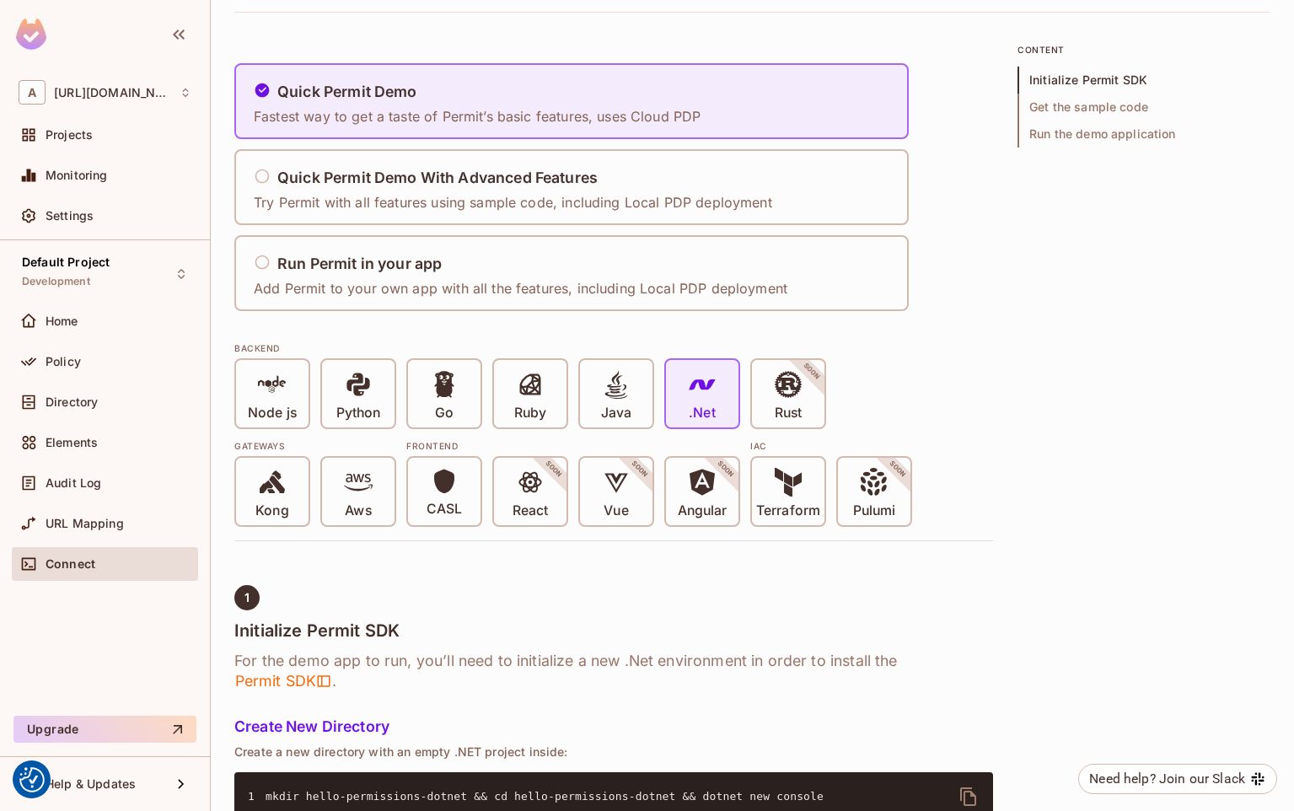
scroll to position [169, 0]
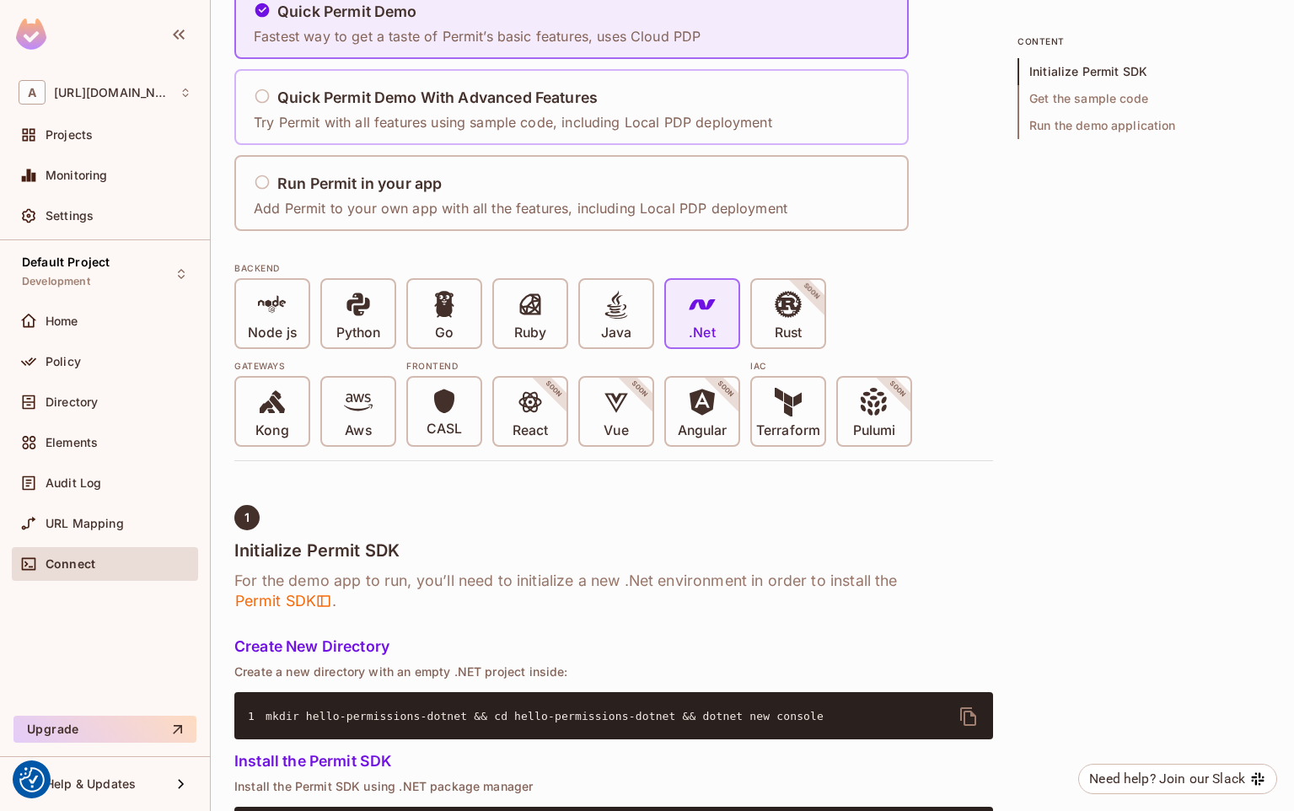
click at [336, 89] on h5 "Quick Permit Demo With Advanced Features" at bounding box center [437, 97] width 320 height 17
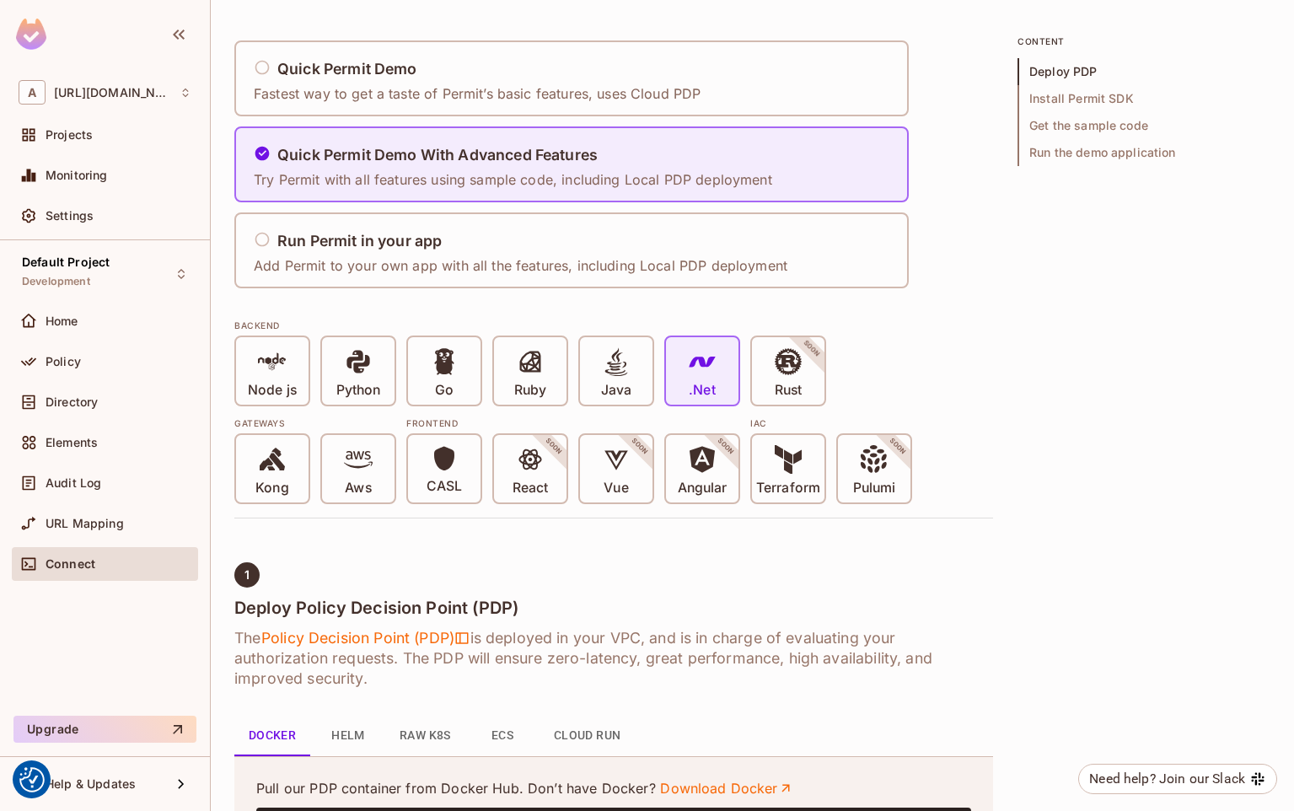
scroll to position [48, 0]
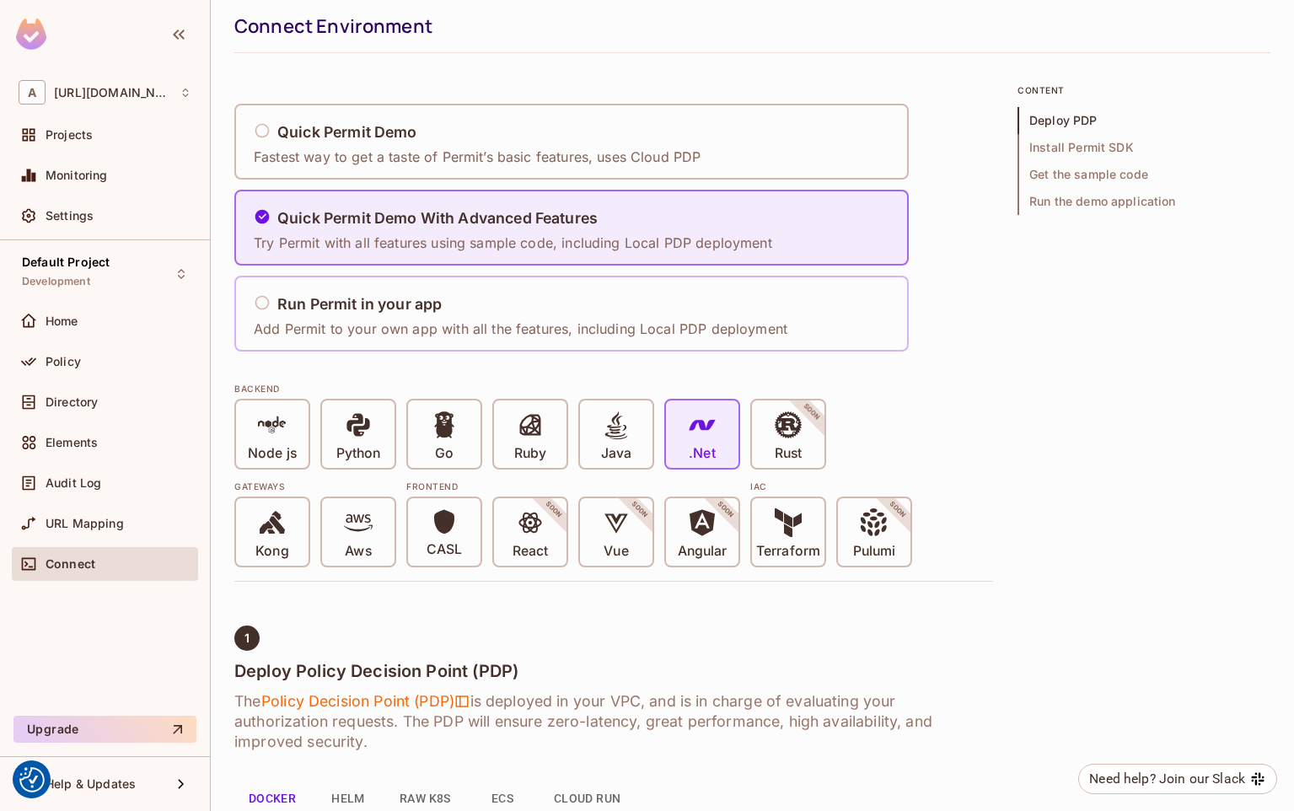
click at [361, 305] on h5 "Run Permit in your app" at bounding box center [359, 304] width 164 height 17
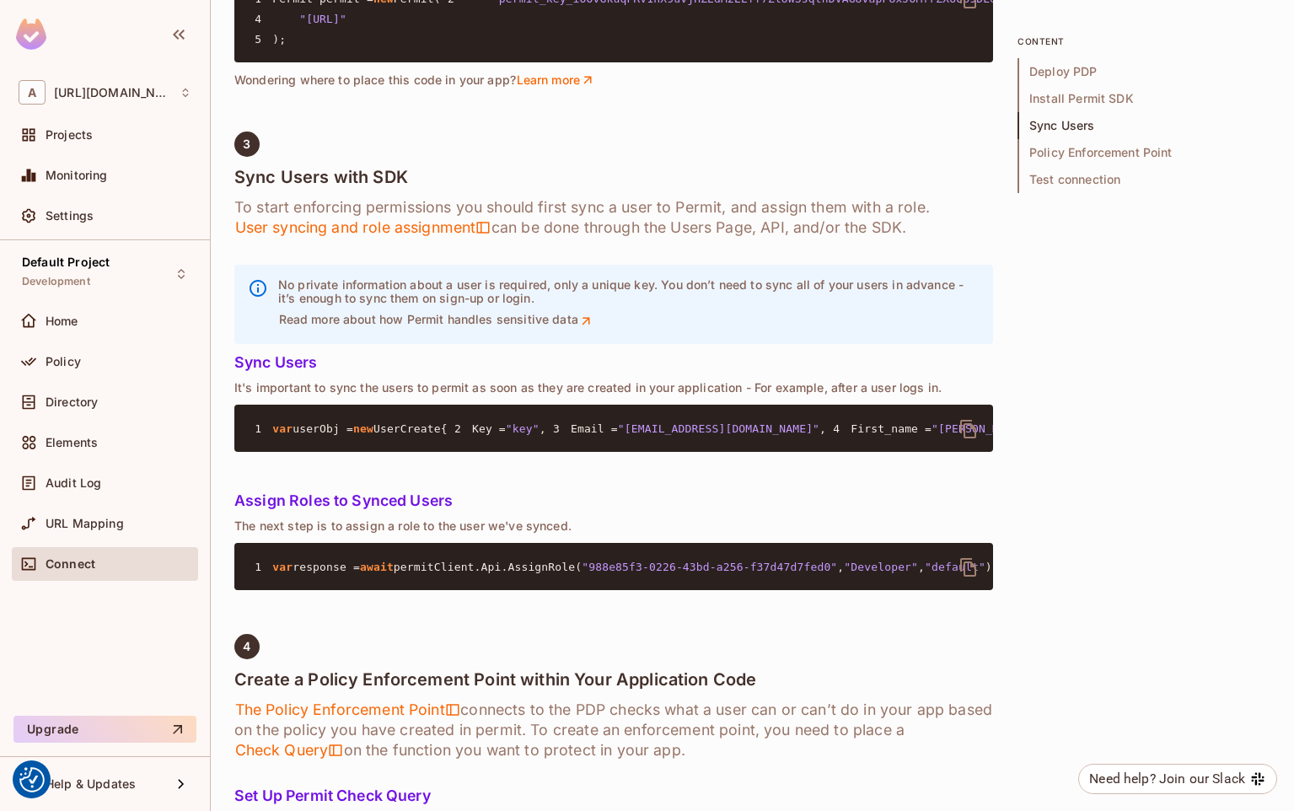
scroll to position [1565, 0]
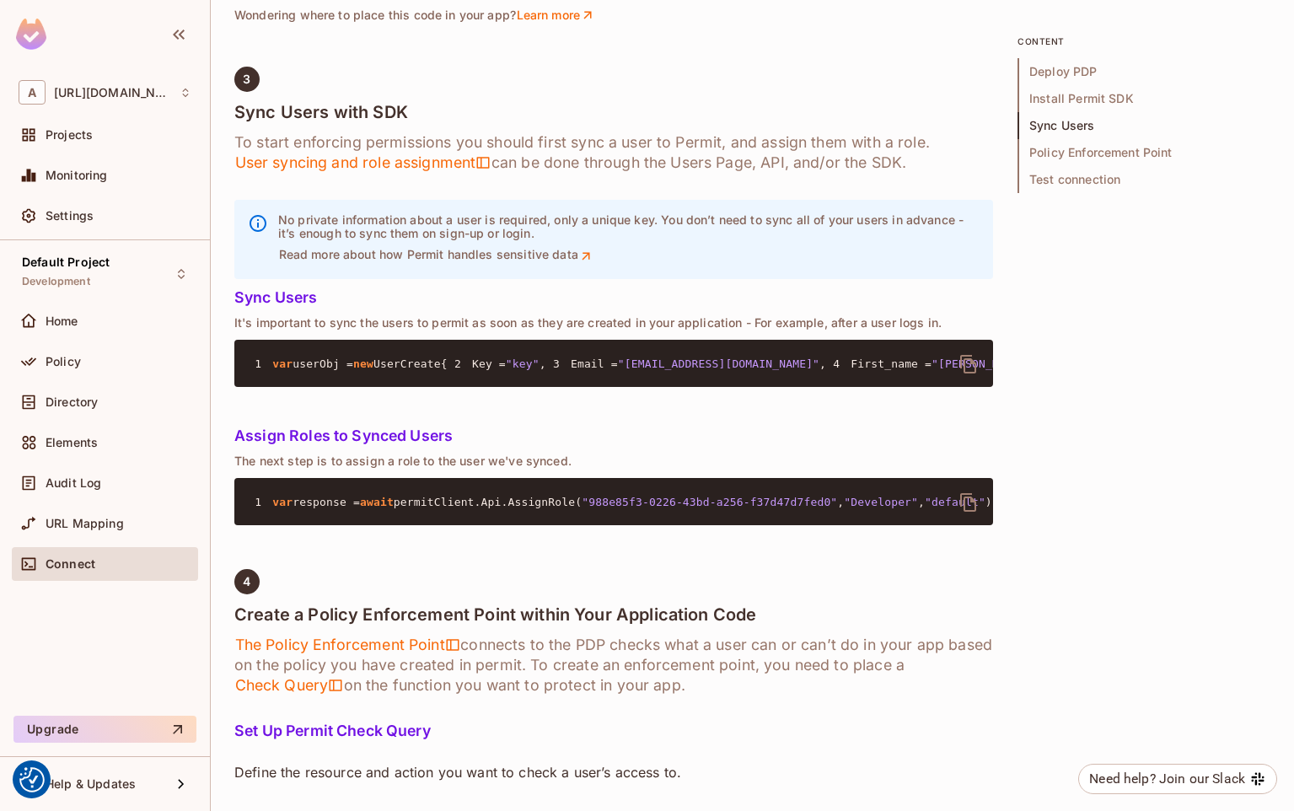
click at [476, 161] on div "1 Deploy Policy Decision Point (PDP) The Policy Decision Point (PDP) is deploye…" at bounding box center [613, 776] width 759 height 3336
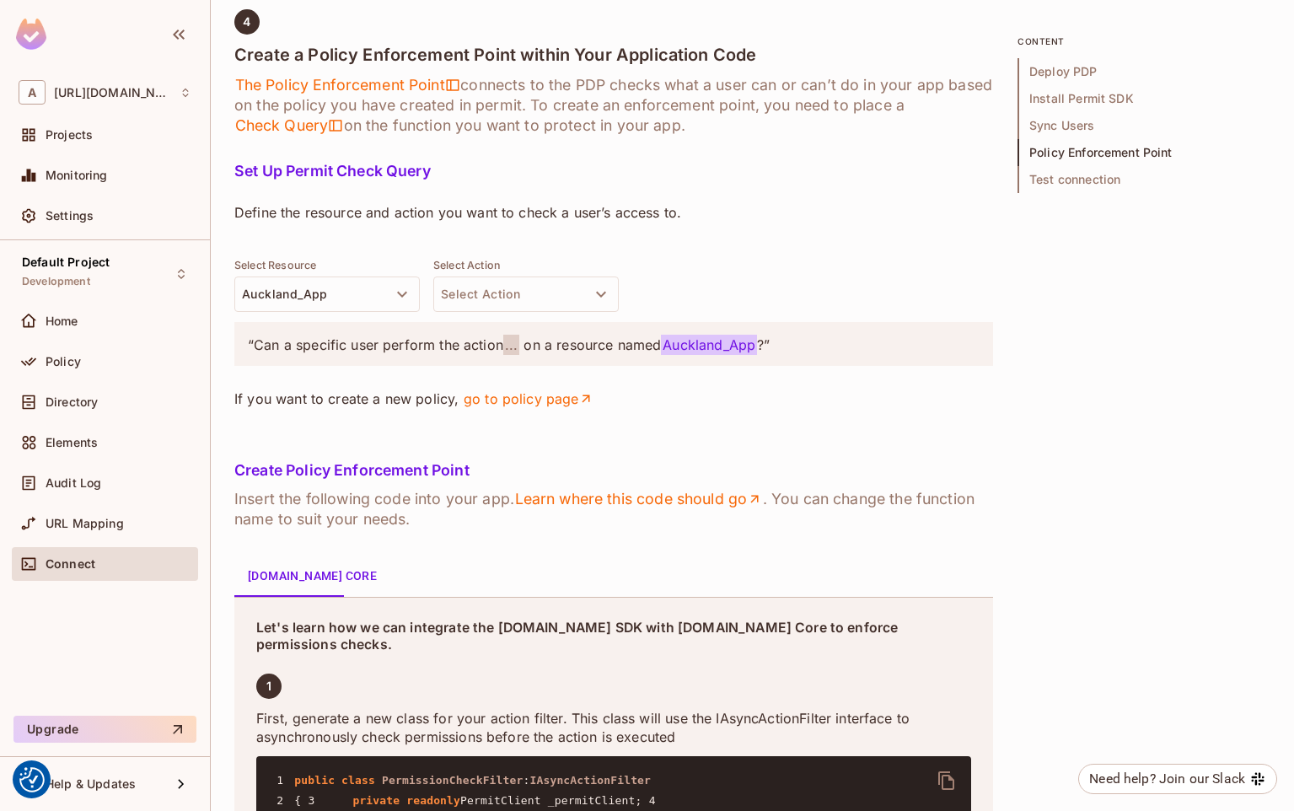
scroll to position [2155, 0]
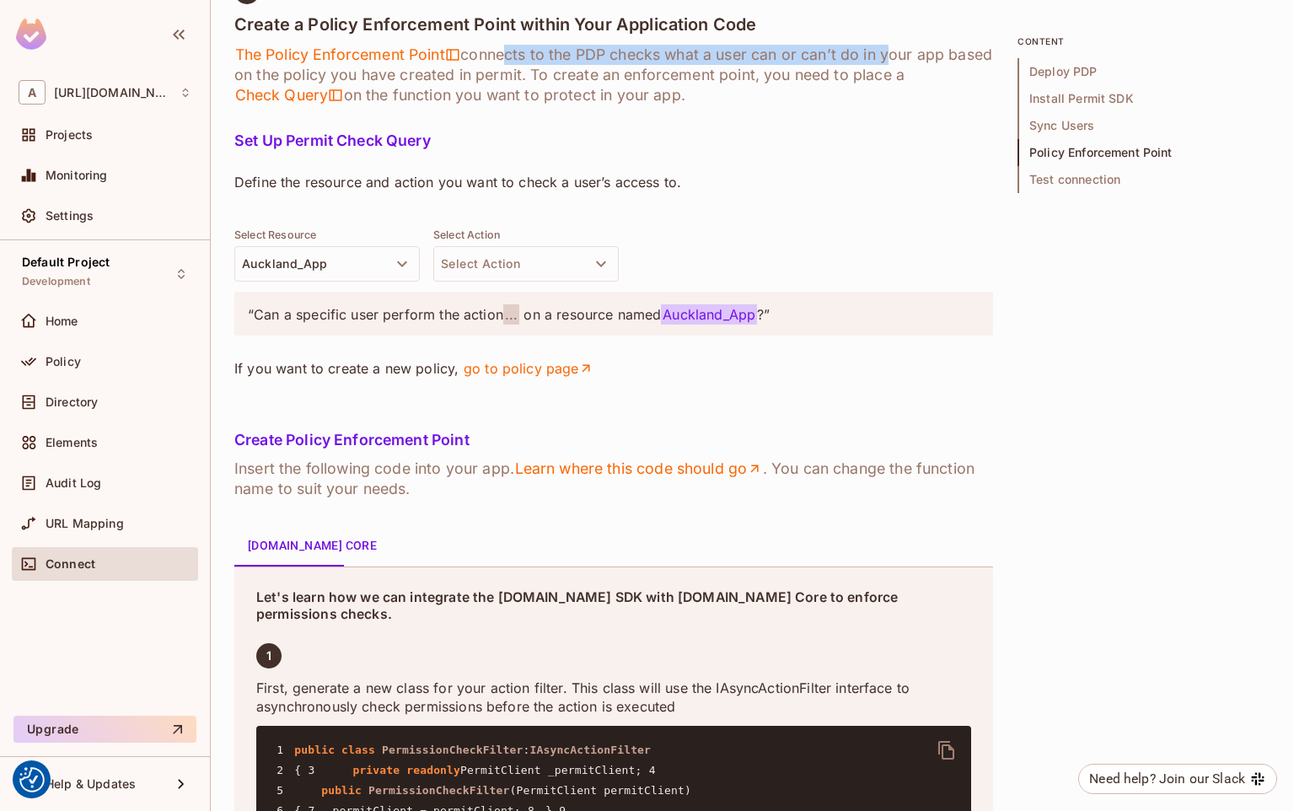
drag, startPoint x: 502, startPoint y: 329, endPoint x: 888, endPoint y: 338, distance: 386.2
click at [888, 105] on h6 "The Policy Enforcement Point connects to the PDP checks what a user can or can’…" at bounding box center [613, 75] width 759 height 61
click at [593, 105] on h6 "The Policy Enforcement Point connects to the PDP checks what a user can or can’…" at bounding box center [613, 75] width 759 height 61
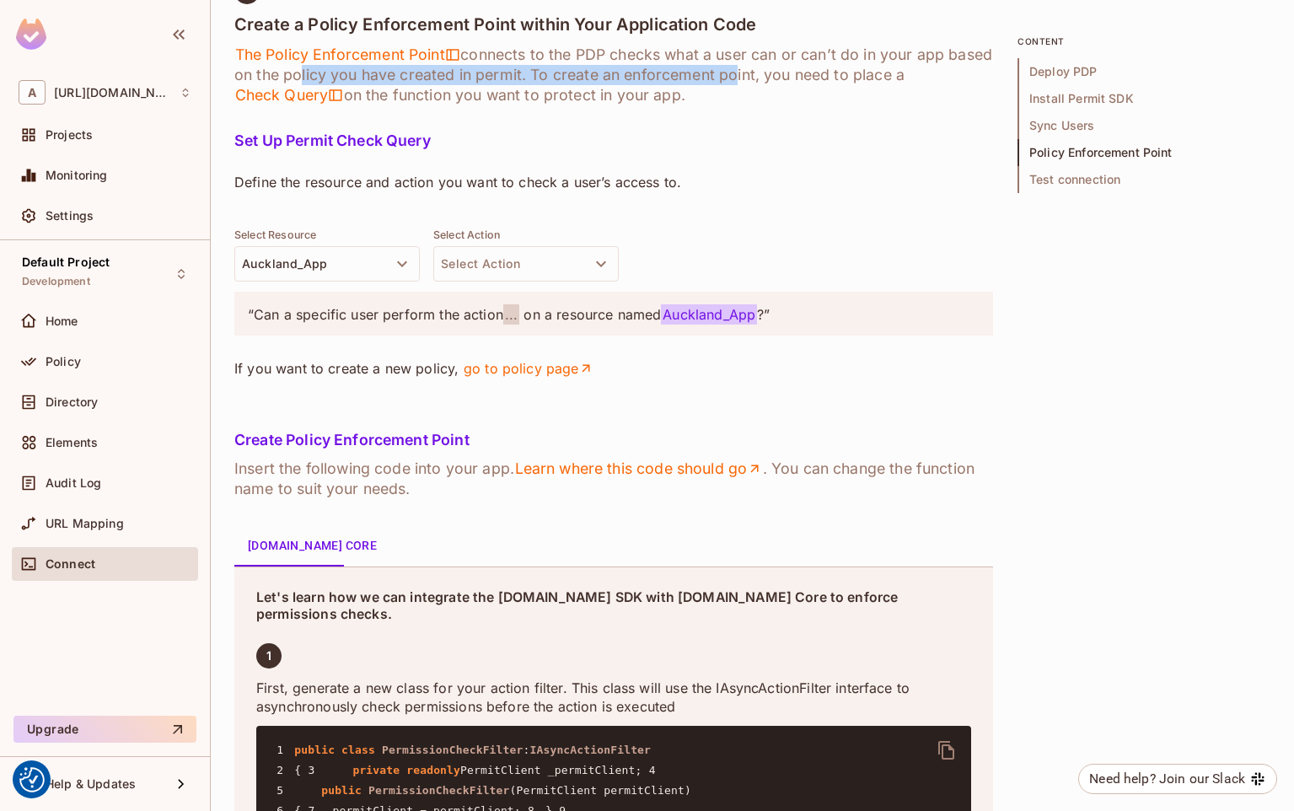
drag, startPoint x: 341, startPoint y: 354, endPoint x: 774, endPoint y: 354, distance: 433.3
click at [774, 105] on h6 "The Policy Enforcement Point connects to the PDP checks what a user can or can’…" at bounding box center [613, 75] width 759 height 61
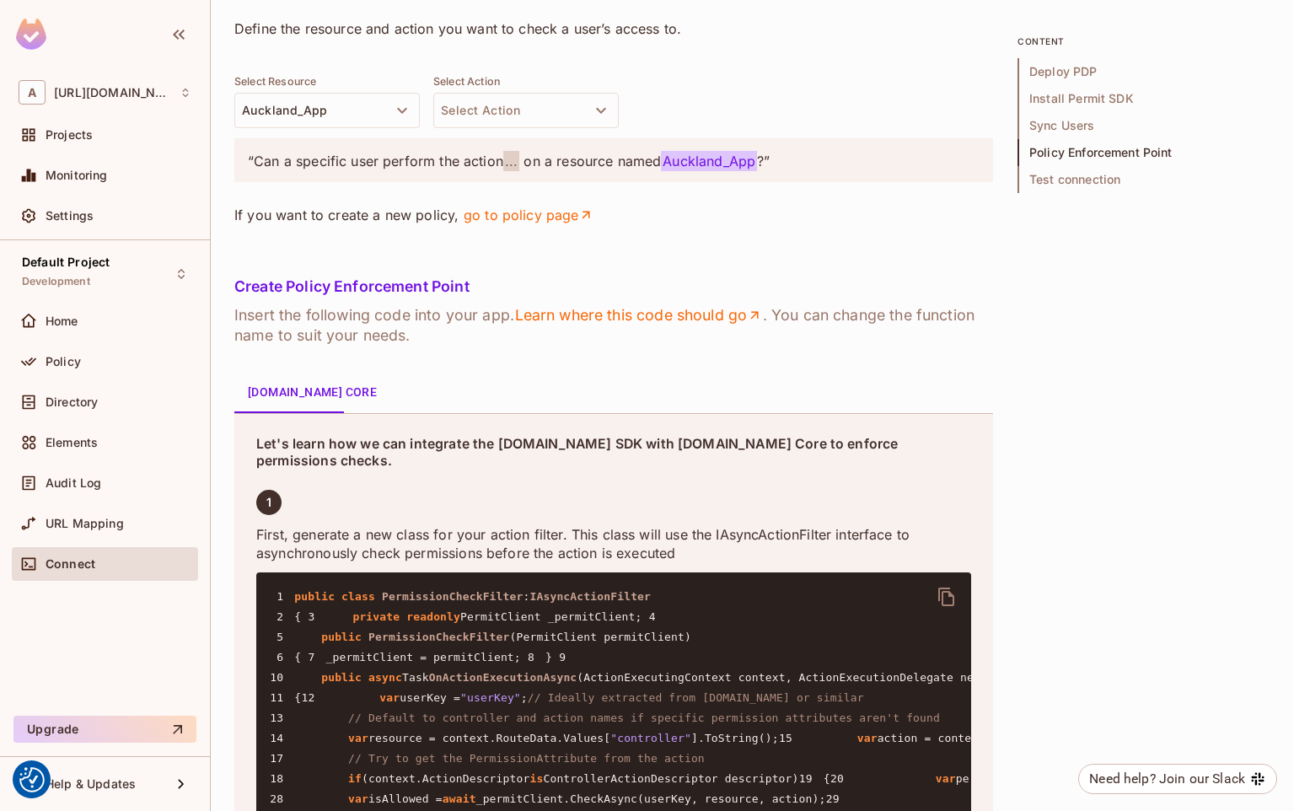
scroll to position [2324, 0]
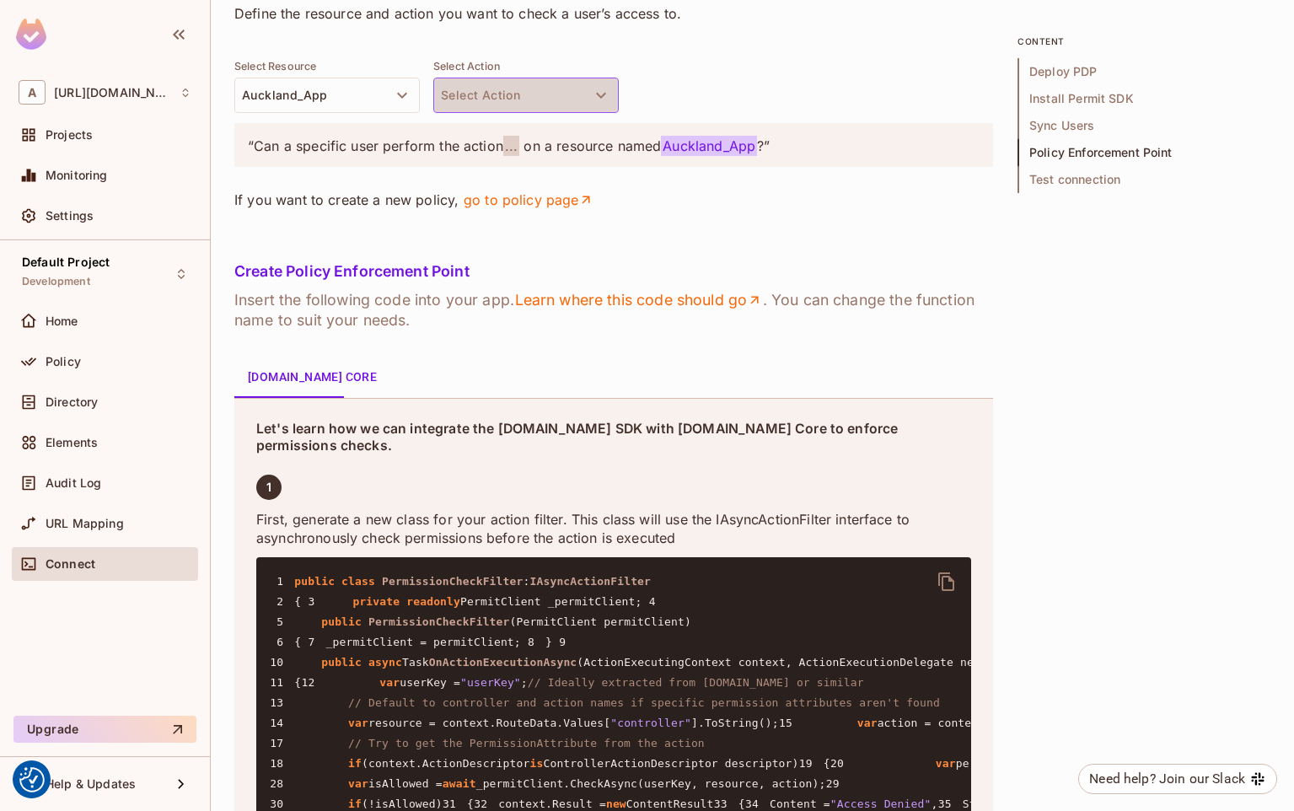
click at [575, 113] on button "Select Action" at bounding box center [525, 95] width 185 height 35
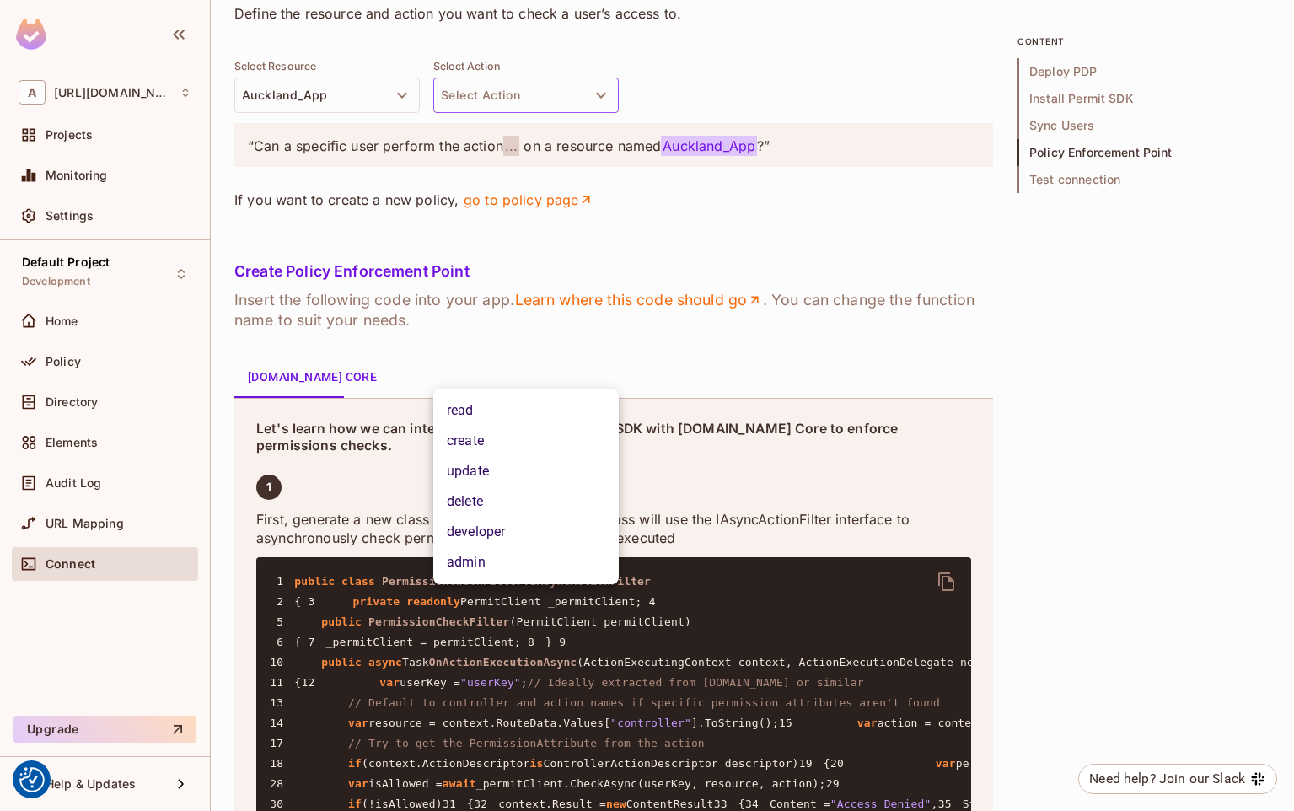
click at [575, 367] on div at bounding box center [647, 405] width 1294 height 811
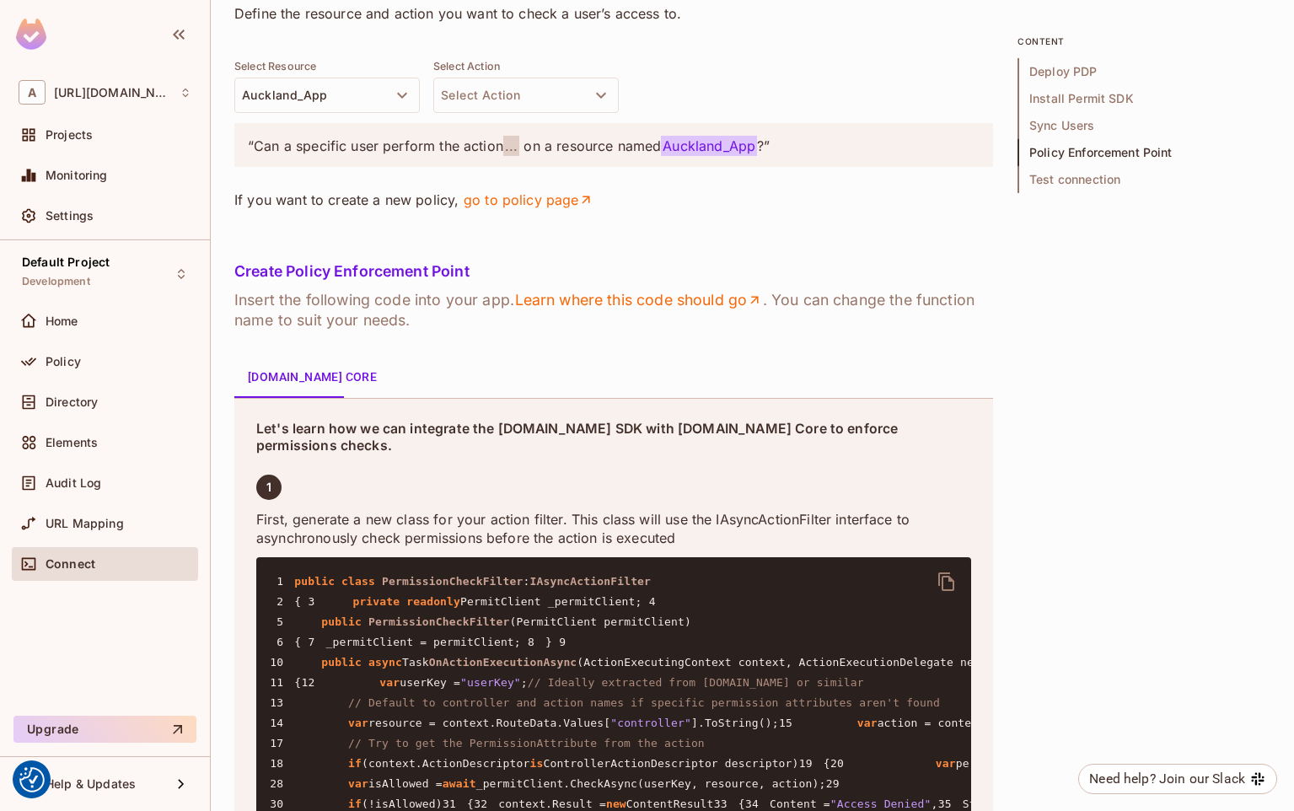
click at [582, 113] on button "Select Action" at bounding box center [525, 95] width 185 height 35
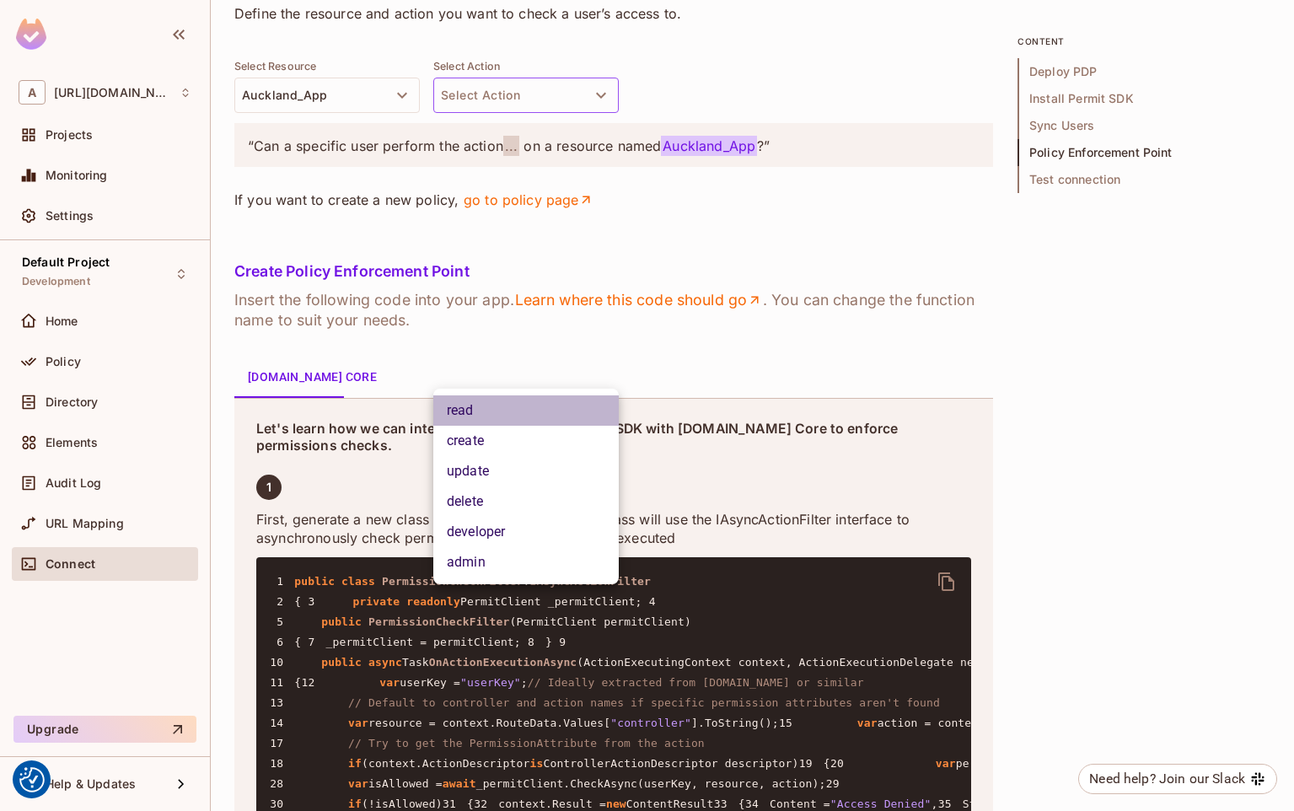
click at [478, 405] on li "read" at bounding box center [525, 410] width 185 height 30
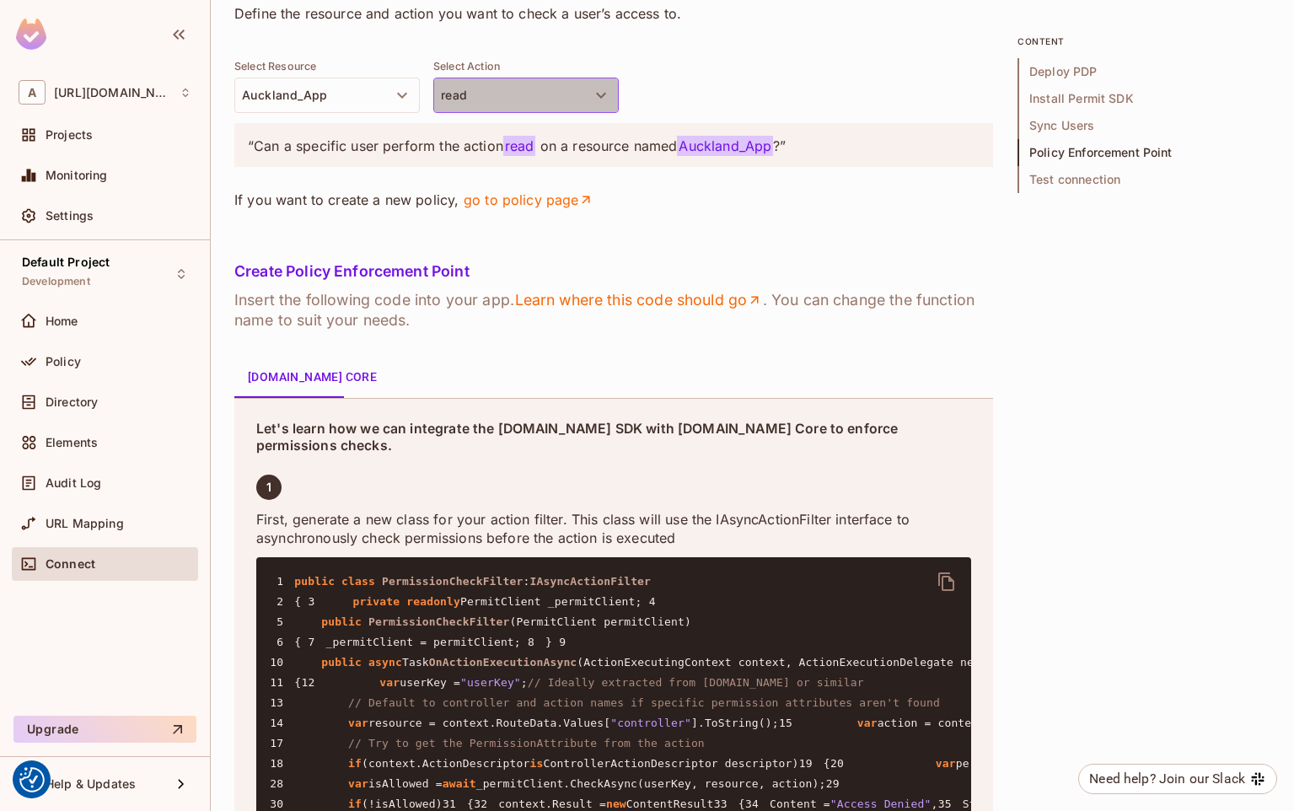
click at [505, 113] on button "read" at bounding box center [525, 95] width 185 height 35
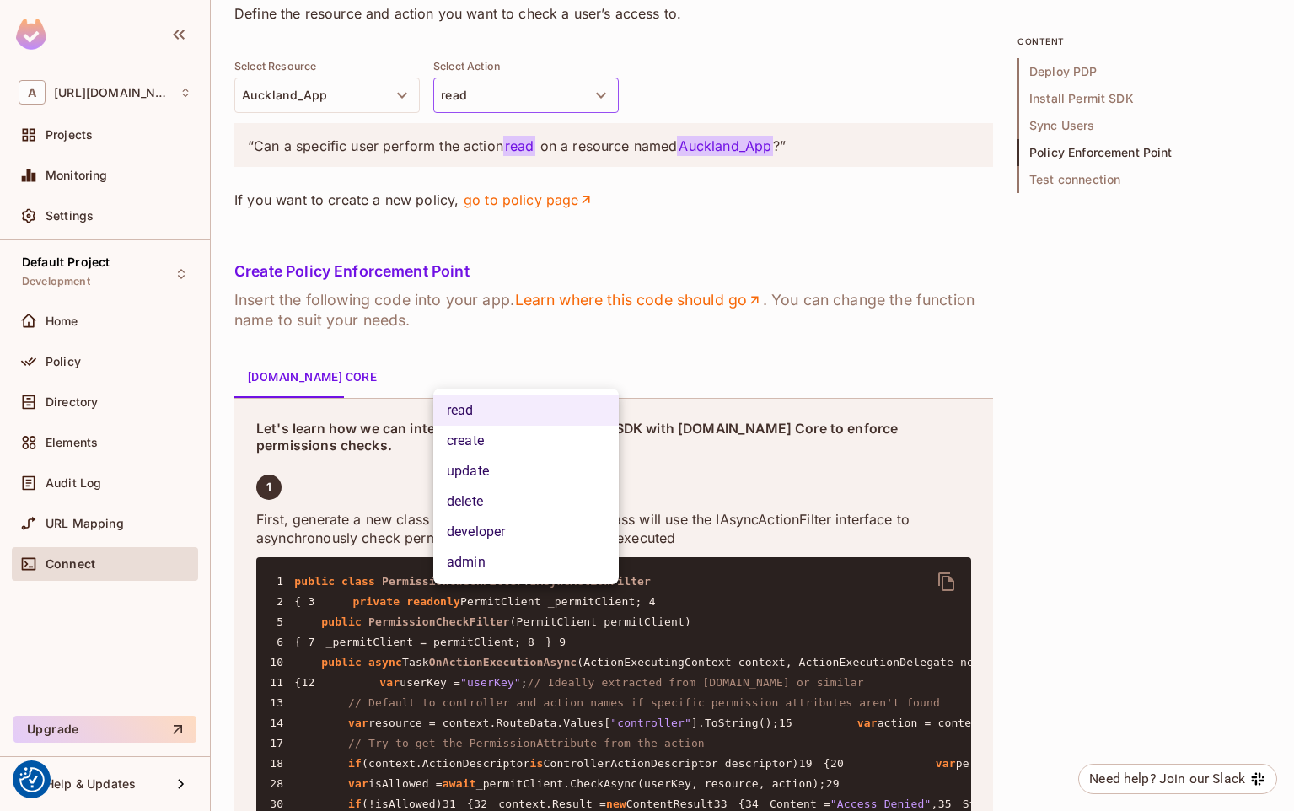
click at [480, 438] on li "create" at bounding box center [525, 441] width 185 height 30
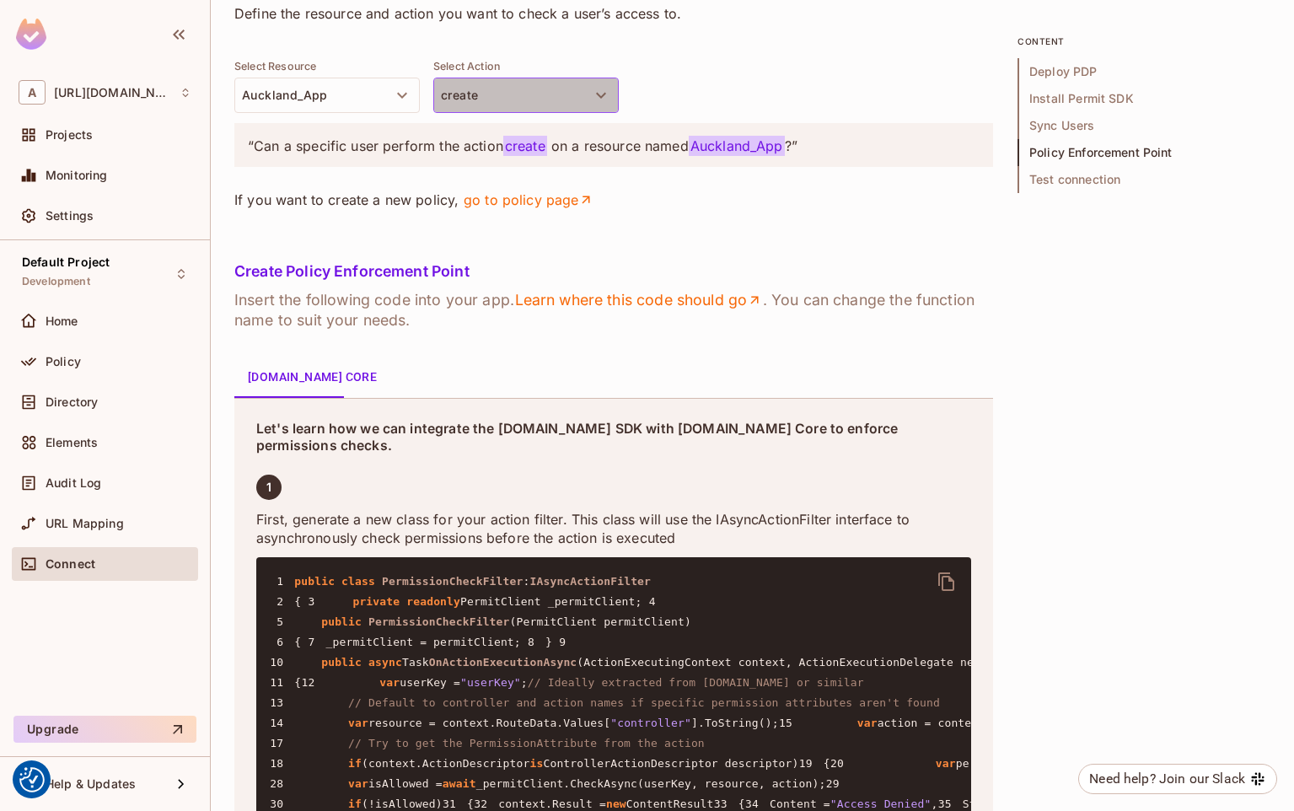
click at [522, 113] on button "create" at bounding box center [525, 95] width 185 height 35
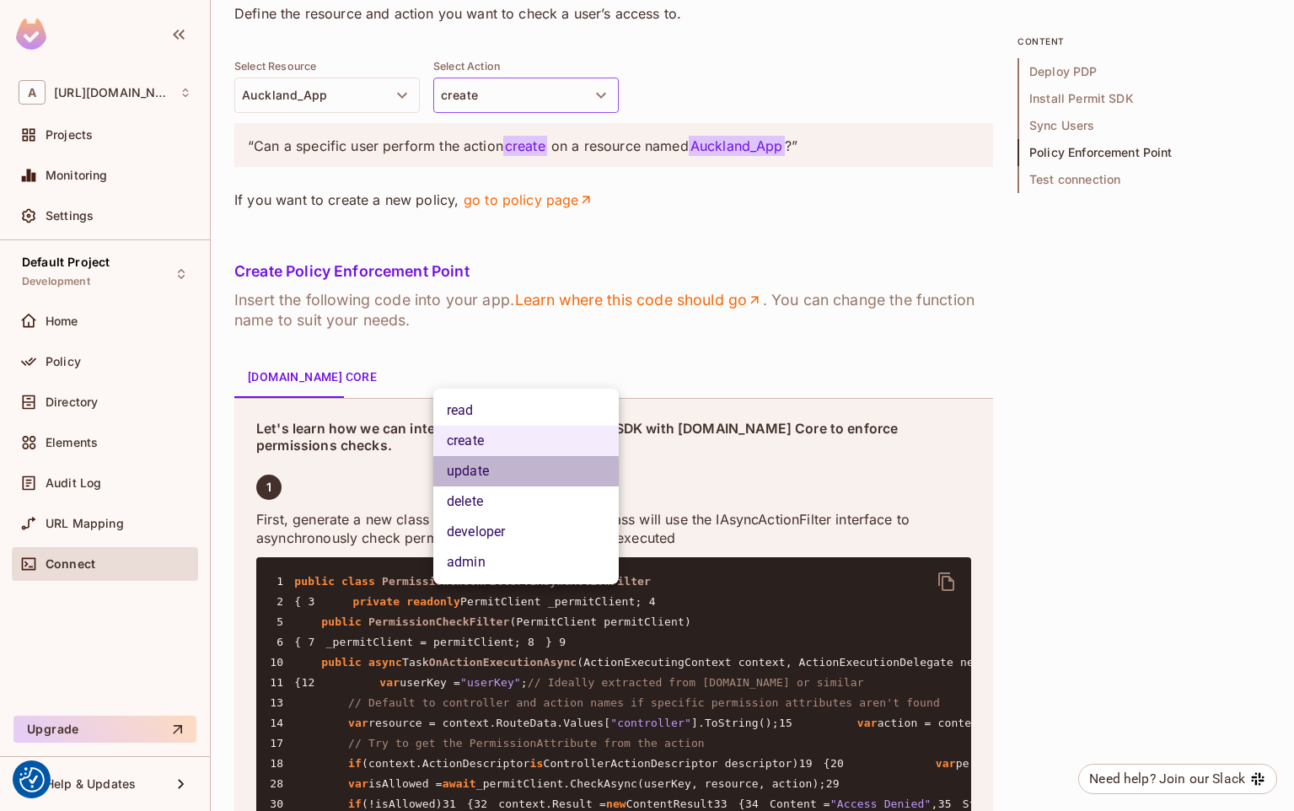
click at [467, 480] on li "update" at bounding box center [525, 471] width 185 height 30
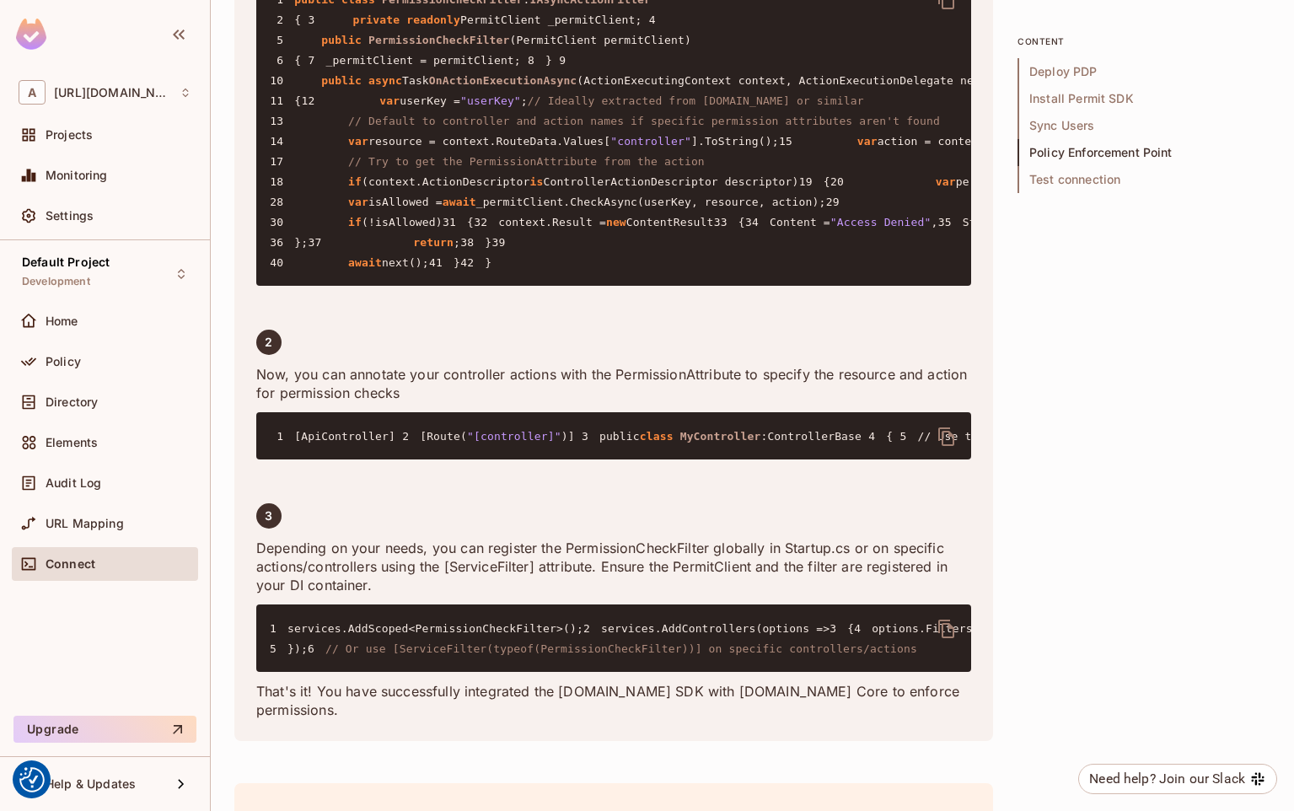
scroll to position [2914, 0]
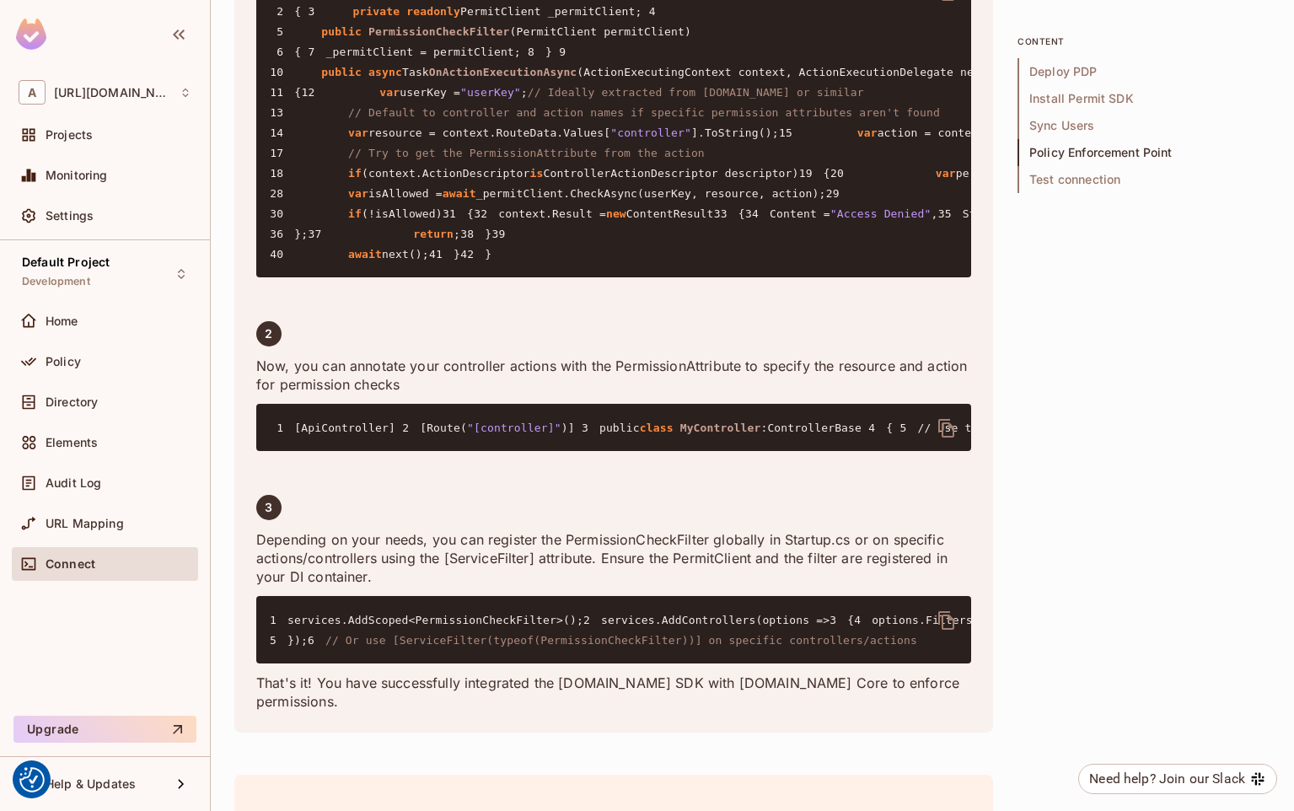
drag, startPoint x: 317, startPoint y: 472, endPoint x: 848, endPoint y: 480, distance: 531.1
click at [848, 277] on pre "1 public class PermissionCheckFilter : IAsyncActionFilter 2 { 3 private readonl…" at bounding box center [613, 122] width 715 height 310
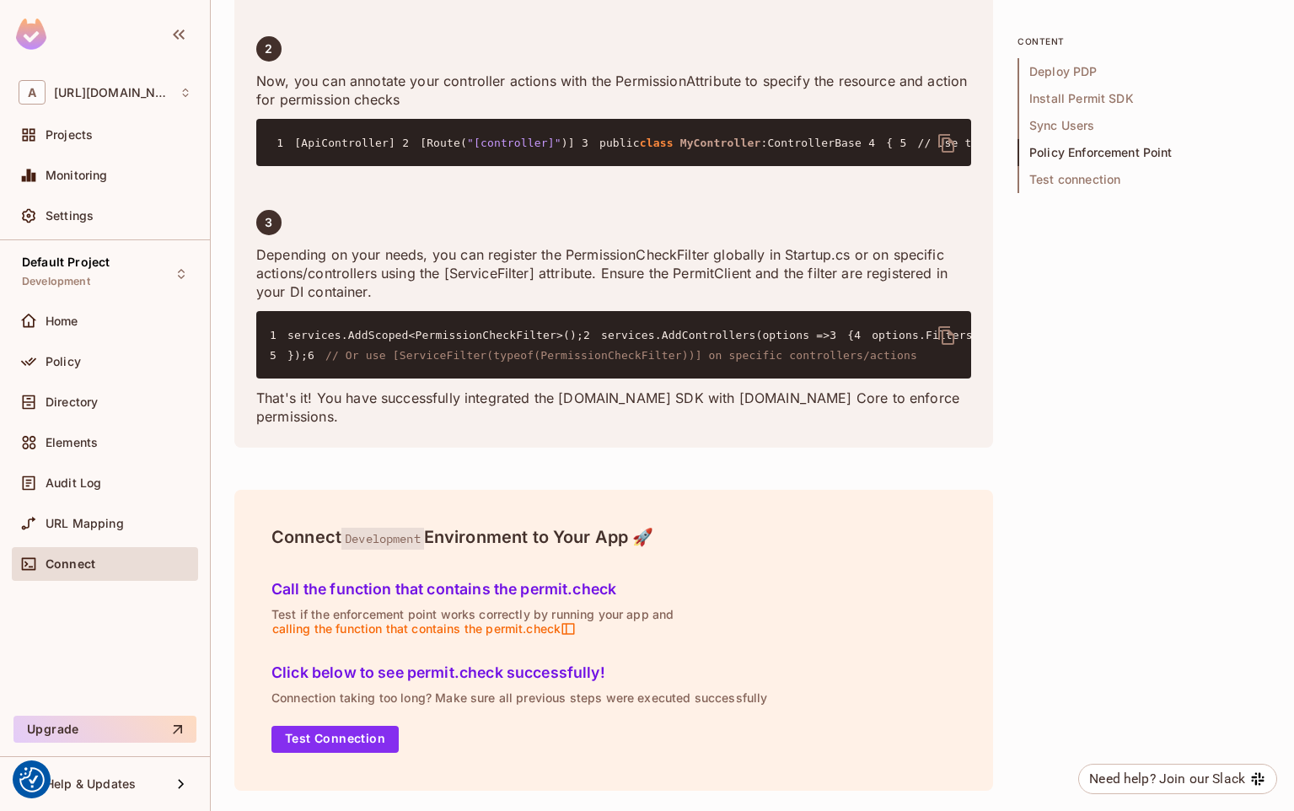
scroll to position [3673, 0]
drag, startPoint x: 548, startPoint y: 614, endPoint x: 292, endPoint y: 602, distance: 255.7
click at [292, 166] on pre "1 [ApiController] 2 [Route( "[controller]" )] 3 public class MyController : Con…" at bounding box center [613, 142] width 715 height 47
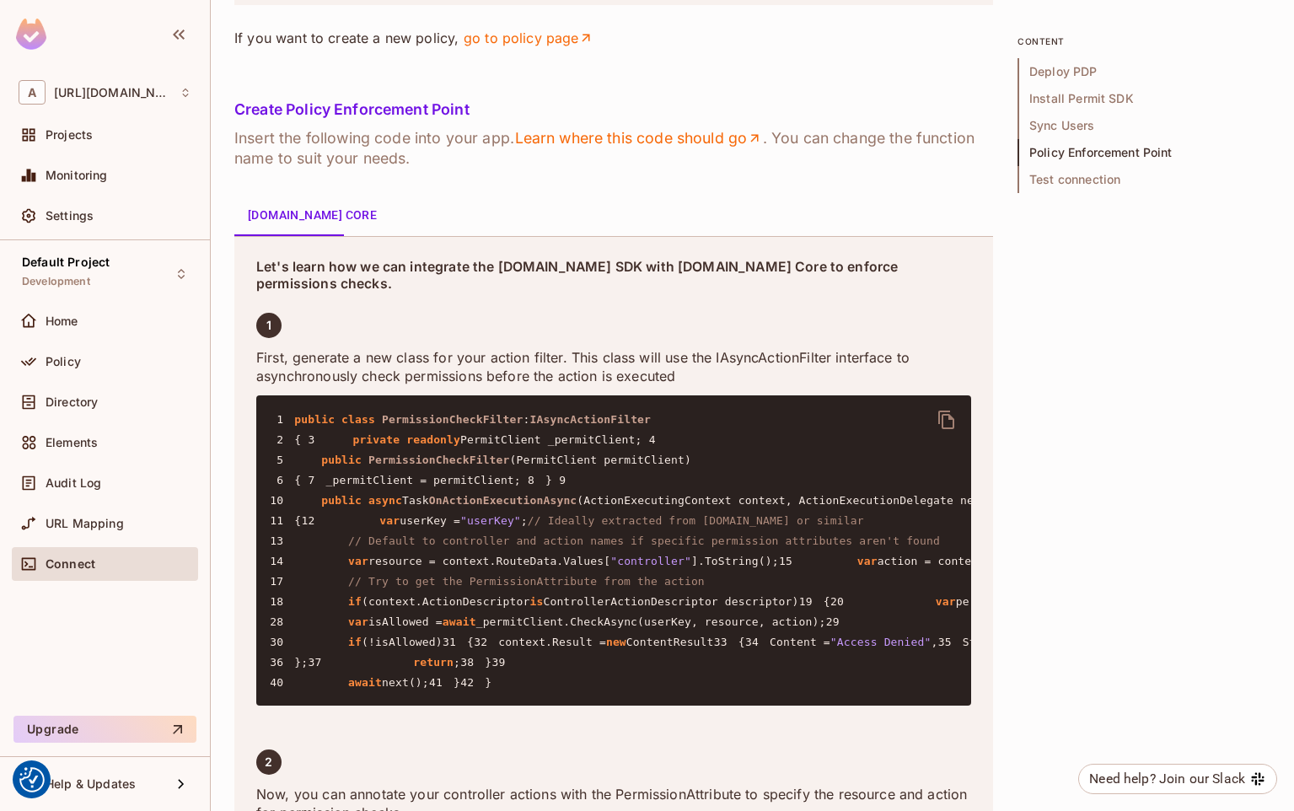
scroll to position [2324, 0]
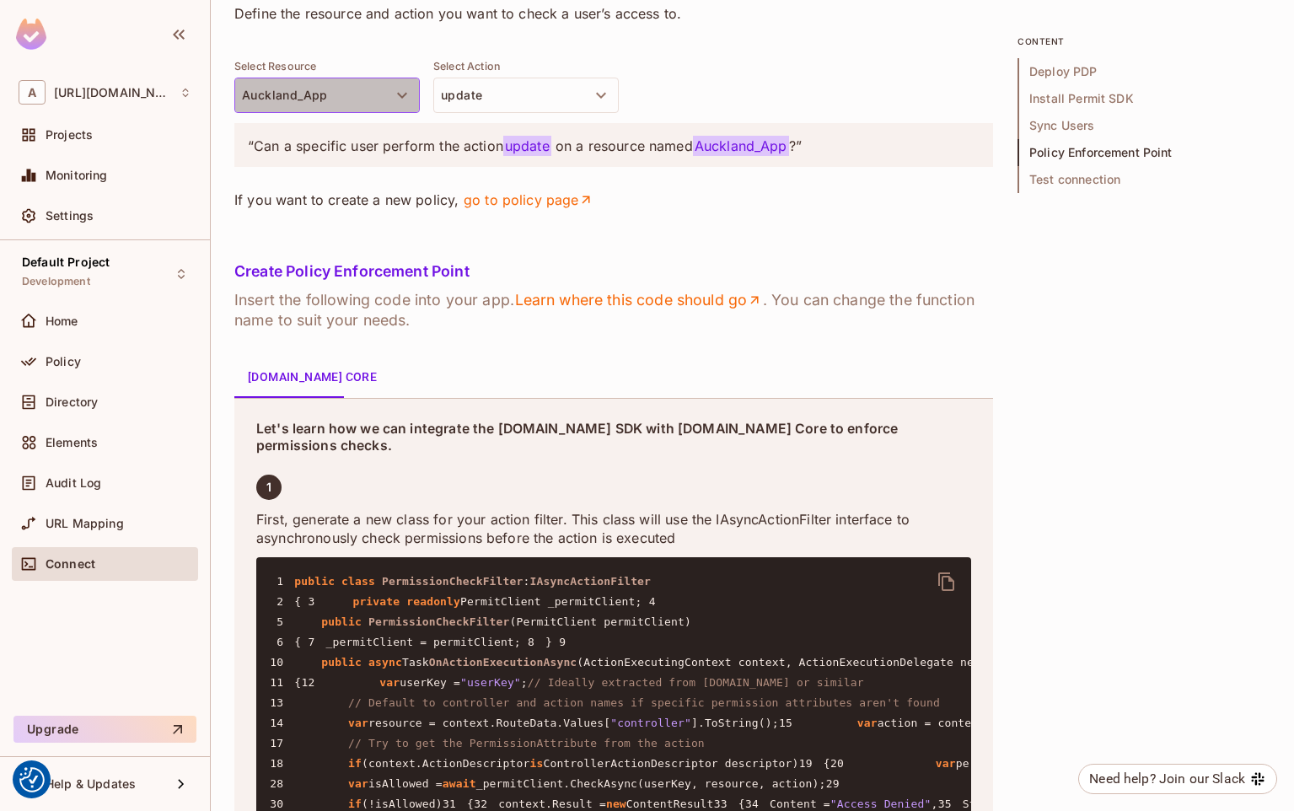
click at [378, 113] on button "Auckland_App" at bounding box center [326, 95] width 185 height 35
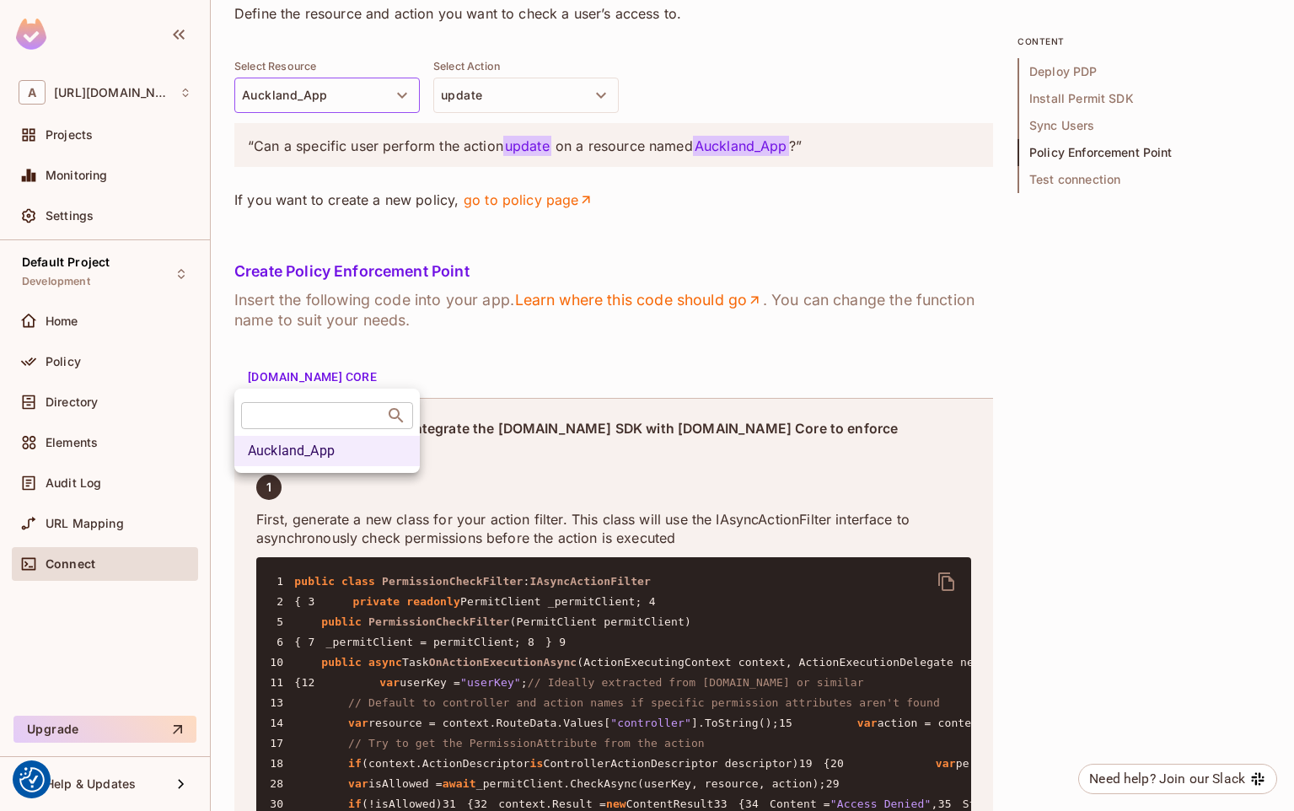
click at [378, 368] on div at bounding box center [647, 405] width 1294 height 811
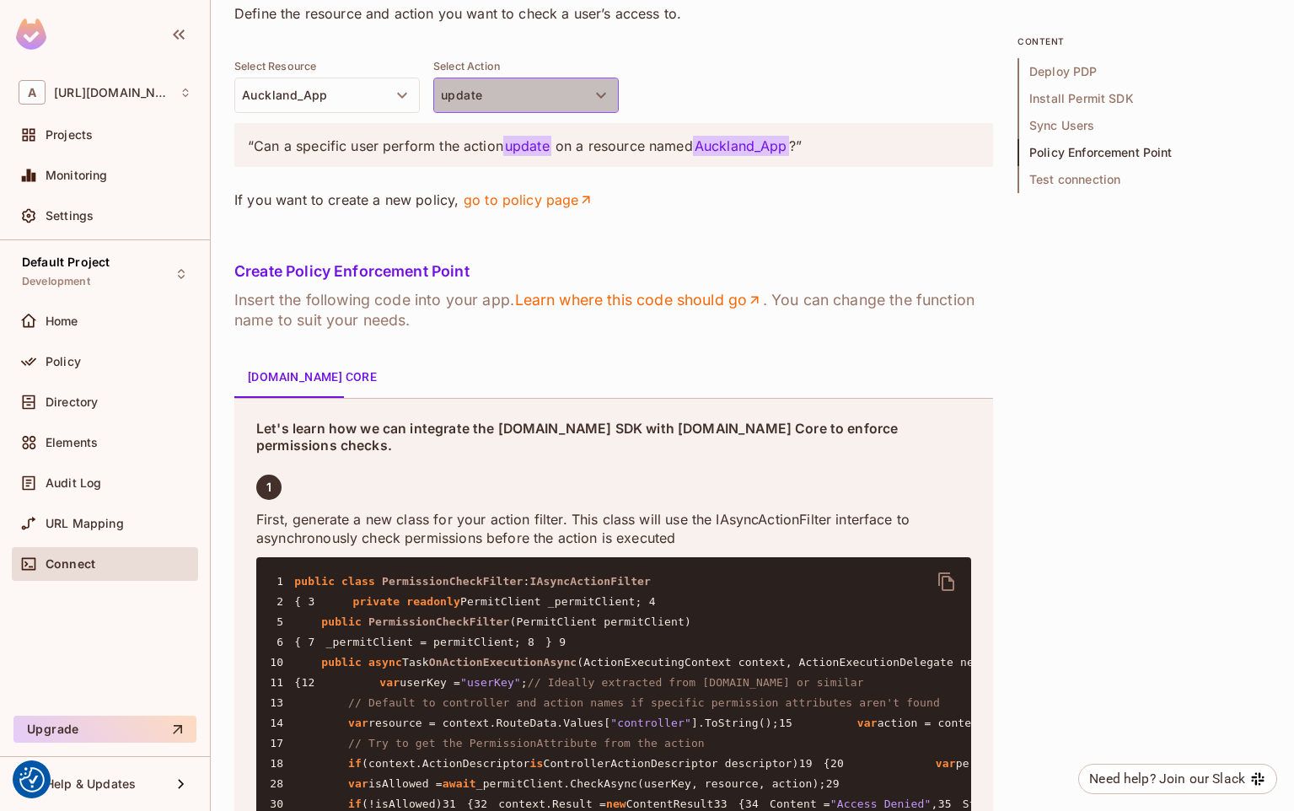
click at [481, 113] on button "update" at bounding box center [525, 95] width 185 height 35
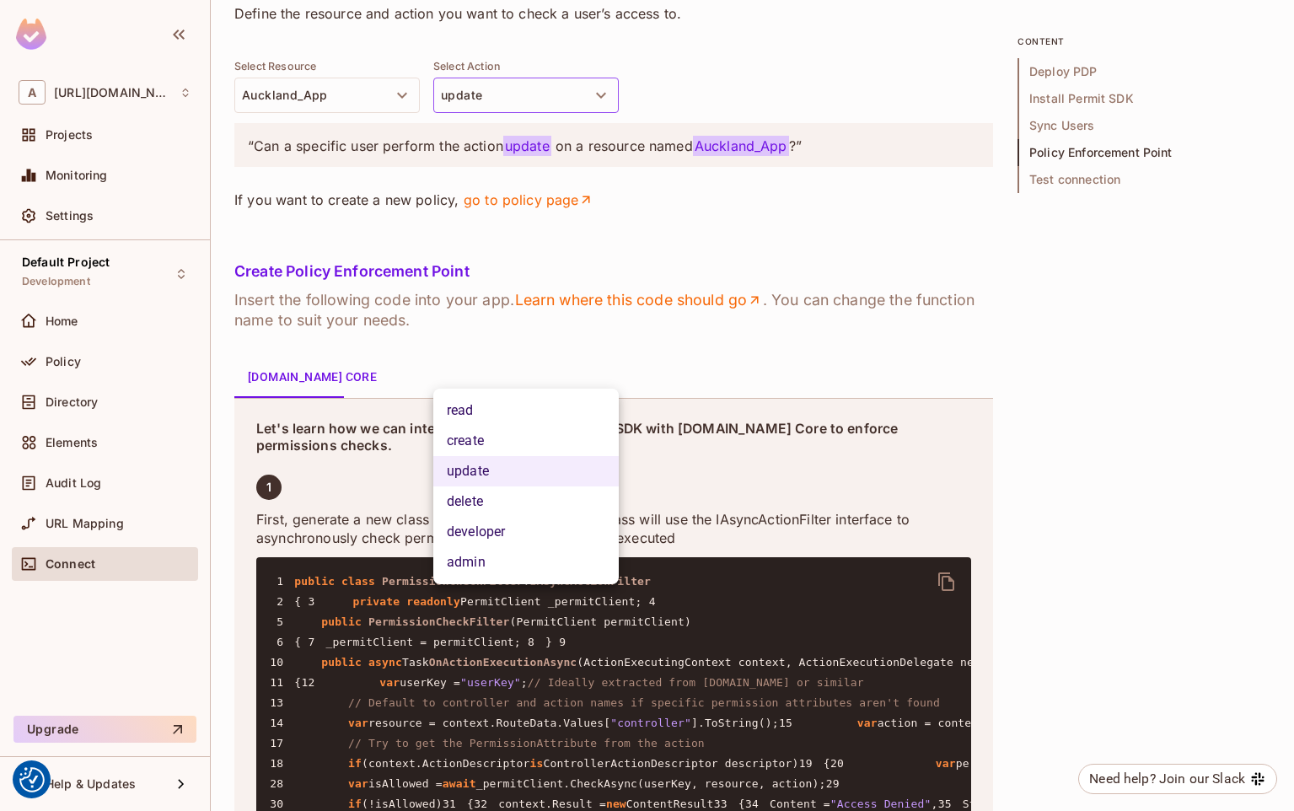
click at [497, 518] on li "developer" at bounding box center [525, 532] width 185 height 30
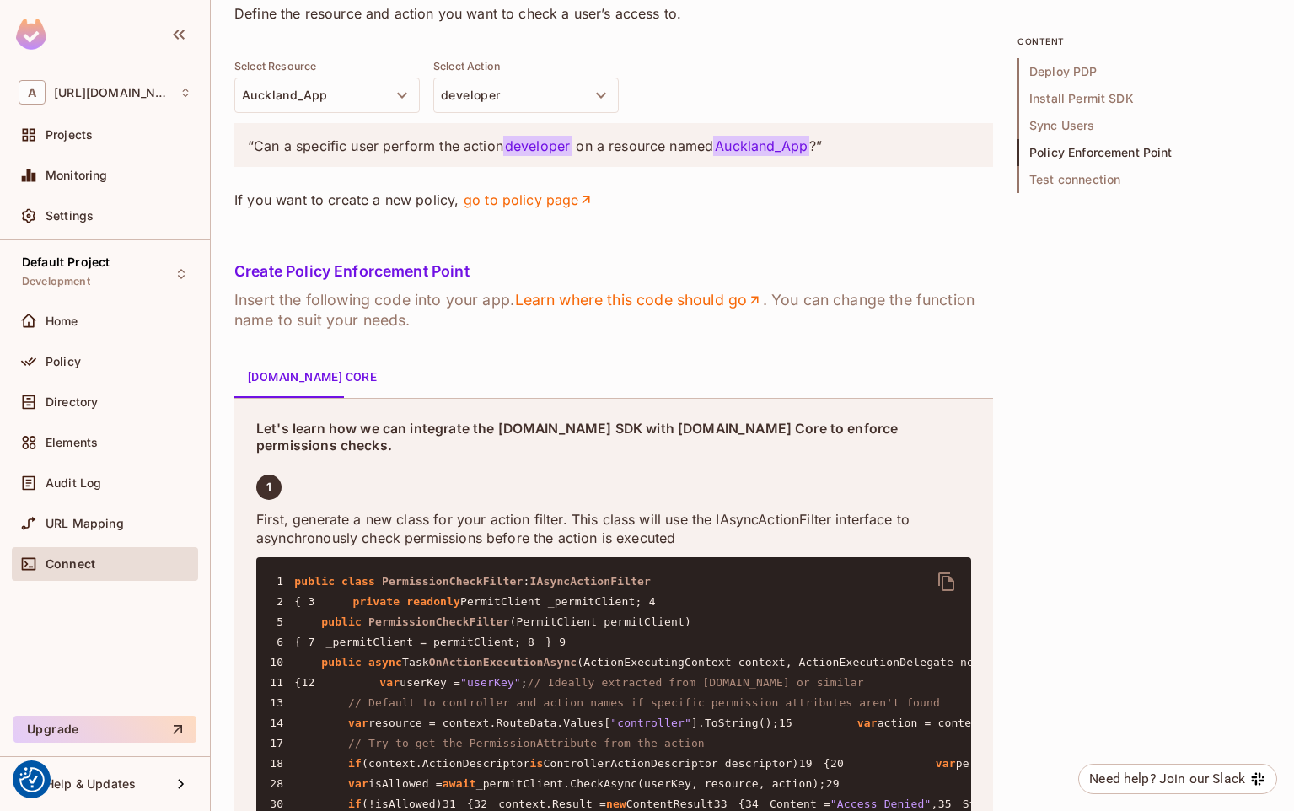
click at [683, 236] on div "Set Up Permit Check Query Define the resource and action you want to check a us…" at bounding box center [613, 100] width 759 height 272
click at [527, 113] on button "developer" at bounding box center [525, 95] width 185 height 35
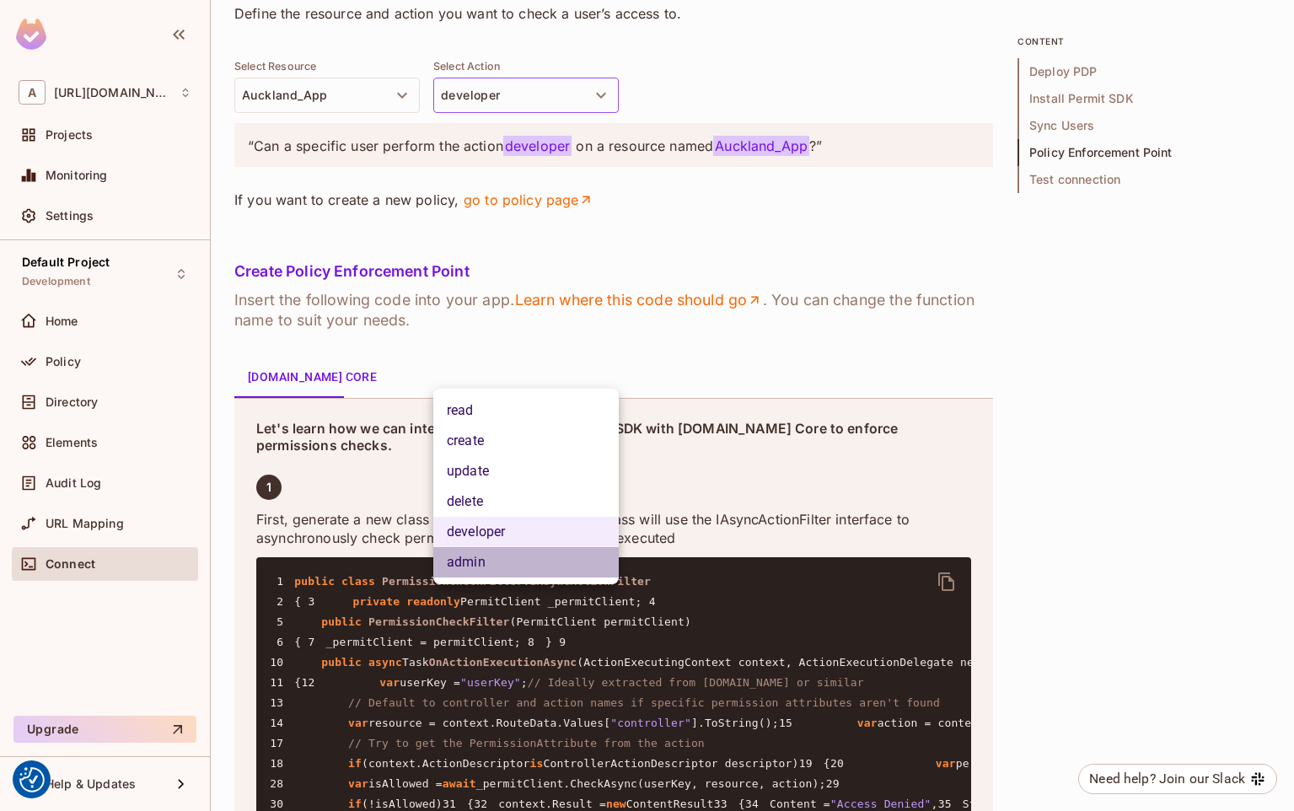
click at [478, 550] on li "admin" at bounding box center [525, 562] width 185 height 30
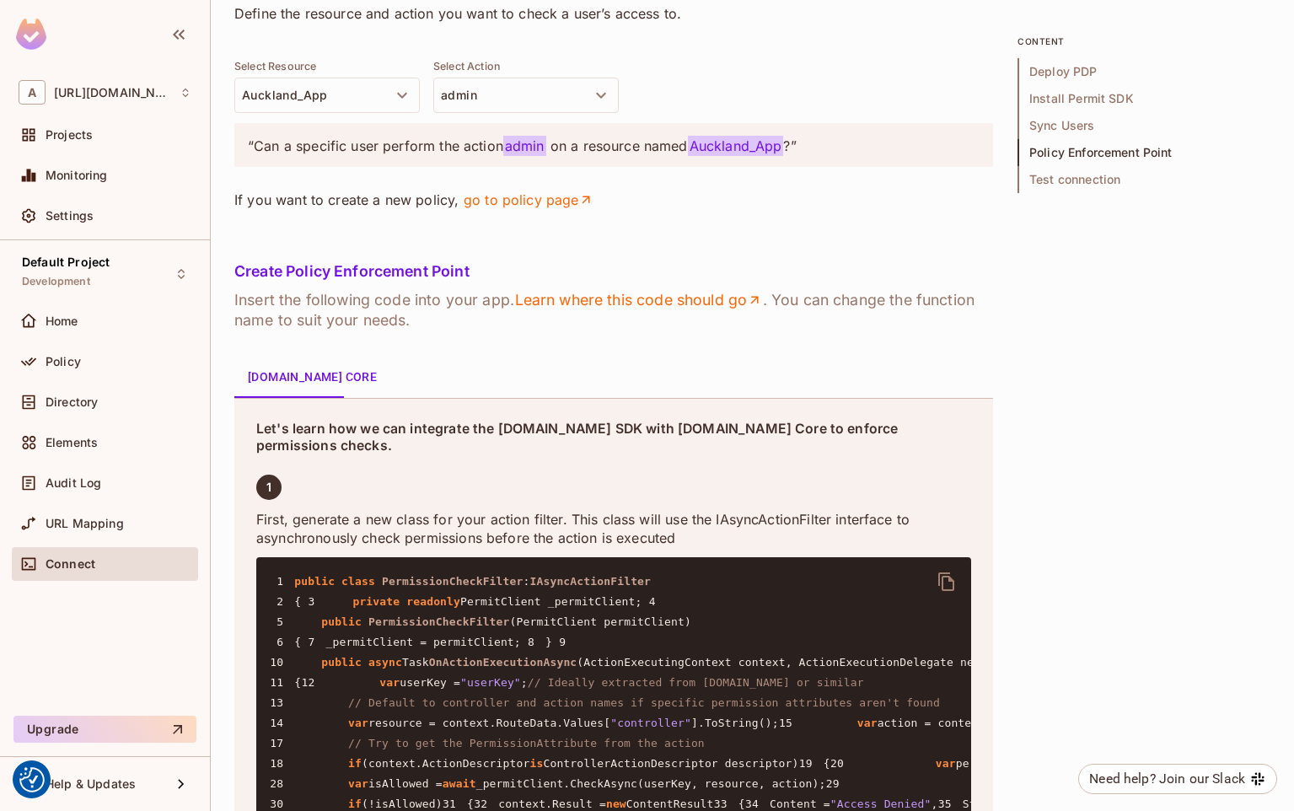
click at [636, 236] on div "Set Up Permit Check Query Define the resource and action you want to check a us…" at bounding box center [613, 100] width 759 height 272
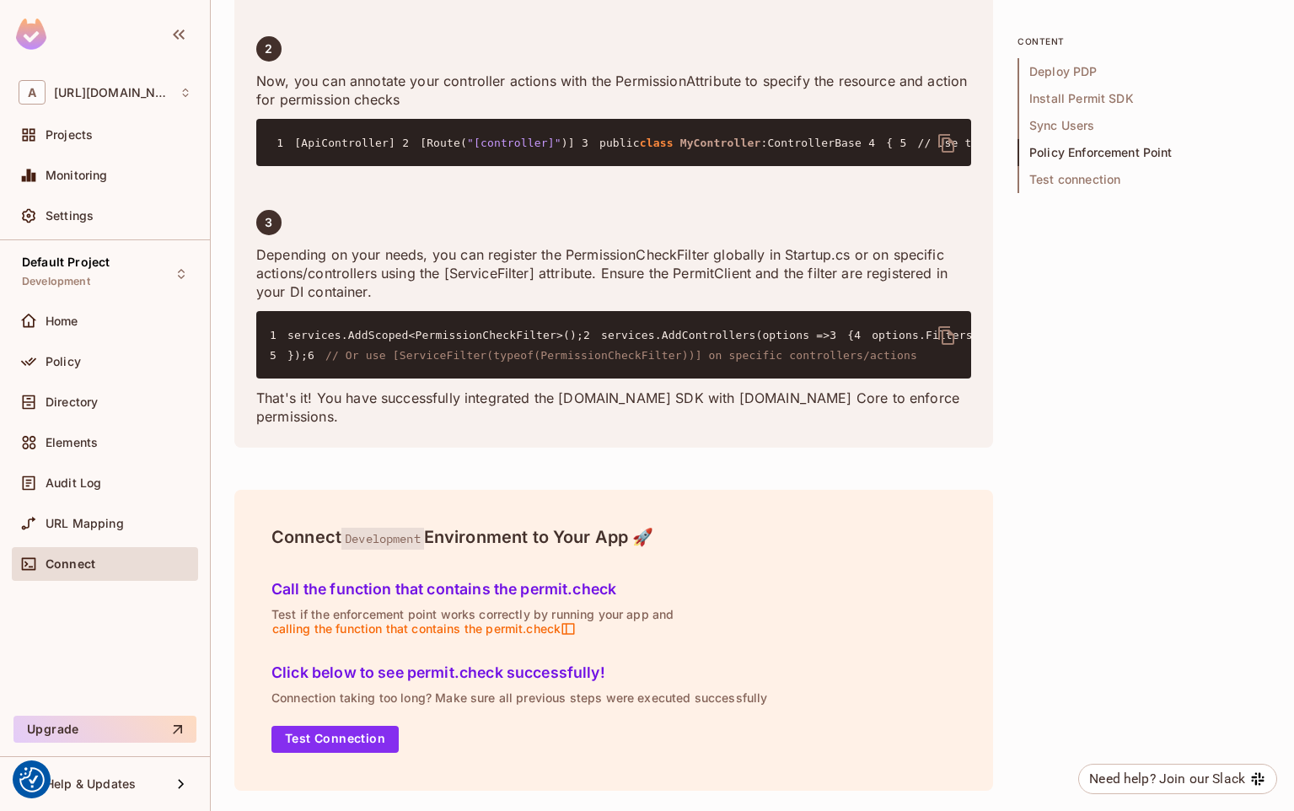
scroll to position [4309, 0]
drag, startPoint x: 351, startPoint y: 536, endPoint x: 433, endPoint y: 543, distance: 82.0
click at [433, 543] on h4 "Connect Development Environment to Your App 🚀" at bounding box center [613, 537] width 684 height 20
drag, startPoint x: 433, startPoint y: 543, endPoint x: 722, endPoint y: 592, distance: 292.4
click at [722, 592] on h5 "Call the function that contains the permit.check" at bounding box center [613, 589] width 684 height 17
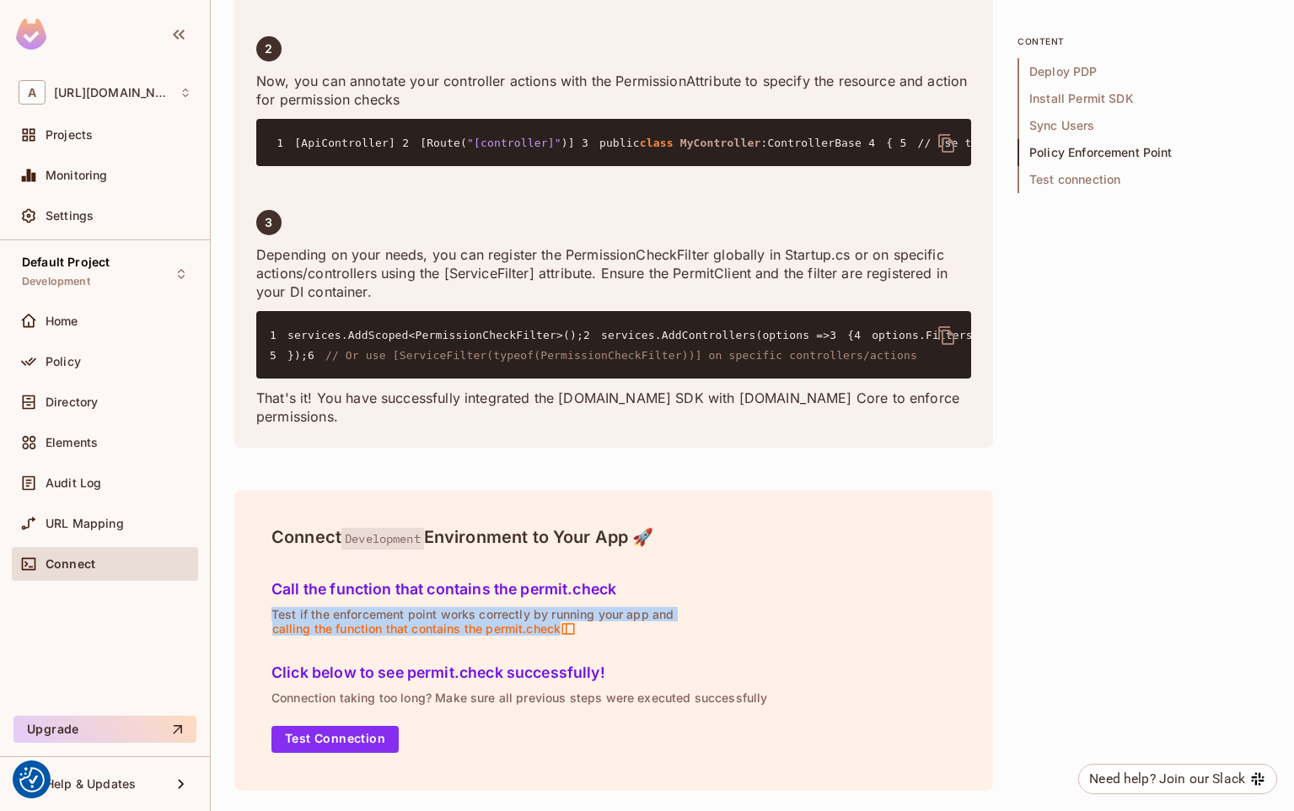
drag, startPoint x: 268, startPoint y: 612, endPoint x: 644, endPoint y: 623, distance: 376.1
click at [644, 623] on div "Call the function that contains the permit.check Test if the enforcement point …" at bounding box center [614, 605] width 698 height 83
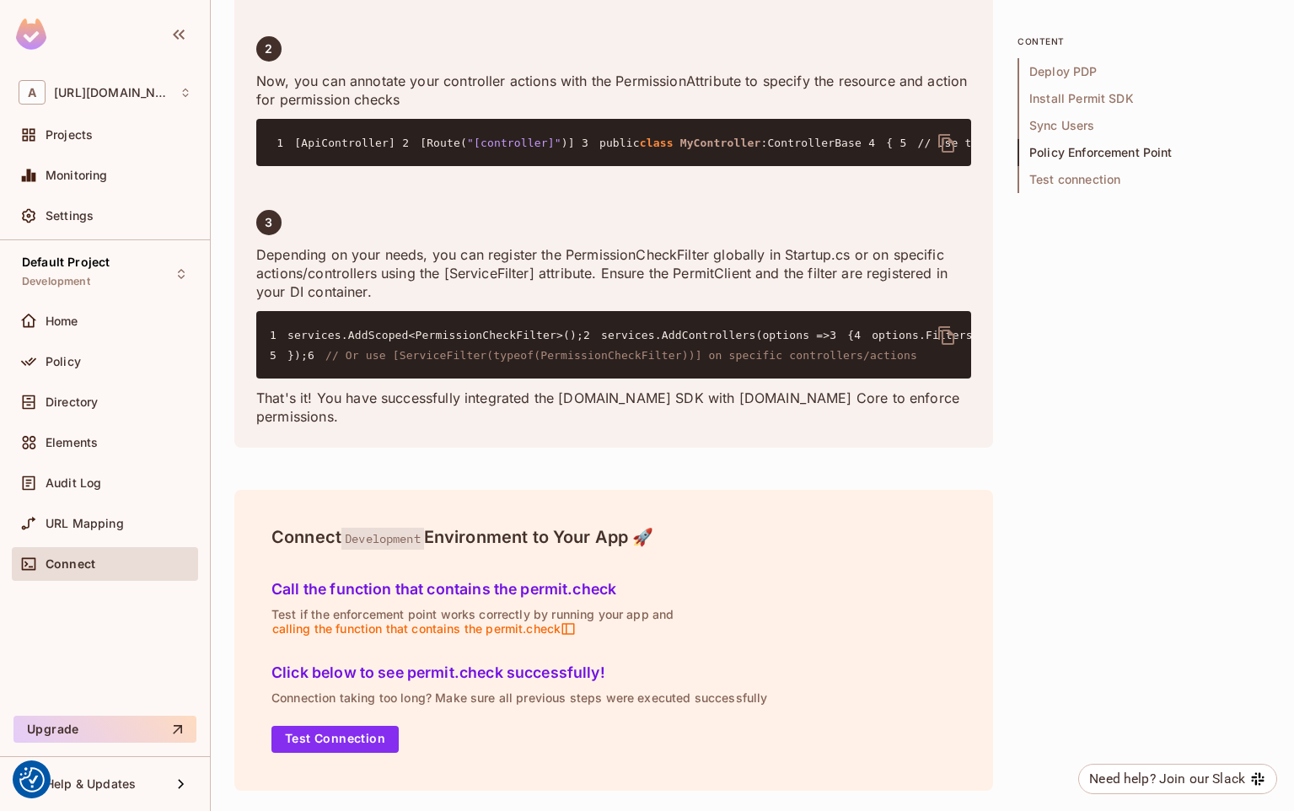
drag, startPoint x: 644, startPoint y: 623, endPoint x: 636, endPoint y: 628, distance: 9.1
click at [641, 628] on p "Test if the enforcement point works correctly by running your app and calling t…" at bounding box center [613, 622] width 684 height 29
drag, startPoint x: 312, startPoint y: 314, endPoint x: 546, endPoint y: 316, distance: 234.3
click at [546, 166] on pre "1 [ApiController] 2 [Route( "[controller]" )] 3 public class MyController : Con…" at bounding box center [613, 142] width 715 height 47
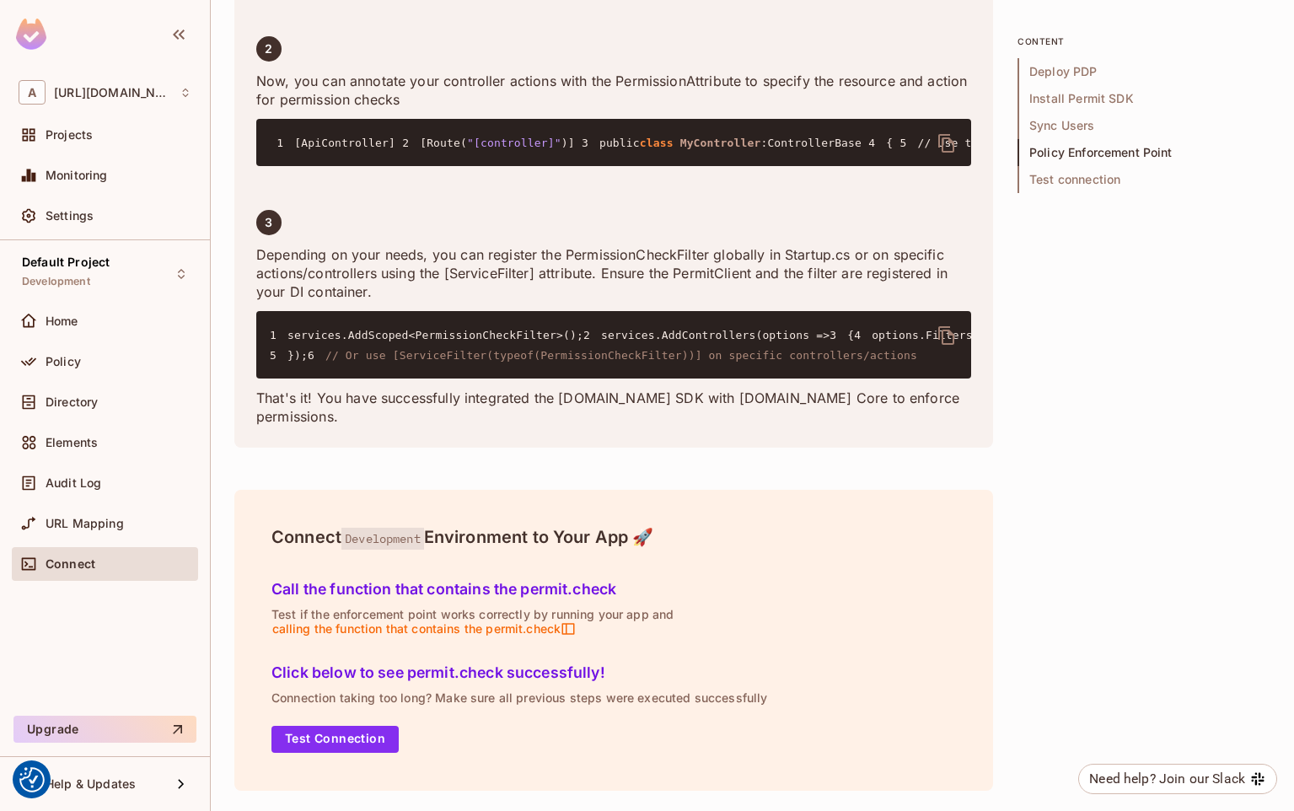
copy code "[Permission( "document" , "admin" )]"
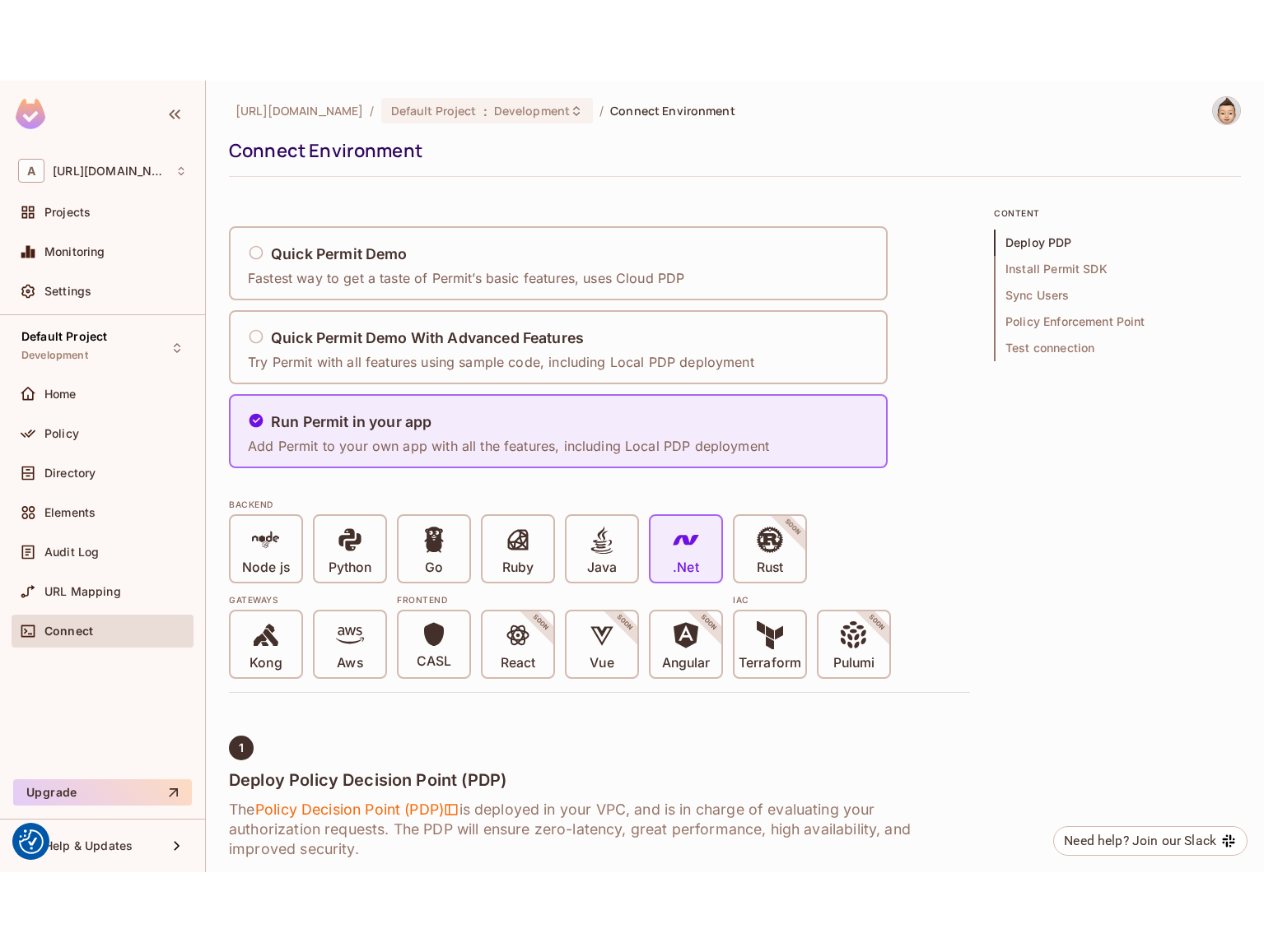
scroll to position [0, 0]
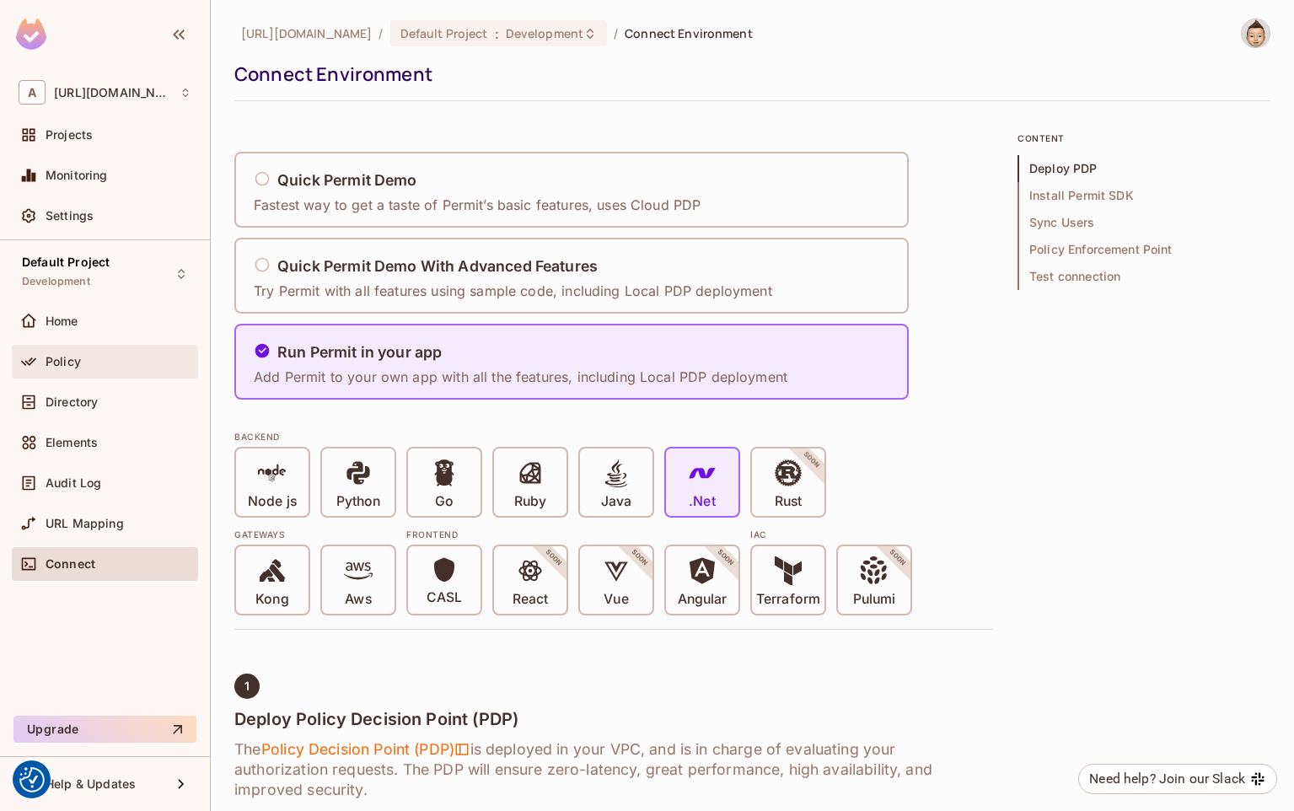
click at [63, 355] on span "Policy" at bounding box center [63, 361] width 35 height 13
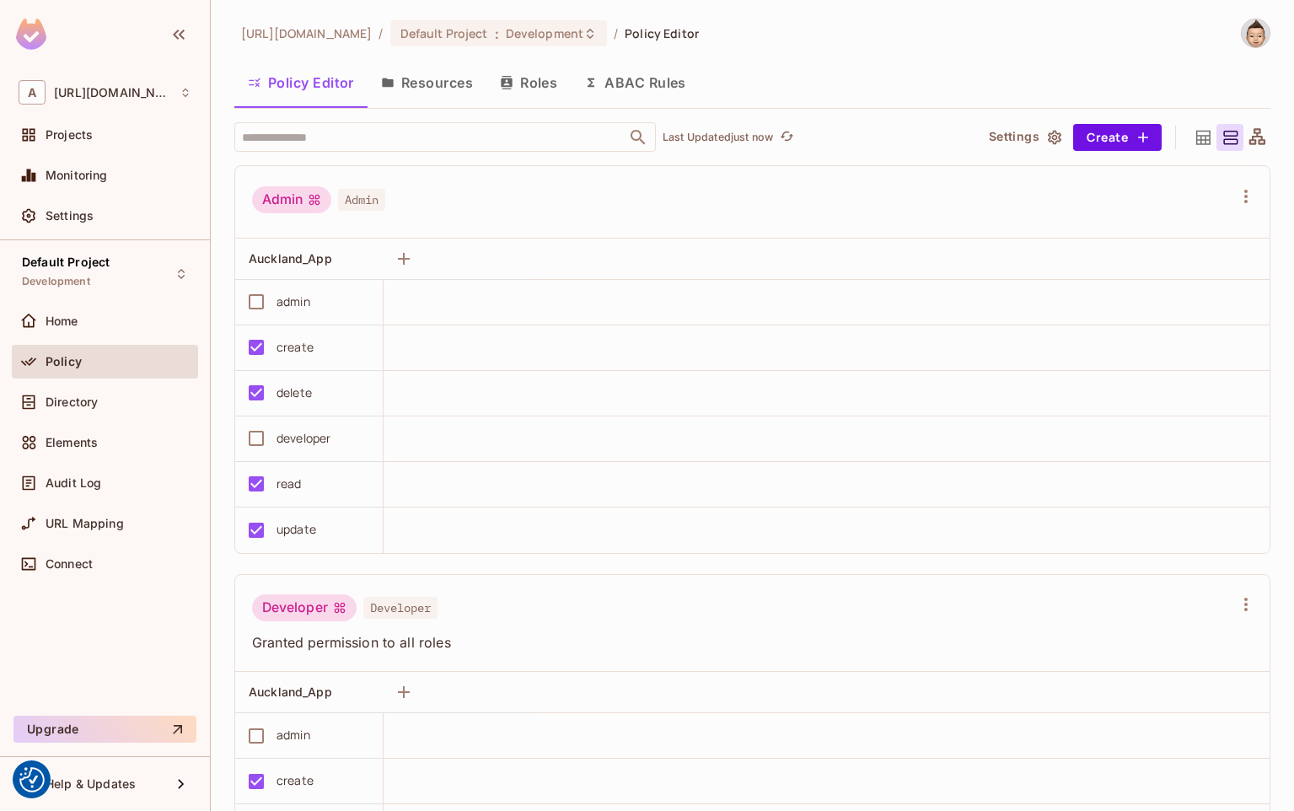
click at [437, 93] on button "Resources" at bounding box center [427, 83] width 119 height 42
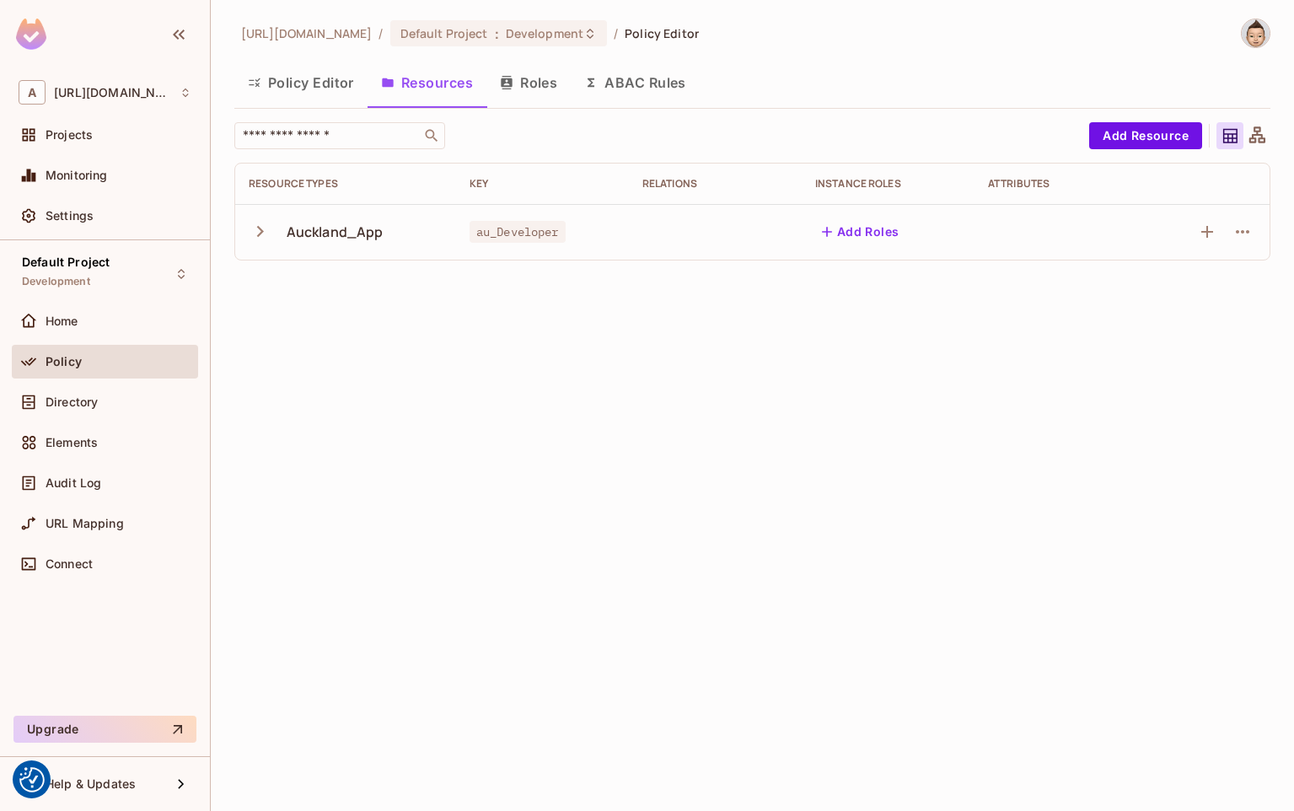
click at [529, 81] on button "Roles" at bounding box center [528, 83] width 84 height 42
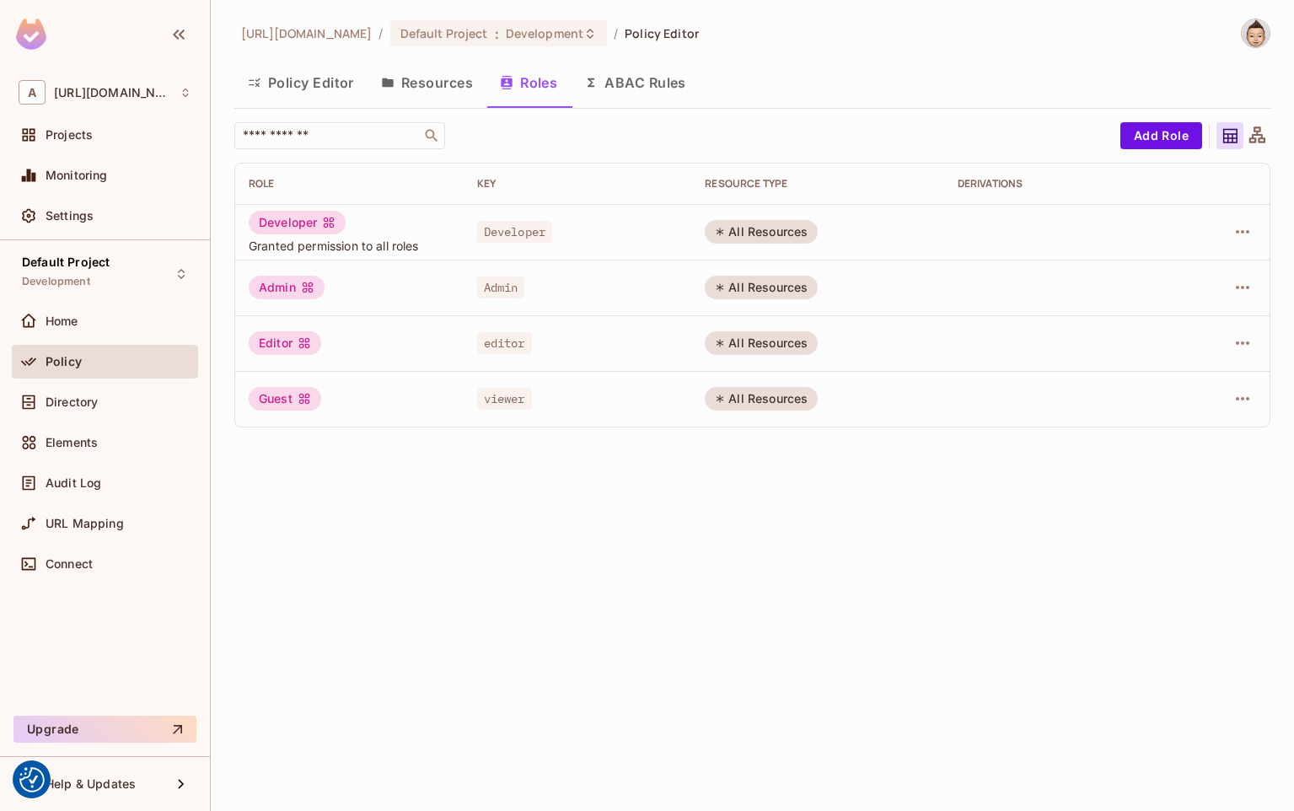
click at [425, 571] on div "[URL][DOMAIN_NAME] / Default Project : Development / Policy Editor Policy Edito…" at bounding box center [752, 405] width 1083 height 811
click at [784, 502] on div "[URL][DOMAIN_NAME] / Default Project : Development / Policy Editor Policy Edito…" at bounding box center [752, 405] width 1083 height 811
click at [416, 66] on button "Resources" at bounding box center [427, 83] width 119 height 42
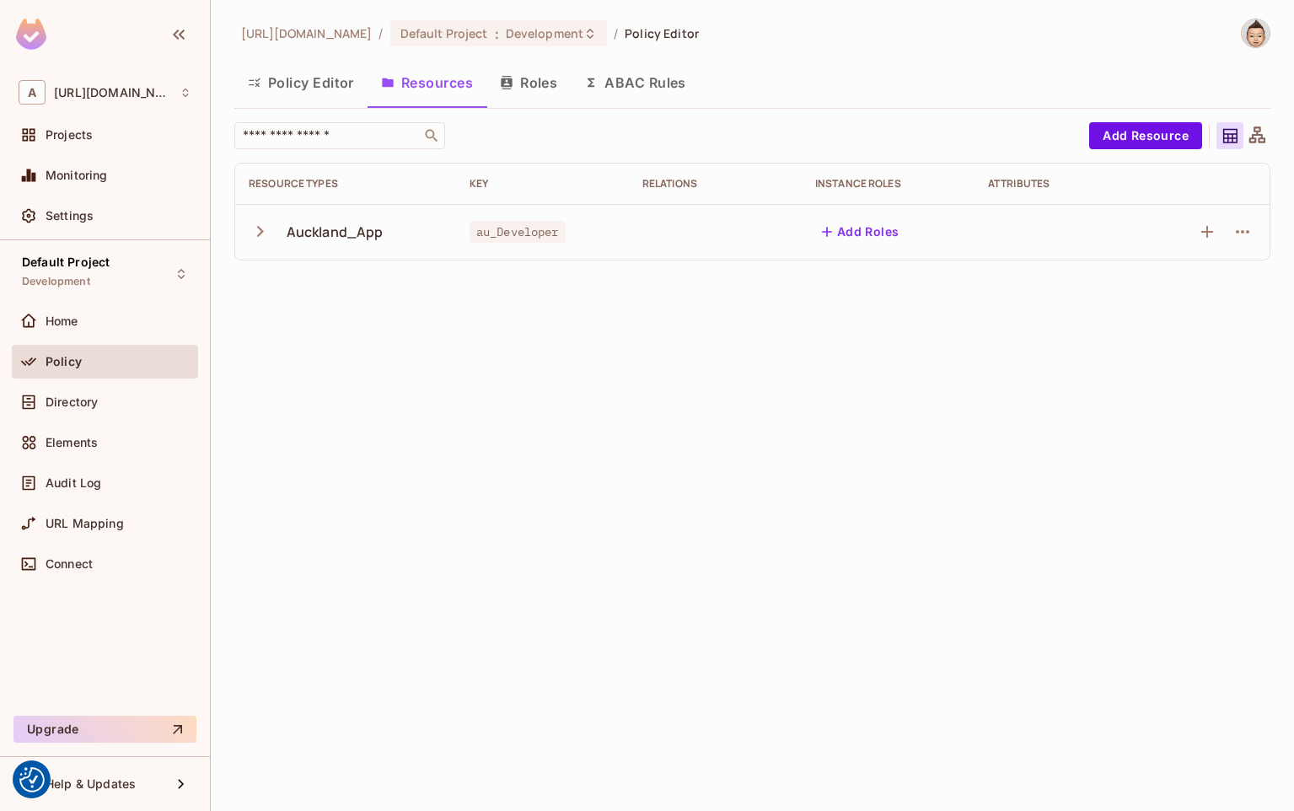
click at [325, 85] on button "Policy Editor" at bounding box center [300, 83] width 133 height 42
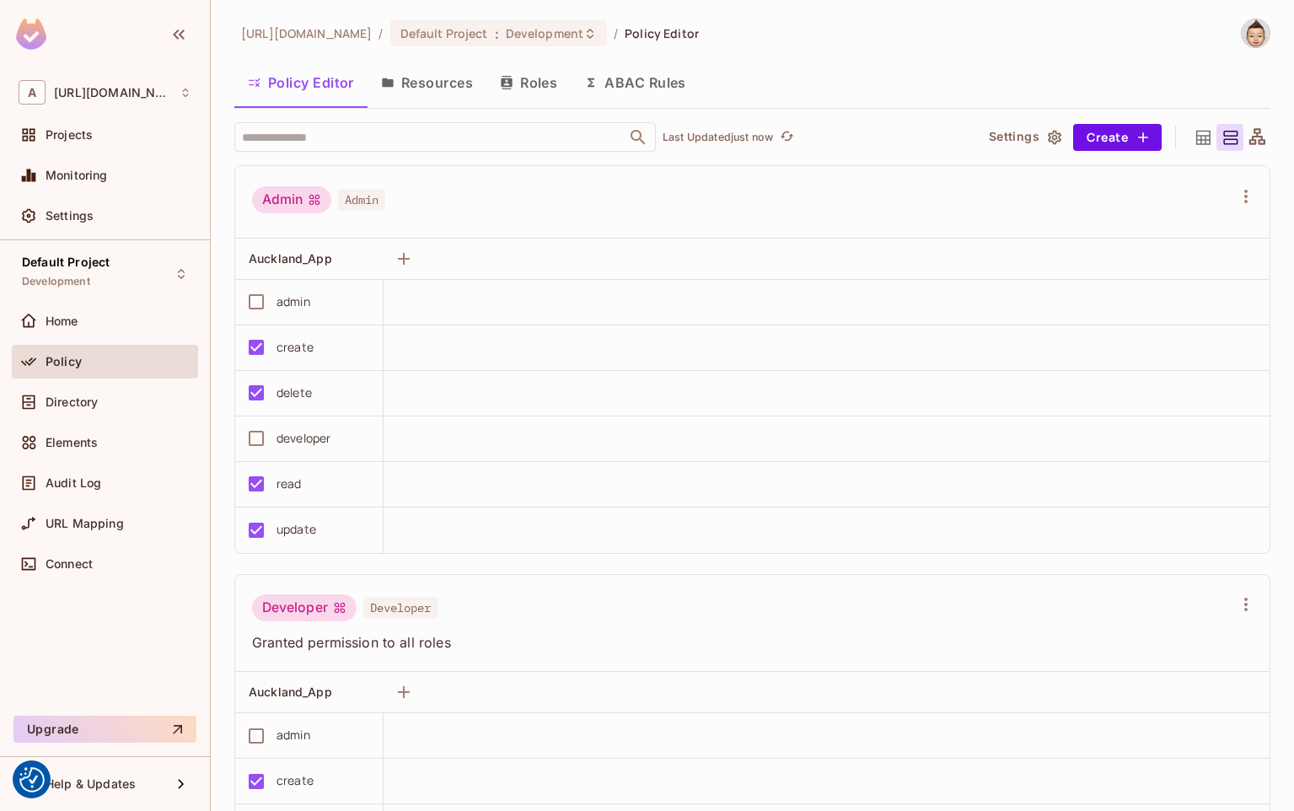
click at [412, 92] on button "Resources" at bounding box center [427, 83] width 119 height 42
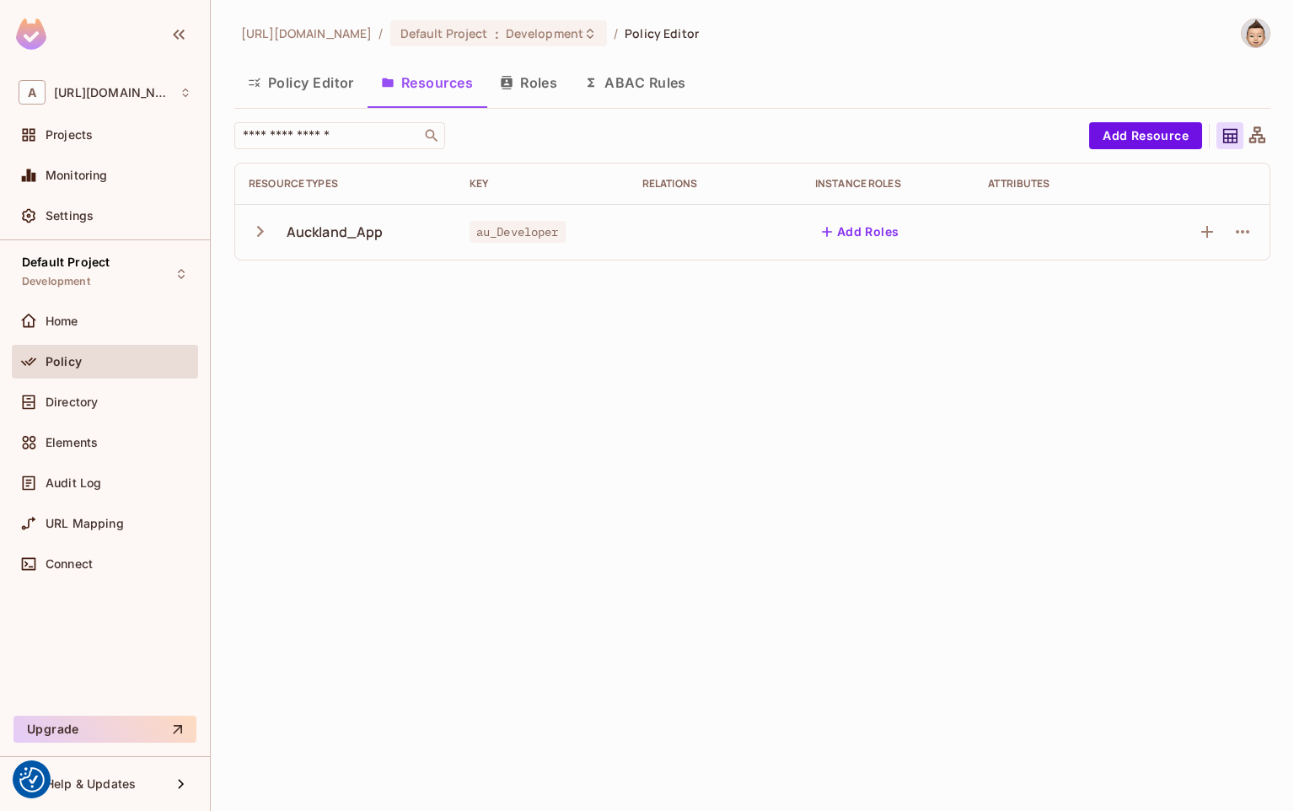
click at [531, 79] on button "Roles" at bounding box center [528, 83] width 84 height 42
